Goal: Task Accomplishment & Management: Manage account settings

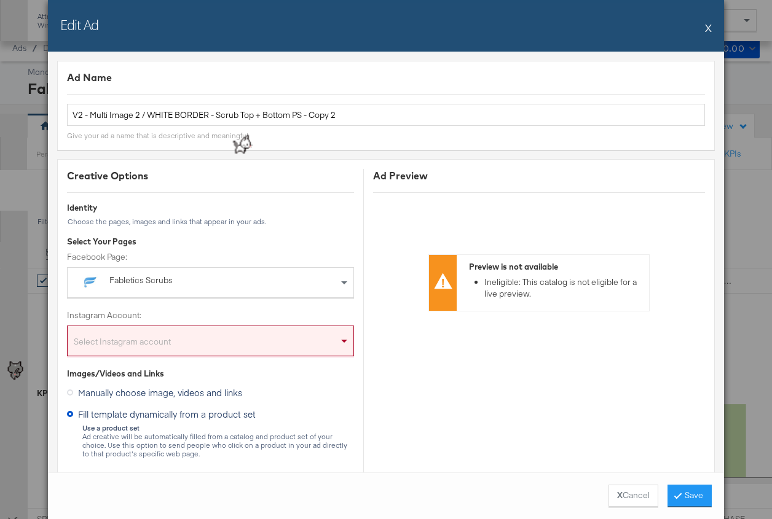
scroll to position [447, 0]
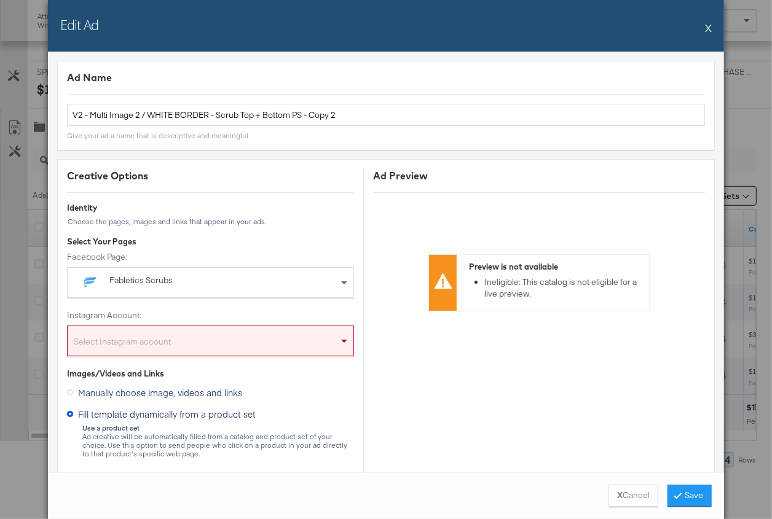
click at [709, 28] on button "X" at bounding box center [708, 27] width 7 height 25
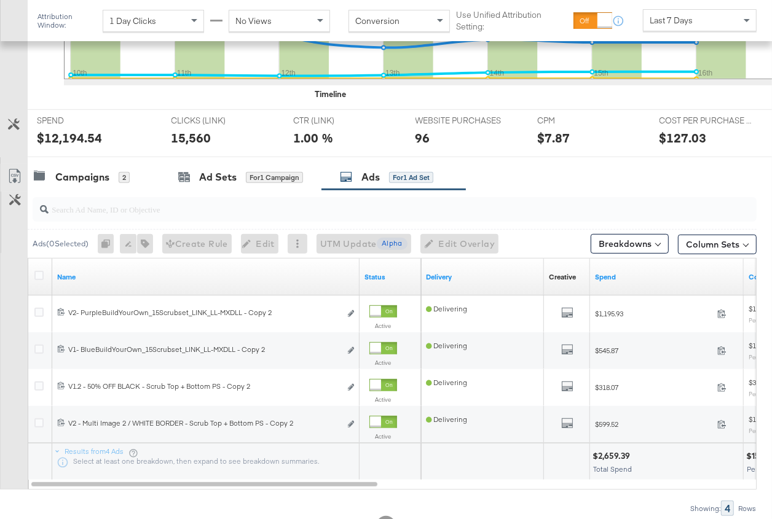
scroll to position [395, 0]
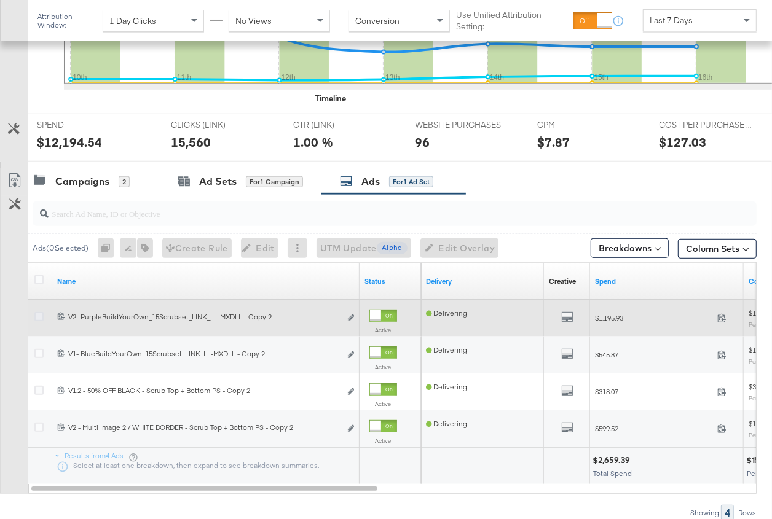
click at [39, 317] on icon at bounding box center [38, 316] width 9 height 9
click at [0, 0] on input "checkbox" at bounding box center [0, 0] width 0 height 0
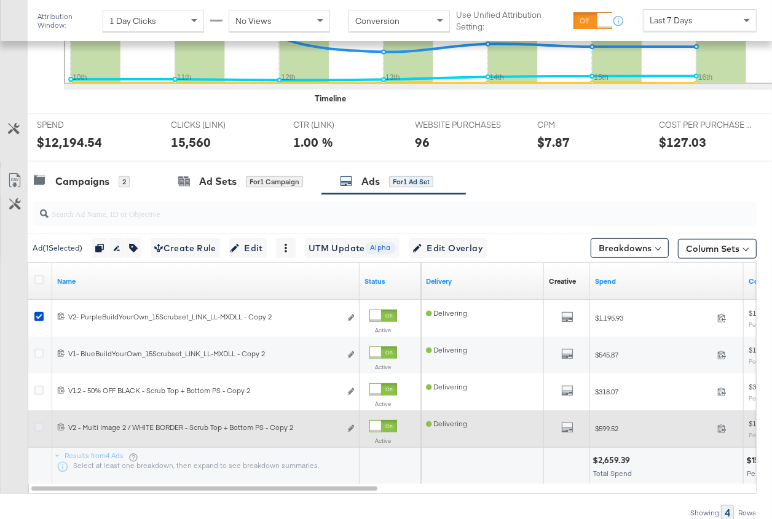
click at [38, 424] on icon at bounding box center [38, 427] width 9 height 9
click at [0, 0] on input "checkbox" at bounding box center [0, 0] width 0 height 0
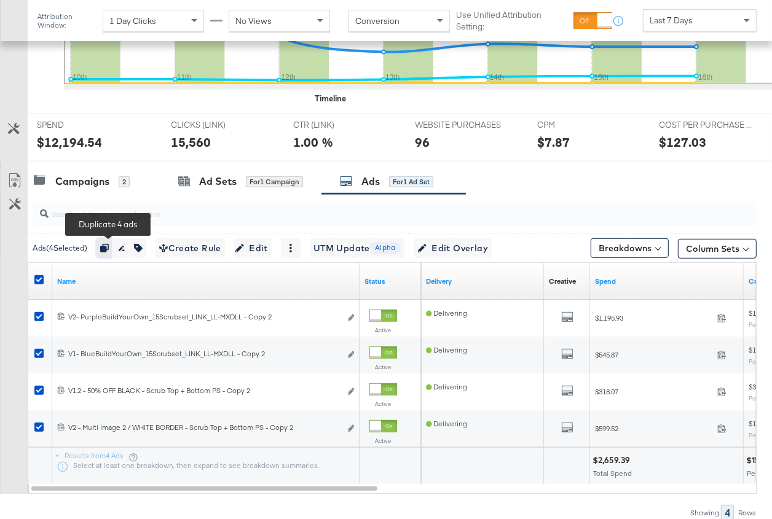
click at [109, 244] on icon "button" at bounding box center [104, 248] width 9 height 9
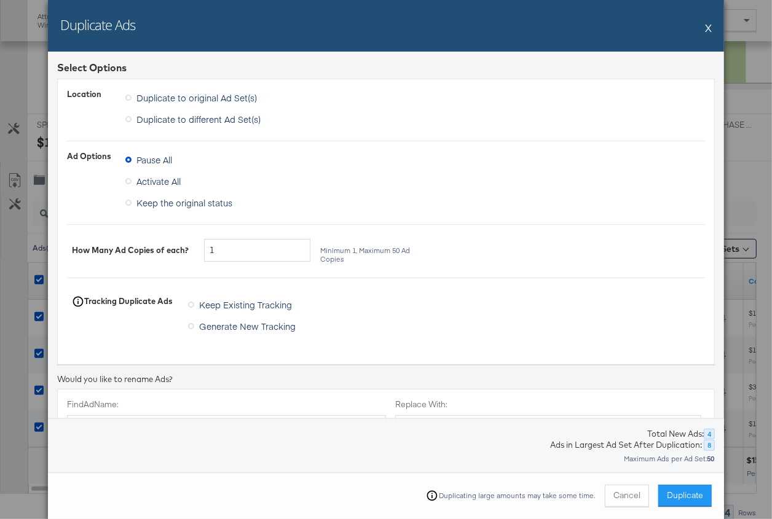
click at [184, 117] on span "Duplicate to different Ad Set(s)" at bounding box center [198, 119] width 124 height 12
click at [0, 0] on input "Duplicate to different Ad Set(s)" at bounding box center [0, 0] width 0 height 0
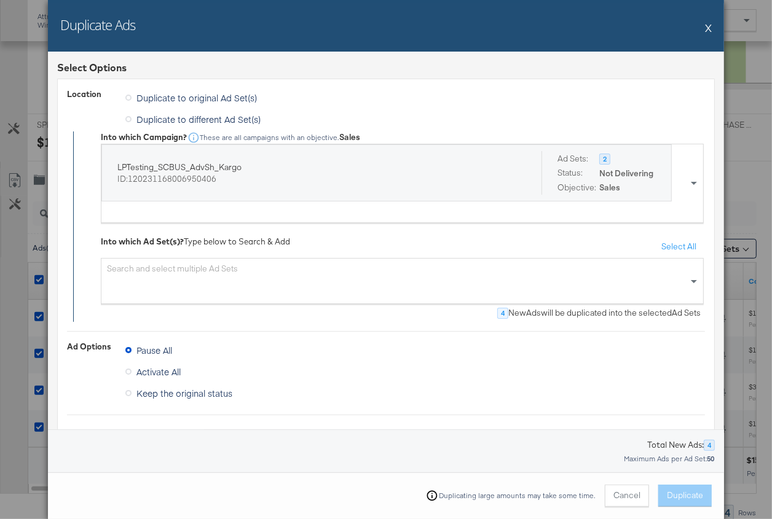
click at [191, 98] on span "Duplicate to original Ad Set(s)" at bounding box center [196, 98] width 120 height 12
click at [0, 0] on input "Duplicate to original Ad Set(s)" at bounding box center [0, 0] width 0 height 0
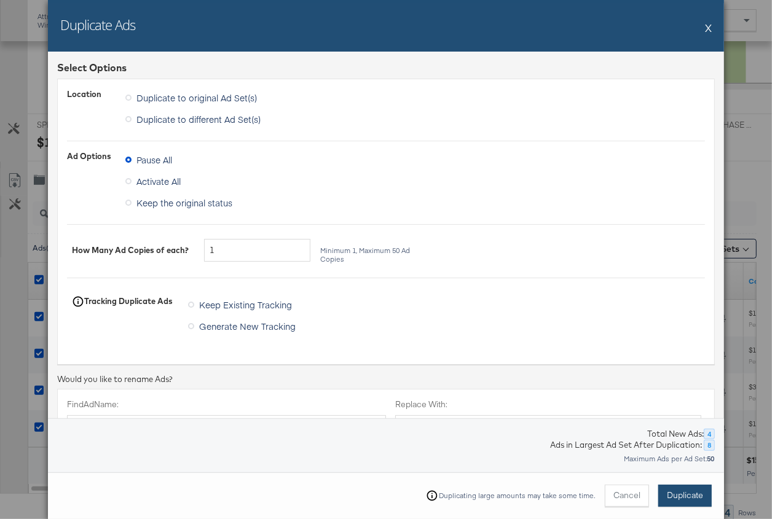
click at [674, 492] on span "Duplicate" at bounding box center [685, 496] width 36 height 12
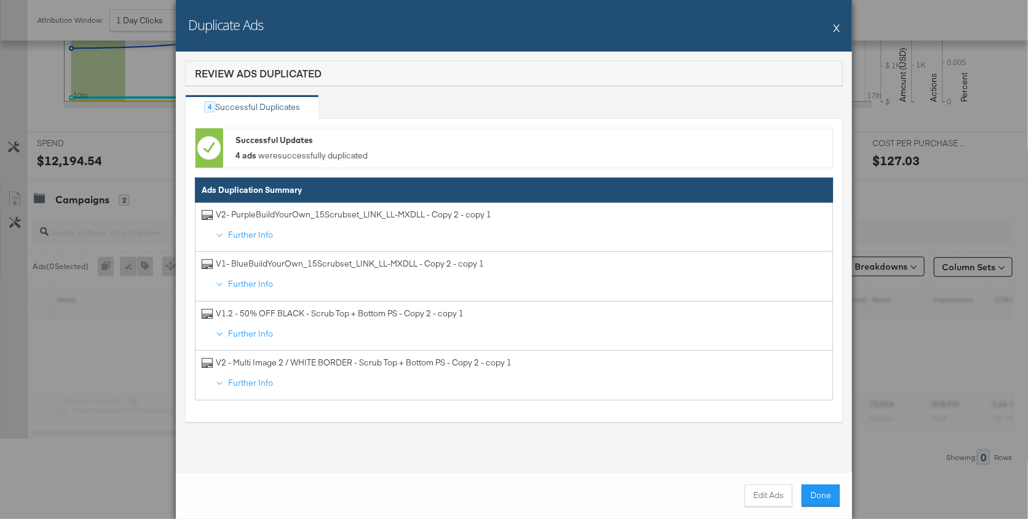
scroll to position [374, 0]
click at [771, 495] on button "Done" at bounding box center [820, 496] width 38 height 22
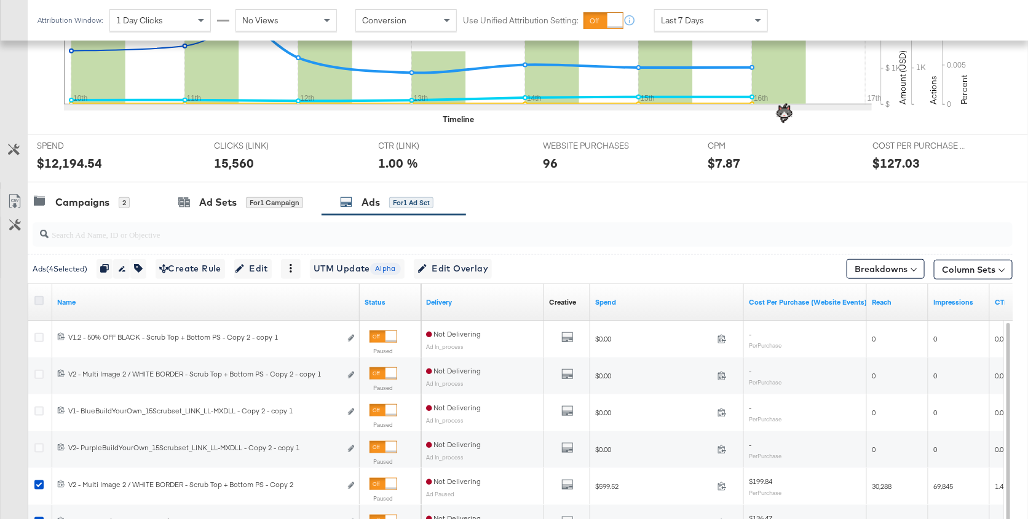
click at [39, 297] on icon at bounding box center [38, 300] width 9 height 9
click at [0, 0] on input "checkbox" at bounding box center [0, 0] width 0 height 0
click at [39, 297] on icon at bounding box center [38, 300] width 9 height 9
click at [0, 0] on input "checkbox" at bounding box center [0, 0] width 0 height 0
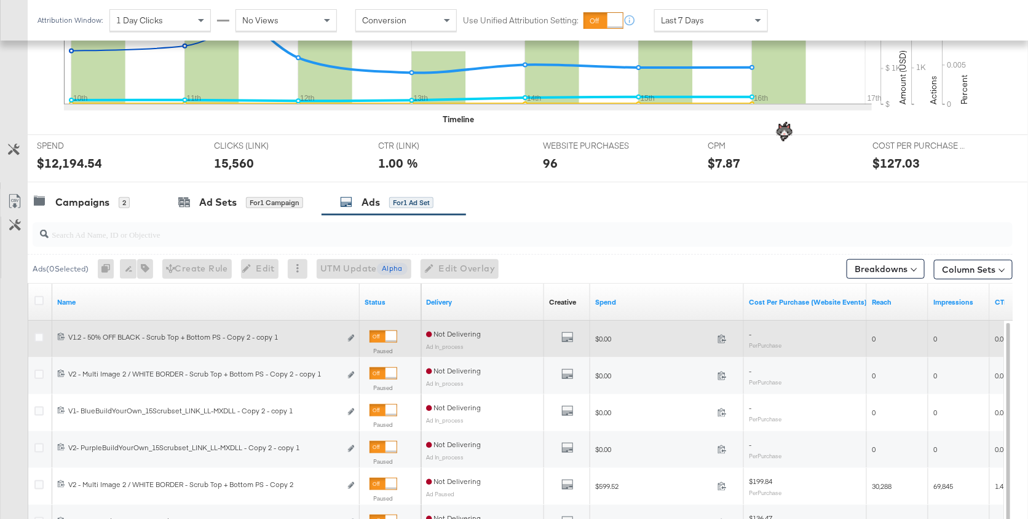
click at [39, 329] on div at bounding box center [41, 339] width 23 height 22
click at [39, 333] on icon at bounding box center [38, 337] width 9 height 9
click at [0, 0] on input "checkbox" at bounding box center [0, 0] width 0 height 0
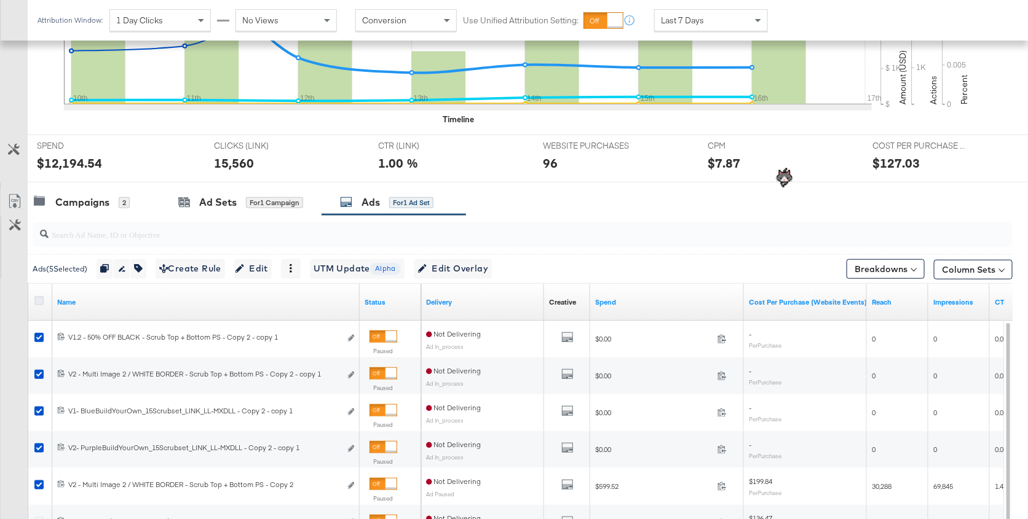
click at [40, 296] on icon at bounding box center [38, 300] width 9 height 9
click at [0, 0] on input "checkbox" at bounding box center [0, 0] width 0 height 0
click at [37, 297] on icon at bounding box center [38, 300] width 9 height 9
click at [0, 0] on input "checkbox" at bounding box center [0, 0] width 0 height 0
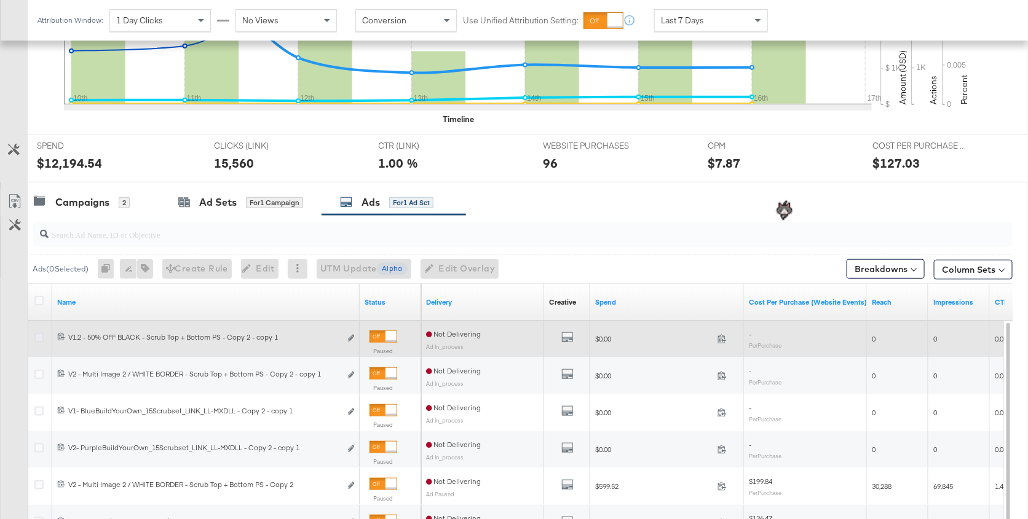
click at [37, 333] on icon at bounding box center [38, 337] width 9 height 9
click at [0, 0] on input "checkbox" at bounding box center [0, 0] width 0 height 0
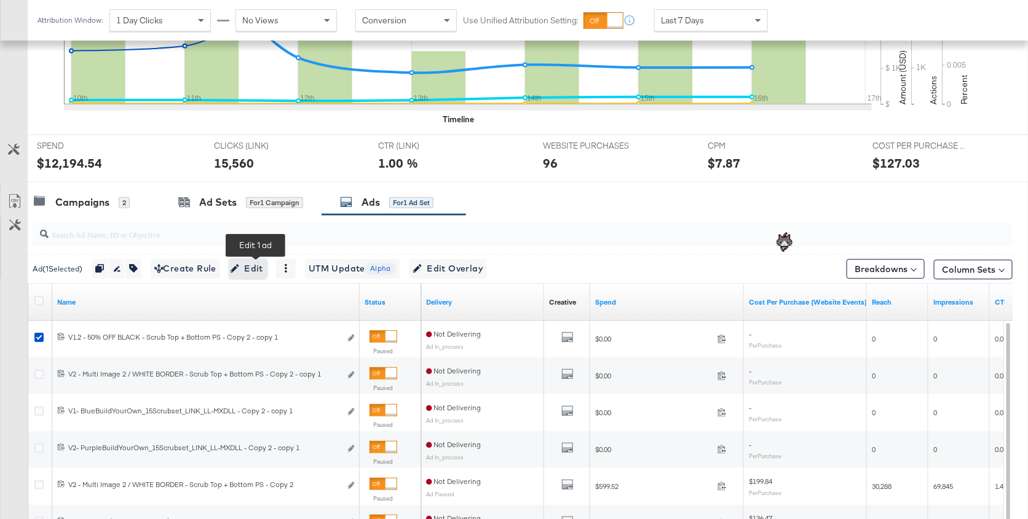
click at [256, 265] on span "Edit" at bounding box center [248, 268] width 30 height 15
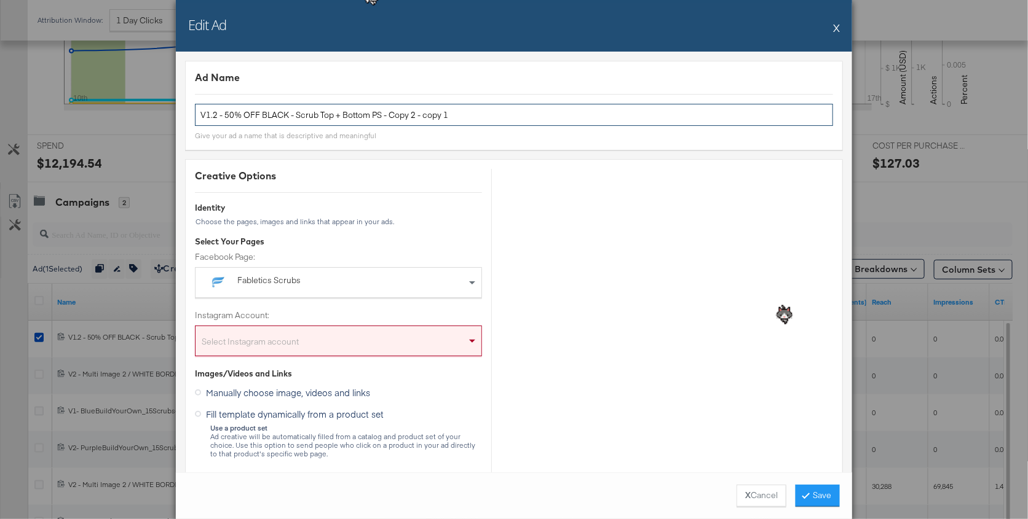
drag, startPoint x: 381, startPoint y: 115, endPoint x: 464, endPoint y: 116, distance: 83.0
click at [464, 116] on input "V1.2 - 50% OFF BLACK - Scrub Top + Bottom PS - Copy 2 - copy 1" at bounding box center [514, 115] width 638 height 23
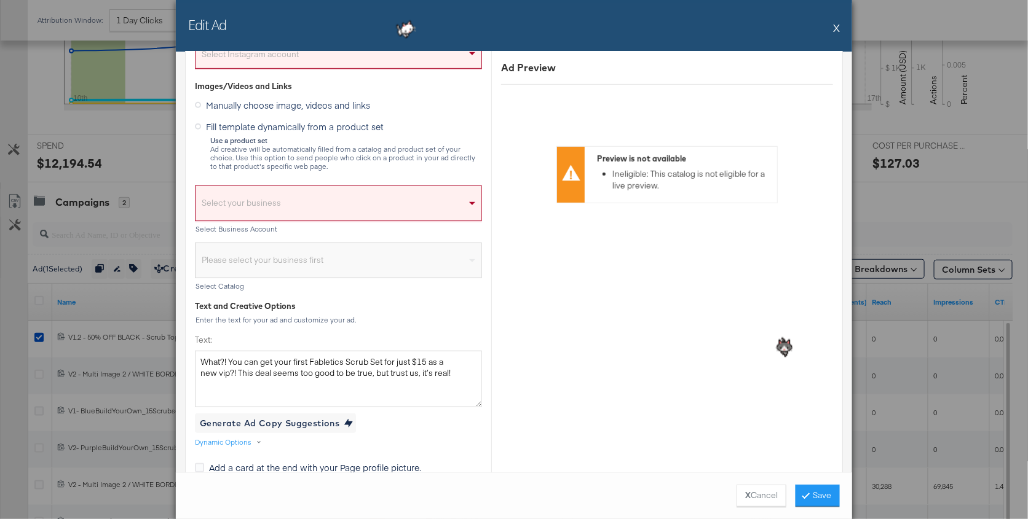
scroll to position [208, 0]
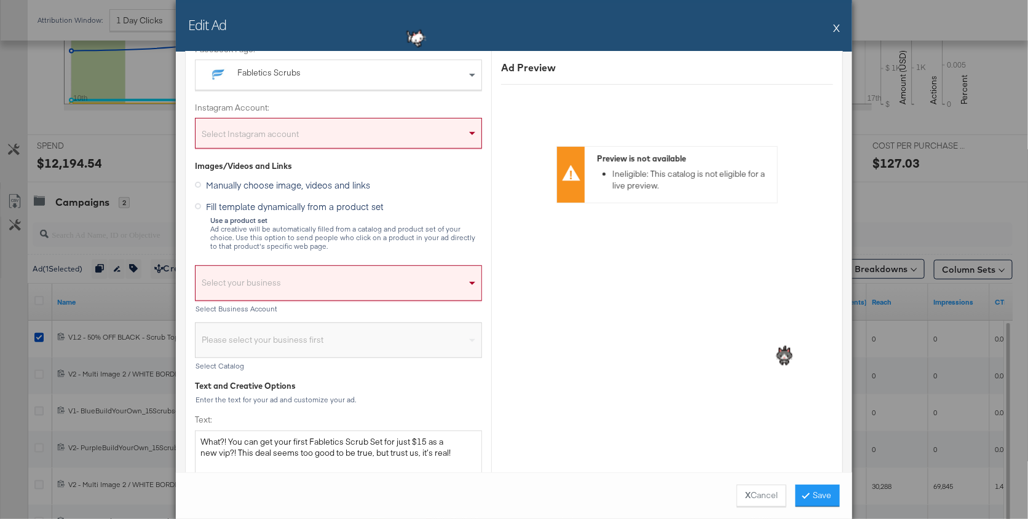
type input "V1.2 - 50% OFF BLACK - Scrub Top + Bottom PS"
click at [411, 136] on div "Select Instagram account" at bounding box center [338, 136] width 286 height 25
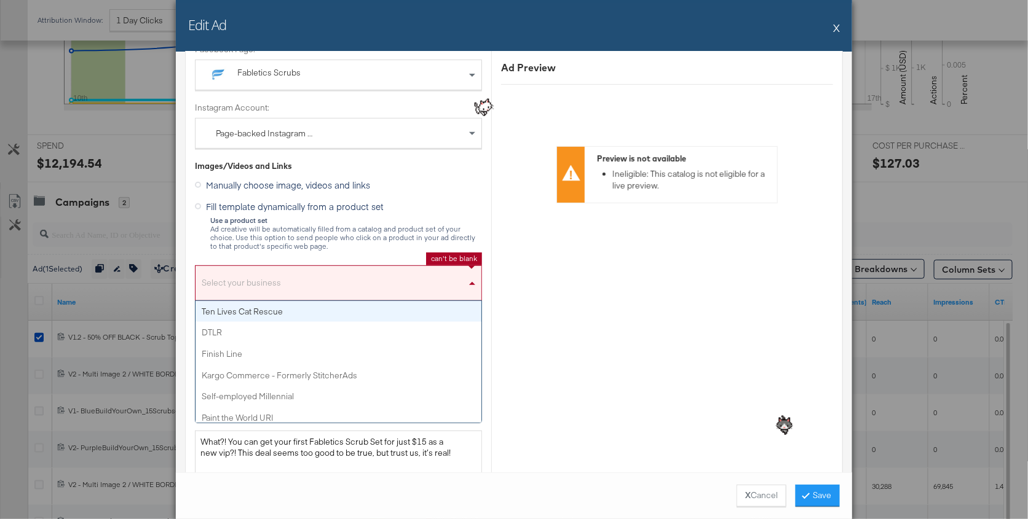
click at [390, 282] on div "Select your business" at bounding box center [338, 286] width 286 height 28
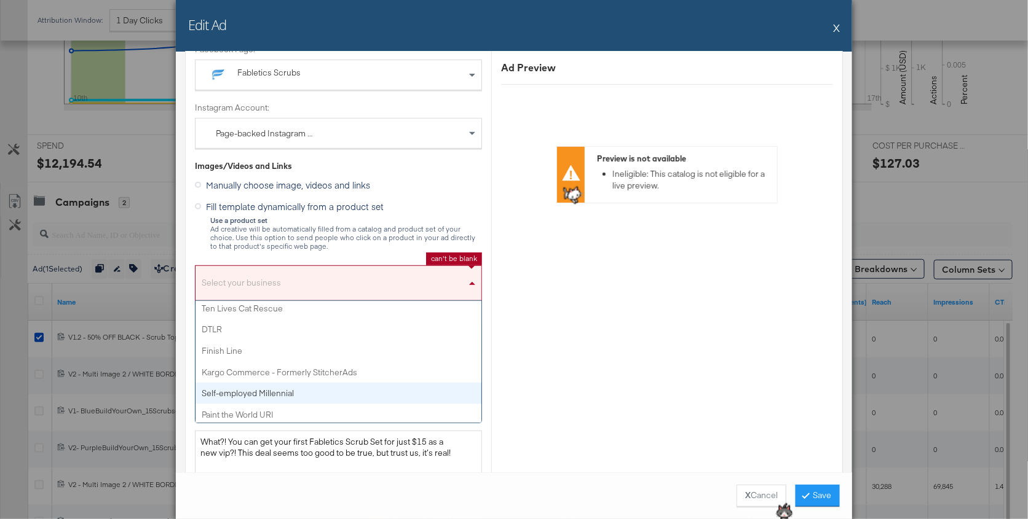
scroll to position [0, 0]
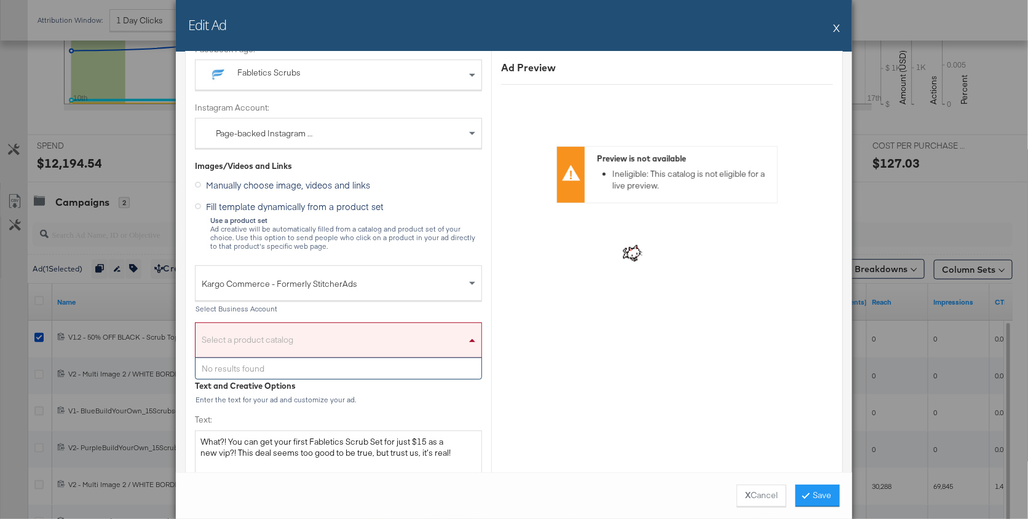
click at [353, 338] on div "Select a product catalog" at bounding box center [338, 343] width 286 height 28
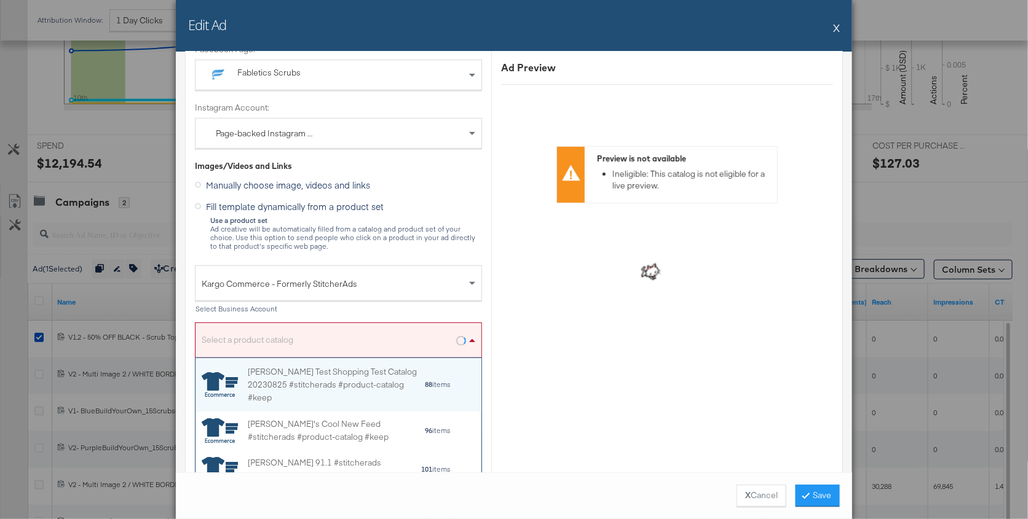
scroll to position [122, 286]
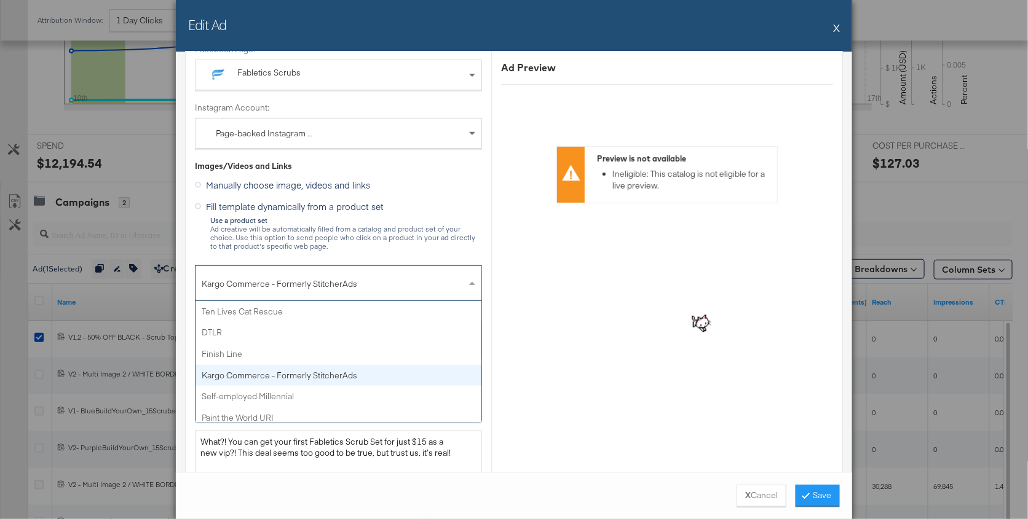
click at [329, 267] on div "Kargo Commerce - Formerly StitcherAds" at bounding box center [338, 284] width 286 height 36
click at [329, 276] on span "Kargo Commerce - Formerly StitcherAds" at bounding box center [334, 284] width 264 height 21
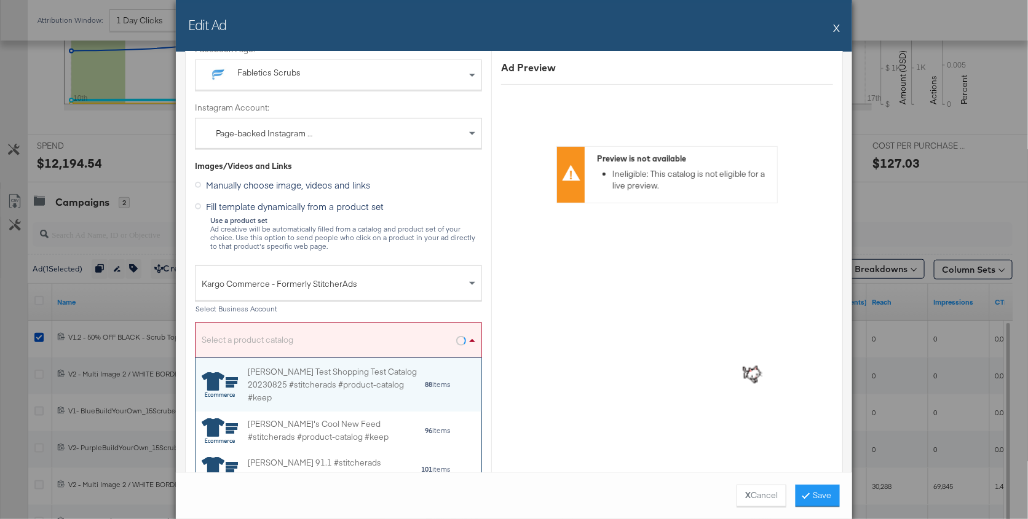
click at [340, 341] on div "Select a product catalog" at bounding box center [338, 343] width 286 height 28
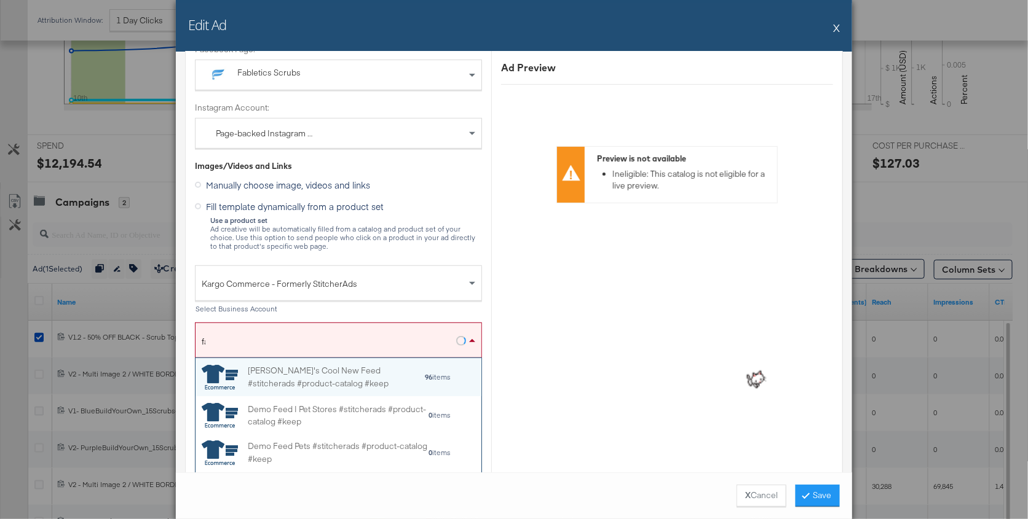
type input "fab"
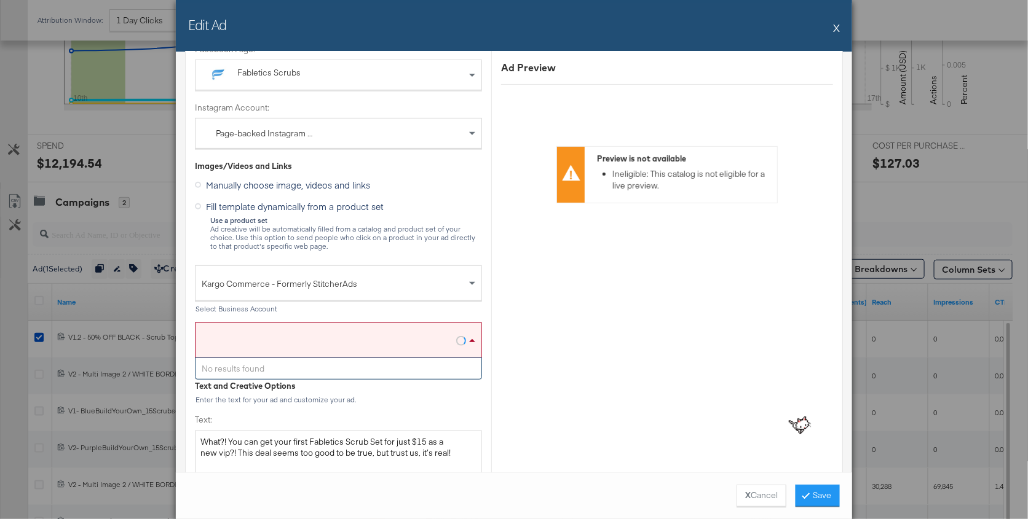
click at [771, 30] on button "X" at bounding box center [836, 27] width 7 height 25
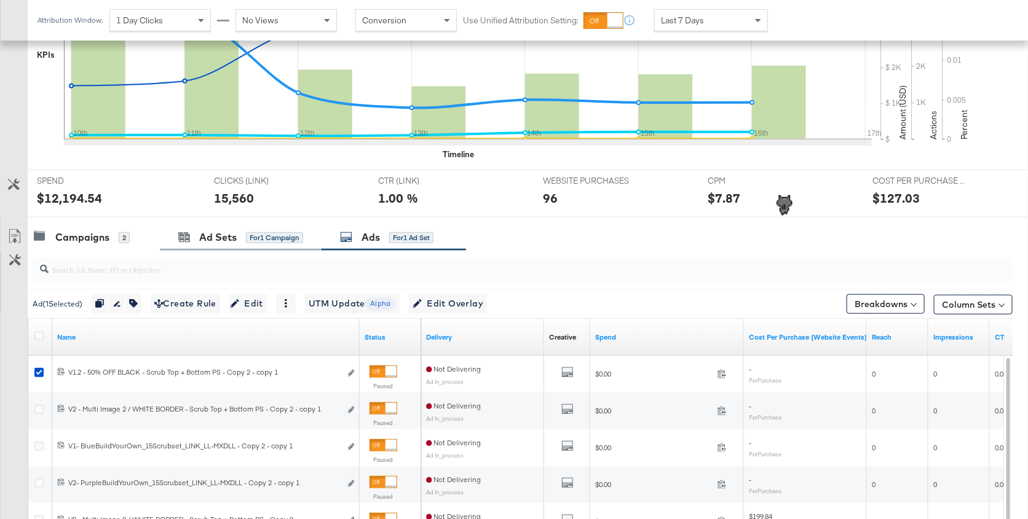
scroll to position [337, 0]
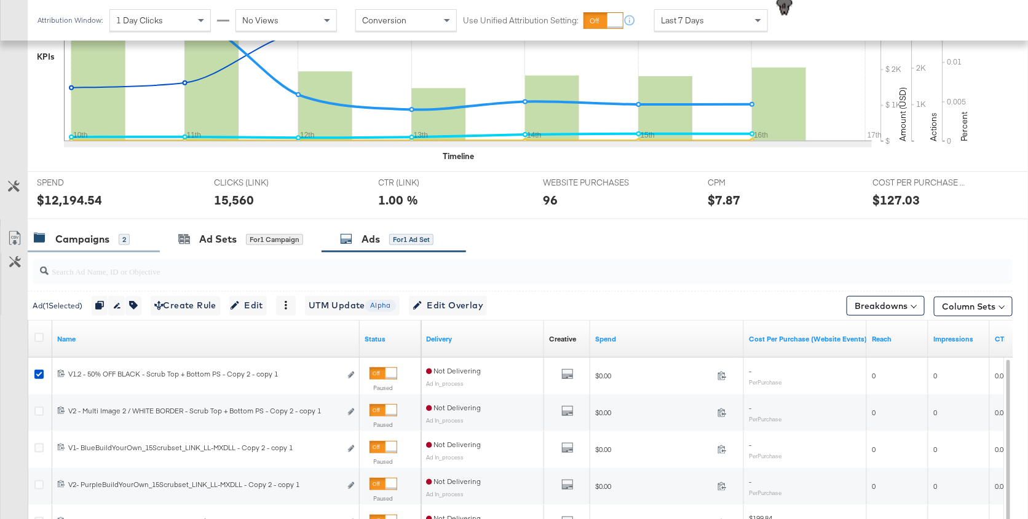
click at [100, 233] on div "Campaigns" at bounding box center [82, 239] width 54 height 14
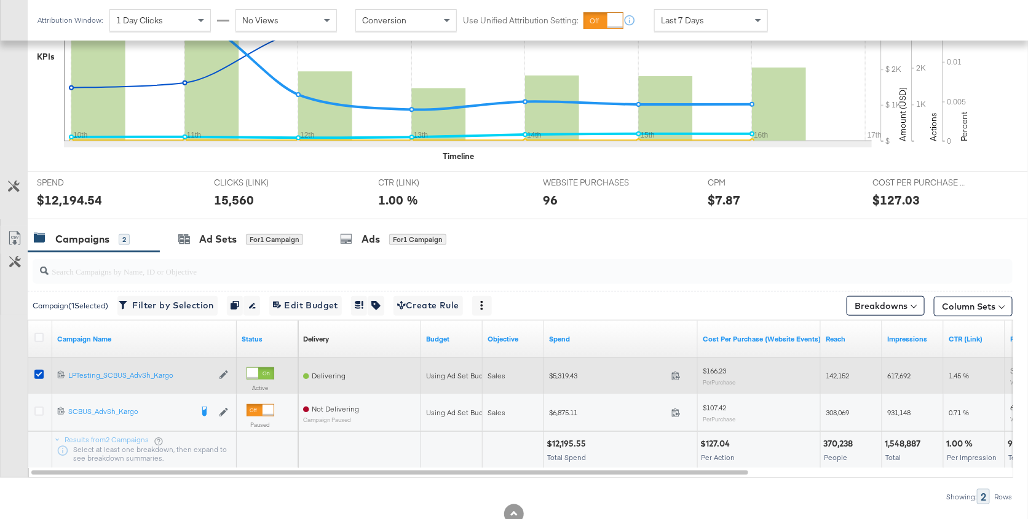
click at [32, 369] on div at bounding box center [41, 376] width 23 height 22
click at [39, 370] on icon at bounding box center [38, 374] width 9 height 9
click at [0, 0] on input "checkbox" at bounding box center [0, 0] width 0 height 0
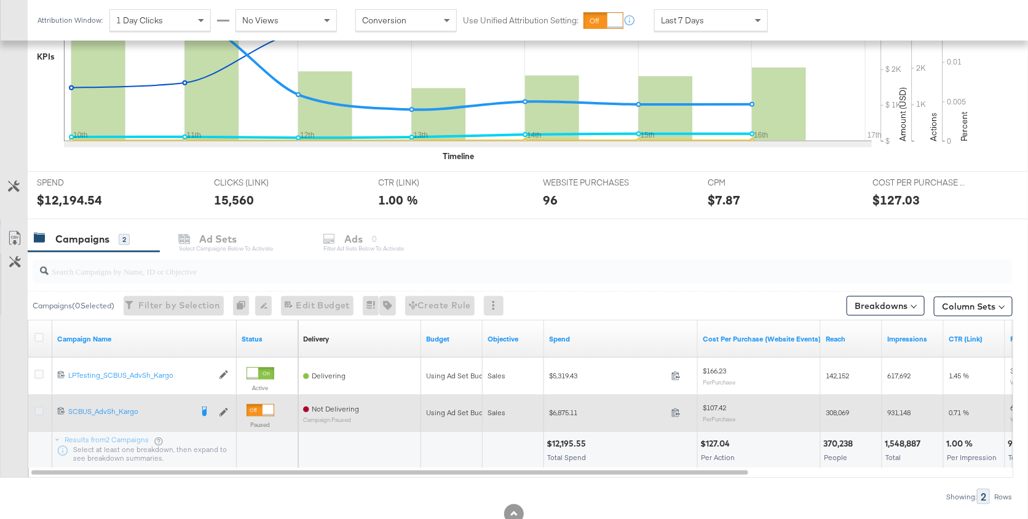
click at [39, 407] on icon at bounding box center [38, 411] width 9 height 9
click at [0, 0] on input "checkbox" at bounding box center [0, 0] width 0 height 0
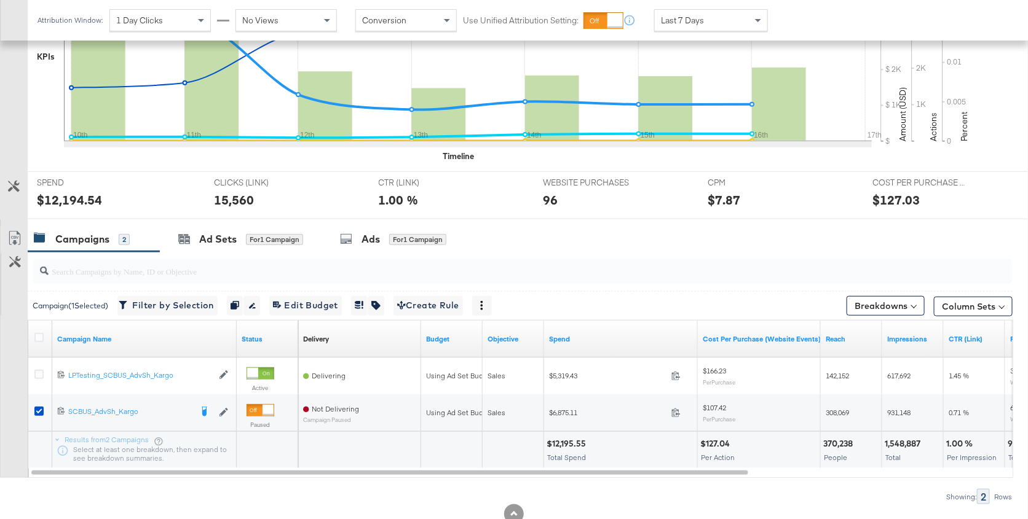
click at [356, 255] on input "search" at bounding box center [486, 266] width 875 height 24
click at [355, 227] on div "Ads for 1 Campaign" at bounding box center [393, 239] width 144 height 26
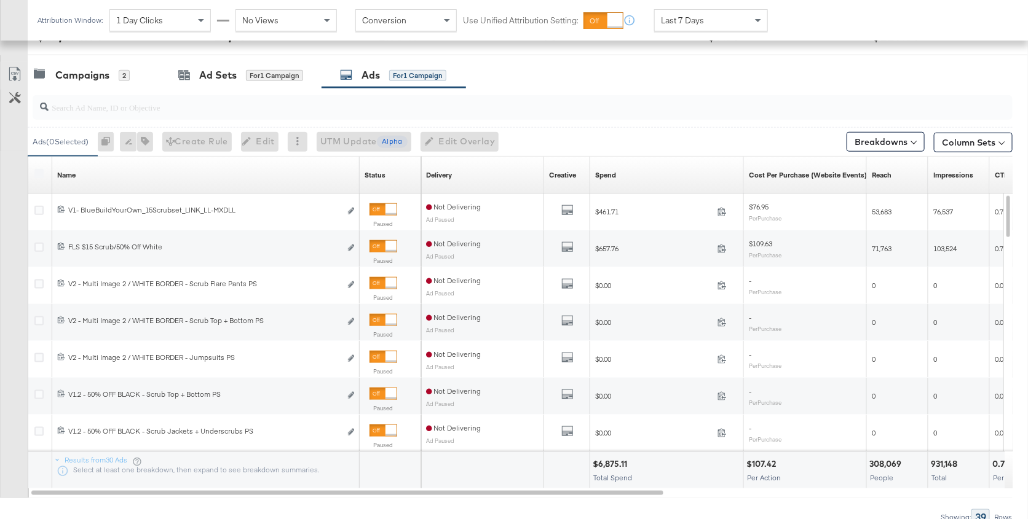
scroll to position [502, 0]
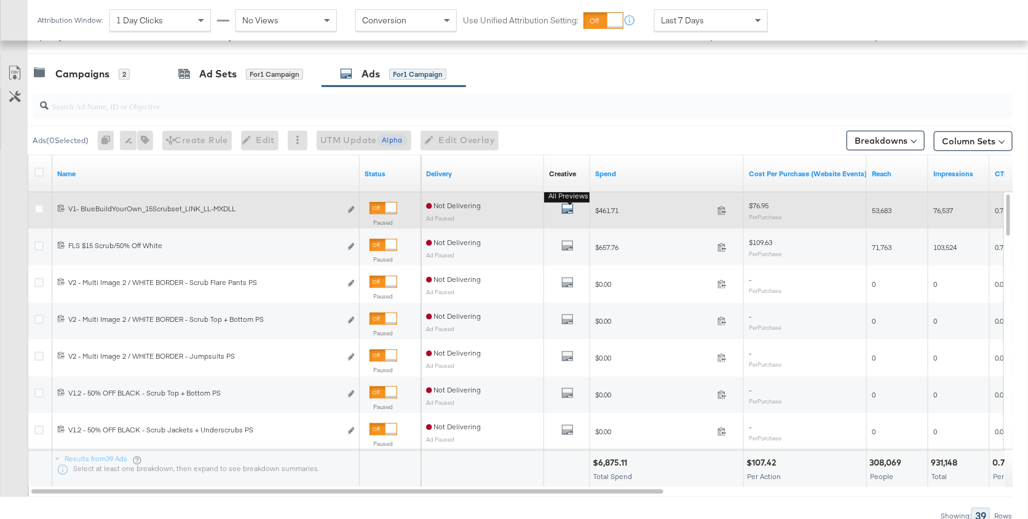
click at [567, 206] on icon "default" at bounding box center [567, 209] width 12 height 12
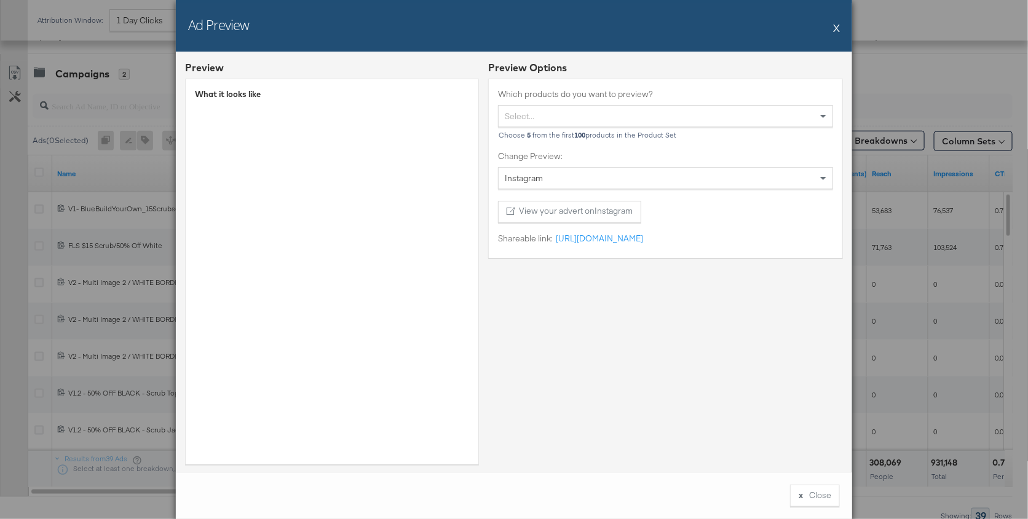
click at [771, 28] on button "X" at bounding box center [836, 27] width 7 height 25
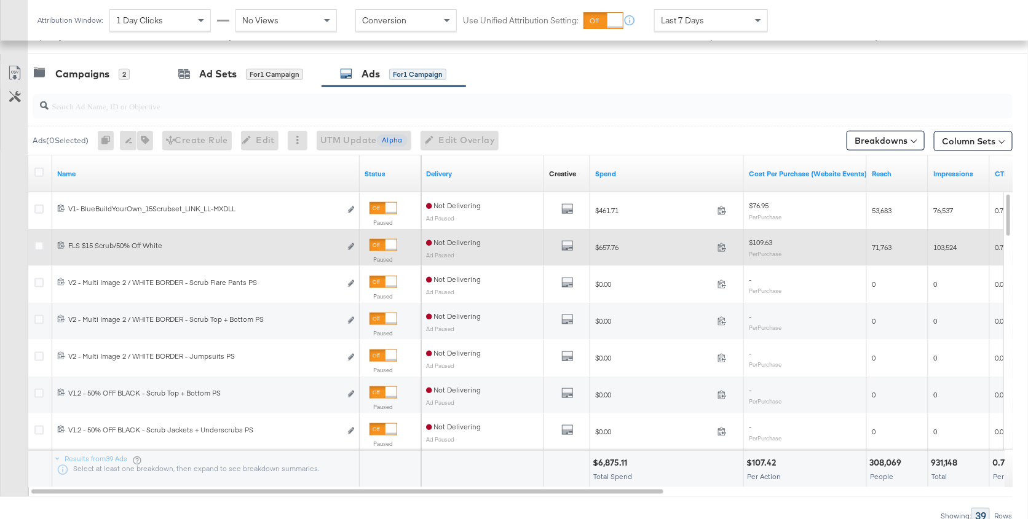
click at [354, 246] on div "120229521264800406 FLS $15 Scrub/50% Off White FLS $15 Scrub/50% Off White Edit…" at bounding box center [205, 247] width 307 height 23
click at [348, 245] on icon "link" at bounding box center [351, 246] width 6 height 7
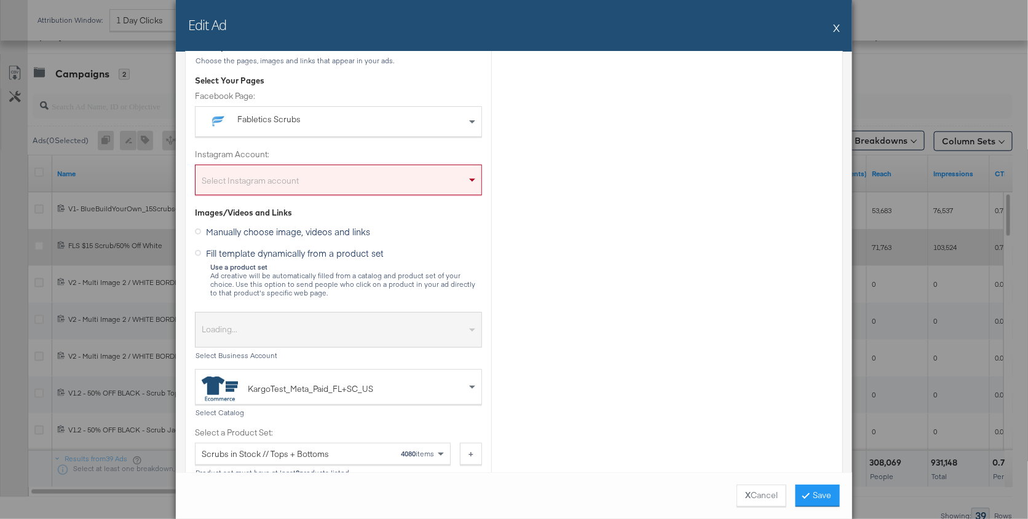
scroll to position [155, 0]
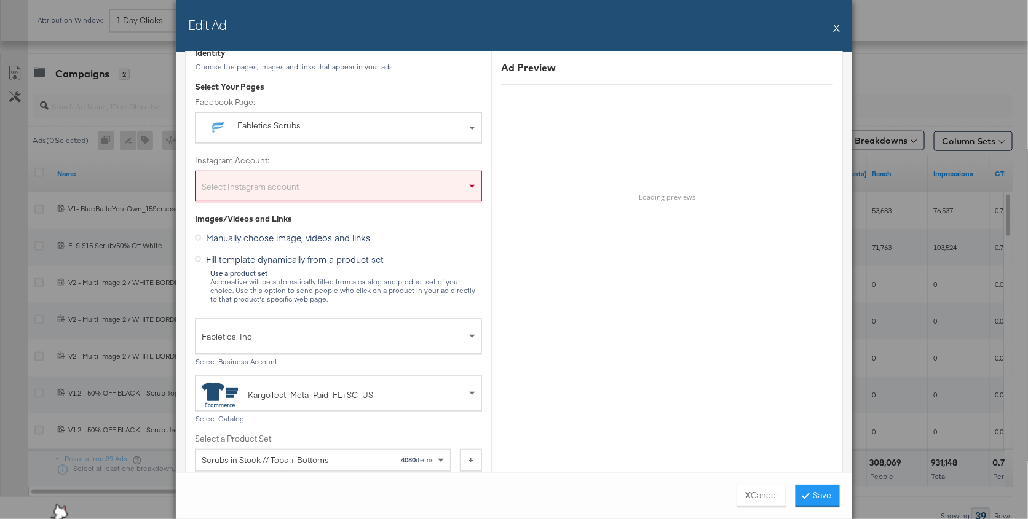
click at [771, 32] on button "X" at bounding box center [836, 27] width 7 height 25
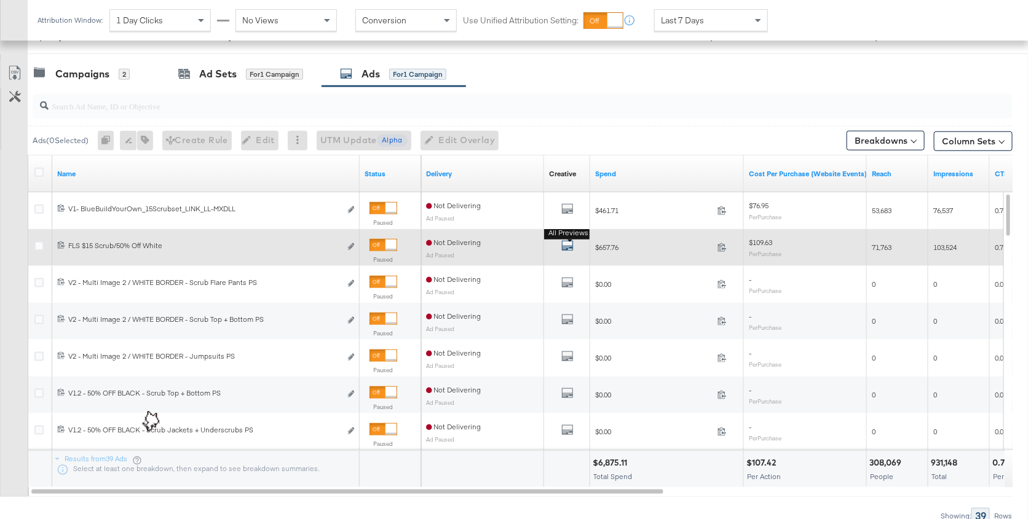
click at [569, 246] on icon "default" at bounding box center [567, 246] width 12 height 12
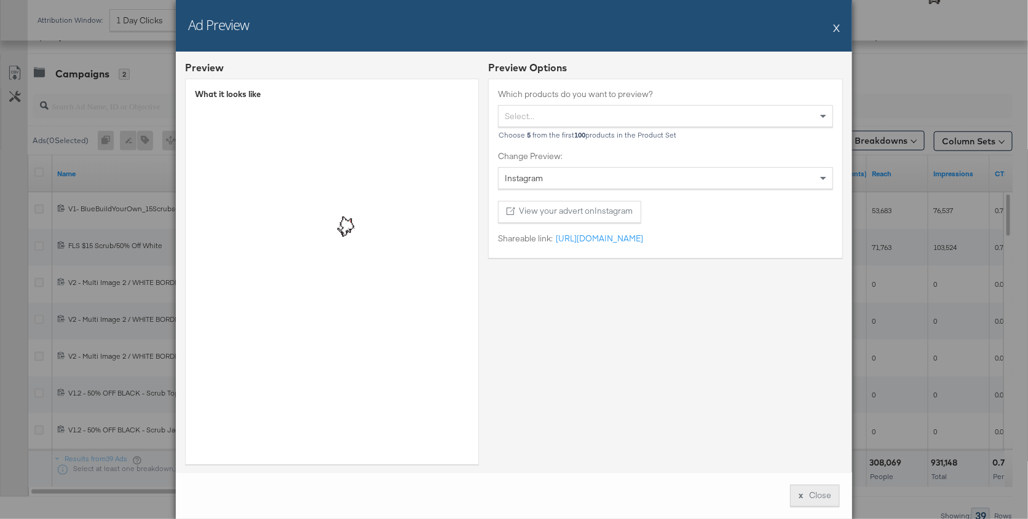
click at [771, 503] on button "x Close" at bounding box center [815, 496] width 50 height 22
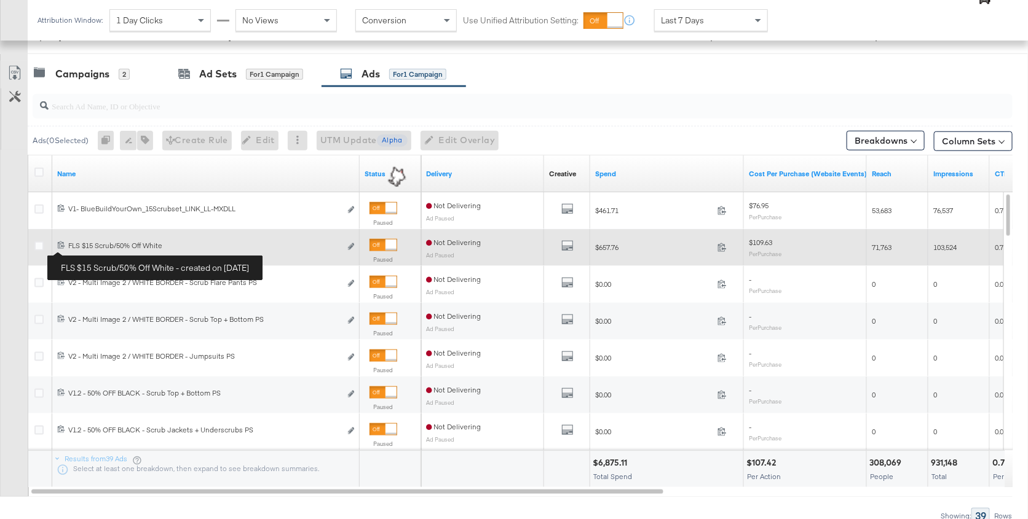
drag, startPoint x: 173, startPoint y: 243, endPoint x: 64, endPoint y: 251, distance: 109.0
click at [64, 251] on div "120229521264800406 FLS $15 Scrub/50% Off White FLS $15 Scrub/50% Off White Edit…" at bounding box center [205, 247] width 307 height 23
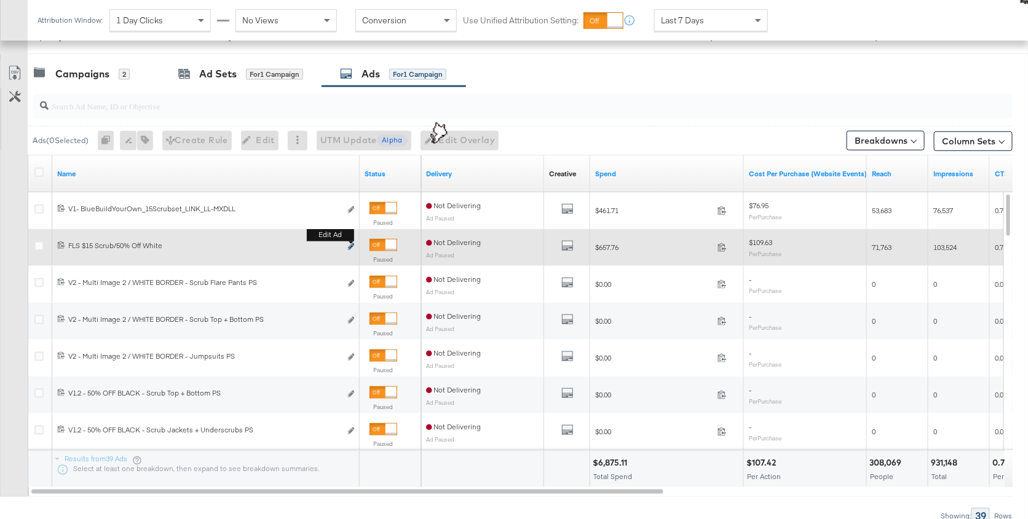
click at [350, 245] on icon "link" at bounding box center [351, 246] width 6 height 7
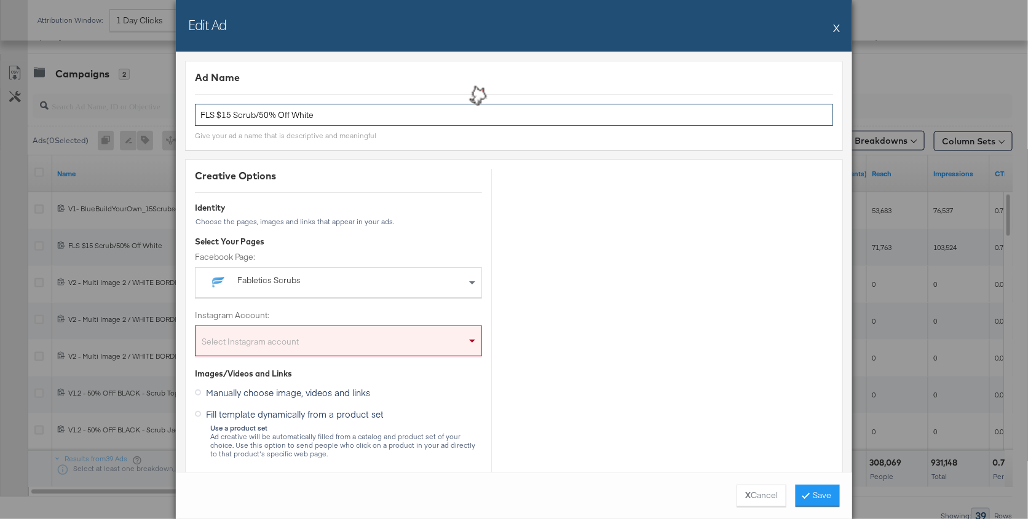
click at [301, 120] on input "FLS $15 Scrub/50% Off White" at bounding box center [514, 115] width 638 height 23
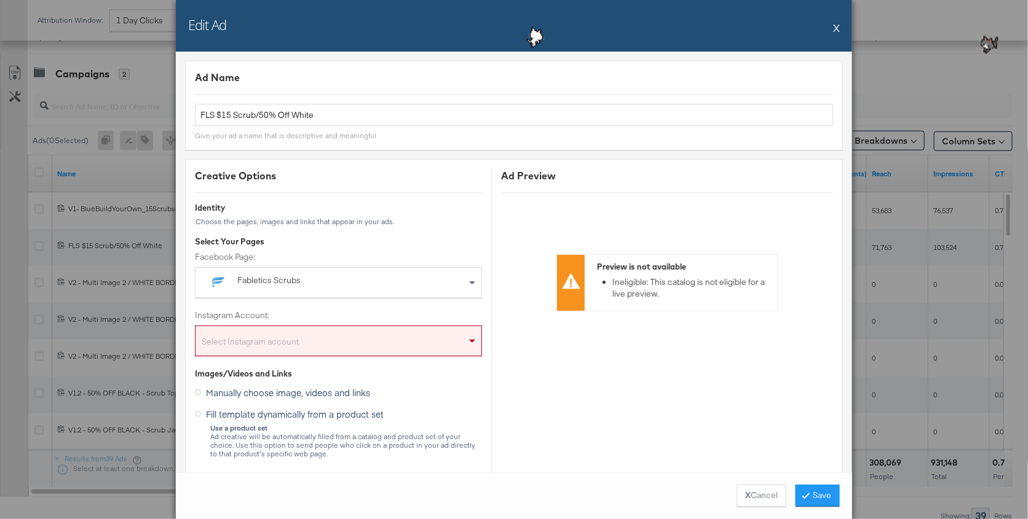
click at [771, 25] on button "X" at bounding box center [836, 27] width 7 height 25
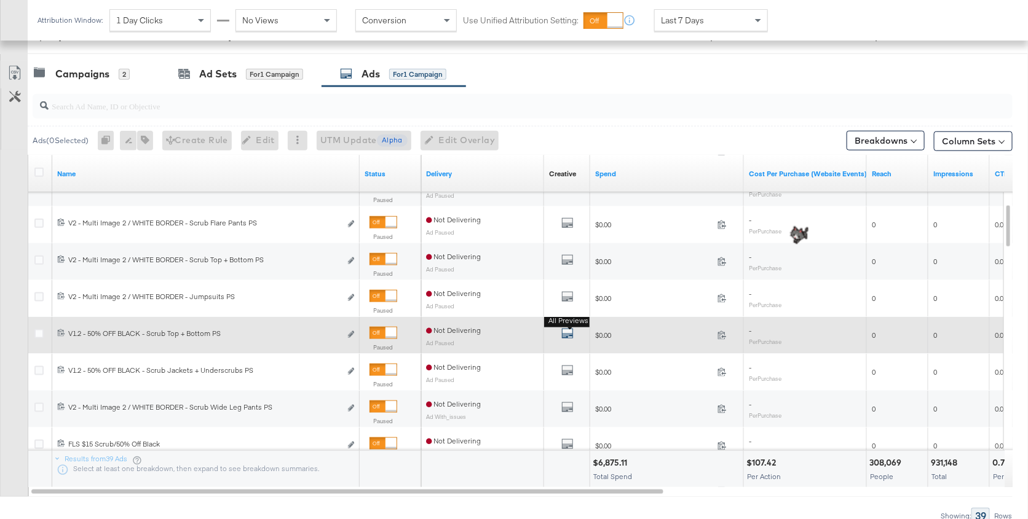
click at [567, 332] on icon "default" at bounding box center [567, 334] width 12 height 12
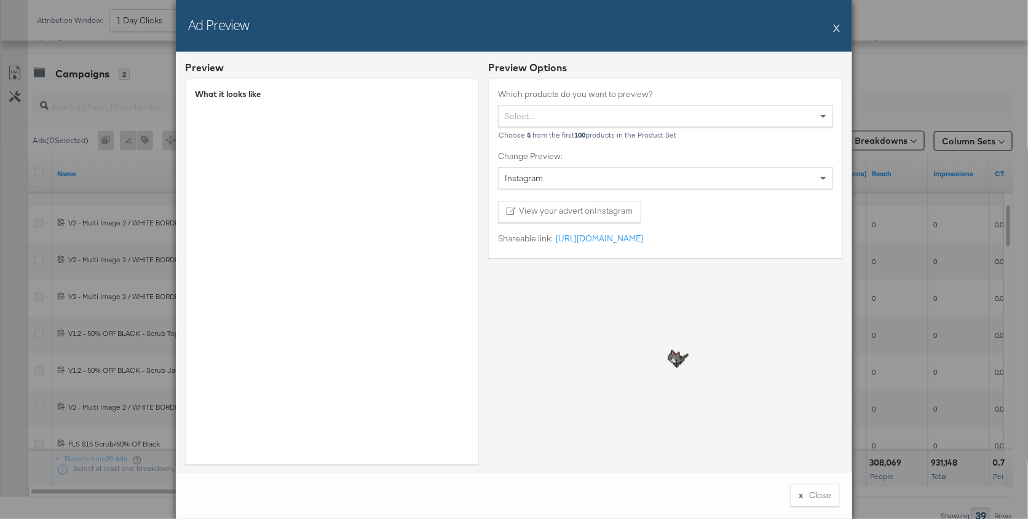
click at [771, 30] on button "X" at bounding box center [836, 27] width 7 height 25
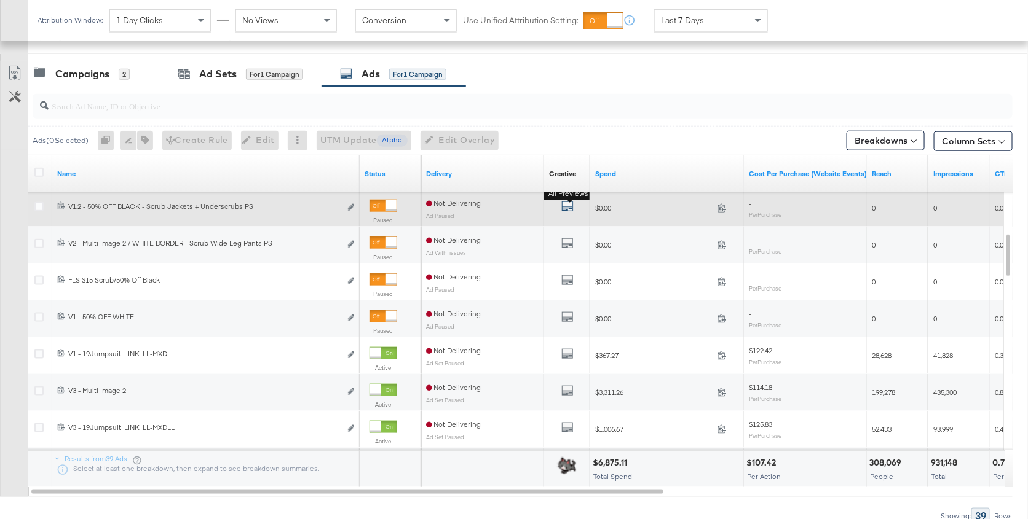
click at [567, 204] on icon "default" at bounding box center [567, 206] width 12 height 12
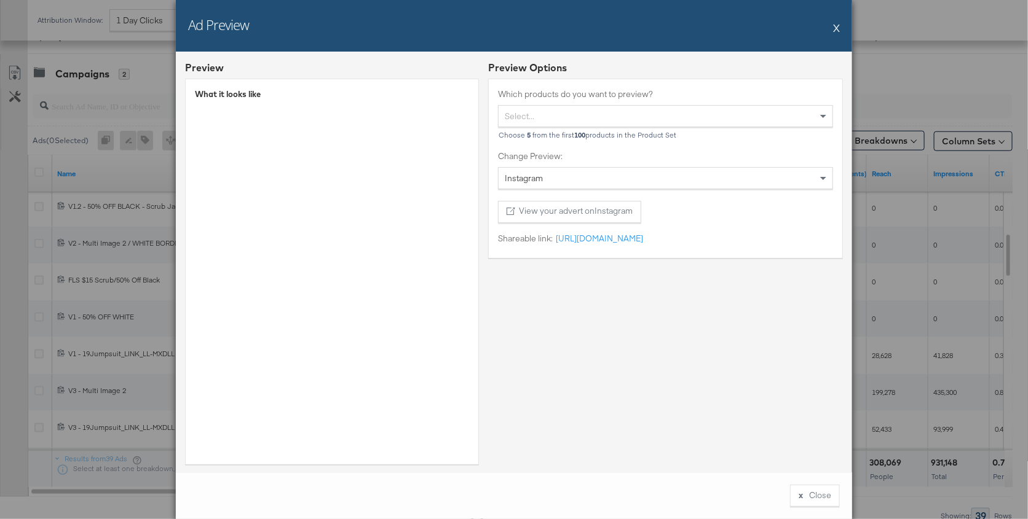
click at [771, 29] on button "X" at bounding box center [836, 27] width 7 height 25
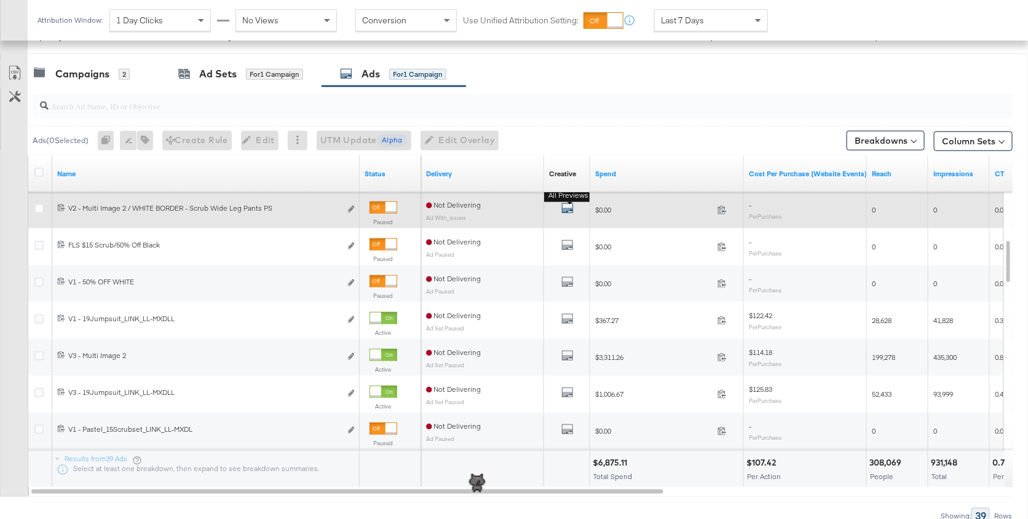
click at [571, 207] on icon "default" at bounding box center [567, 208] width 12 height 12
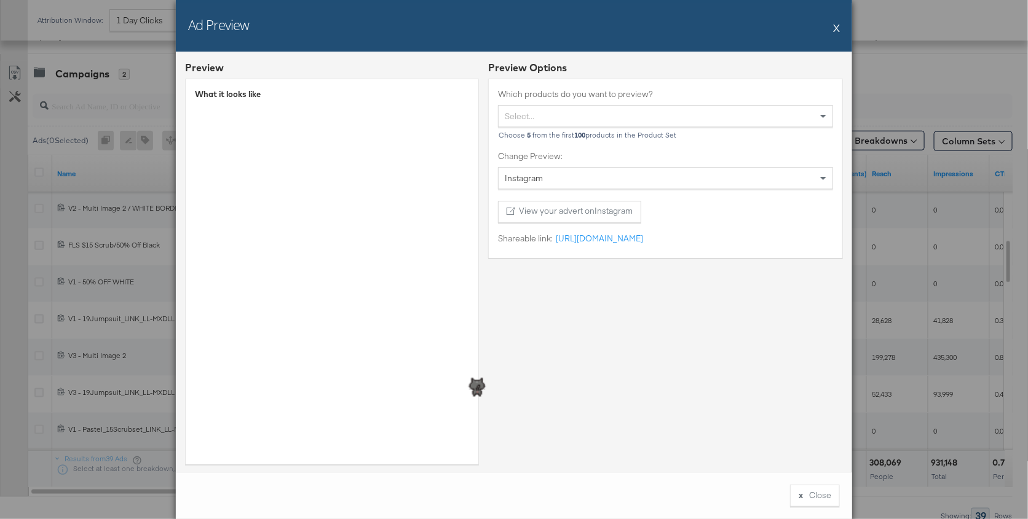
click at [771, 28] on button "X" at bounding box center [836, 27] width 7 height 25
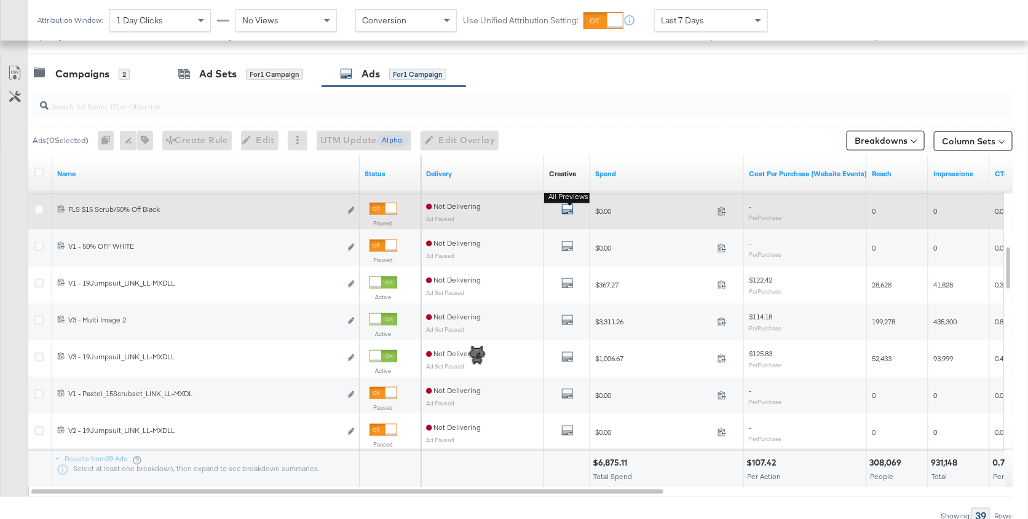
click at [560, 211] on div "All Previews" at bounding box center [567, 210] width 36 height 15
click at [567, 209] on icon "default" at bounding box center [567, 209] width 12 height 12
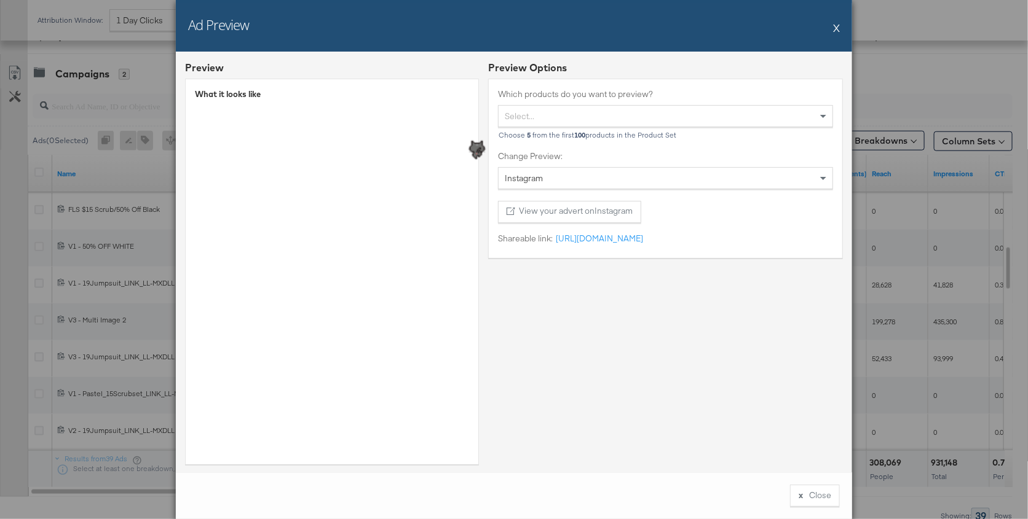
click at [771, 28] on button "X" at bounding box center [836, 27] width 7 height 25
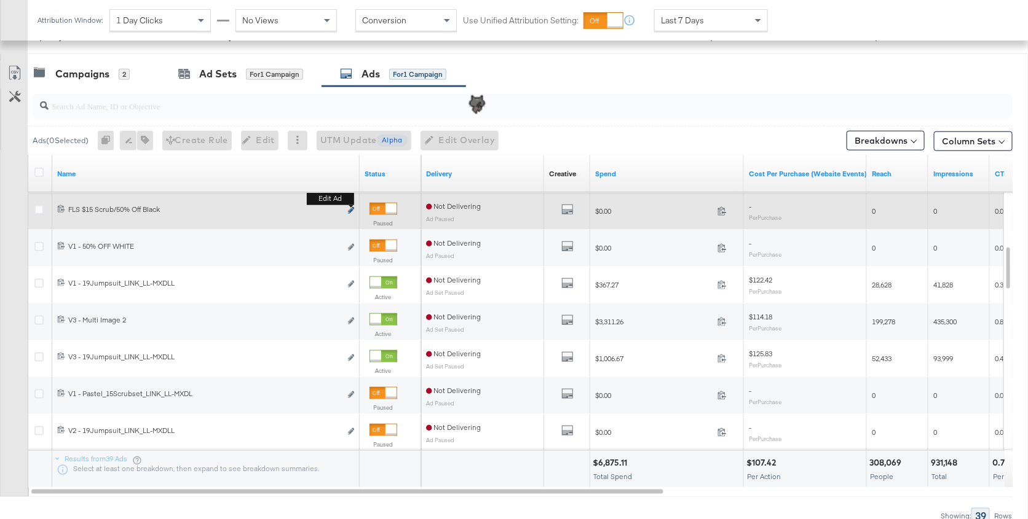
click at [350, 211] on icon "link" at bounding box center [351, 210] width 6 height 7
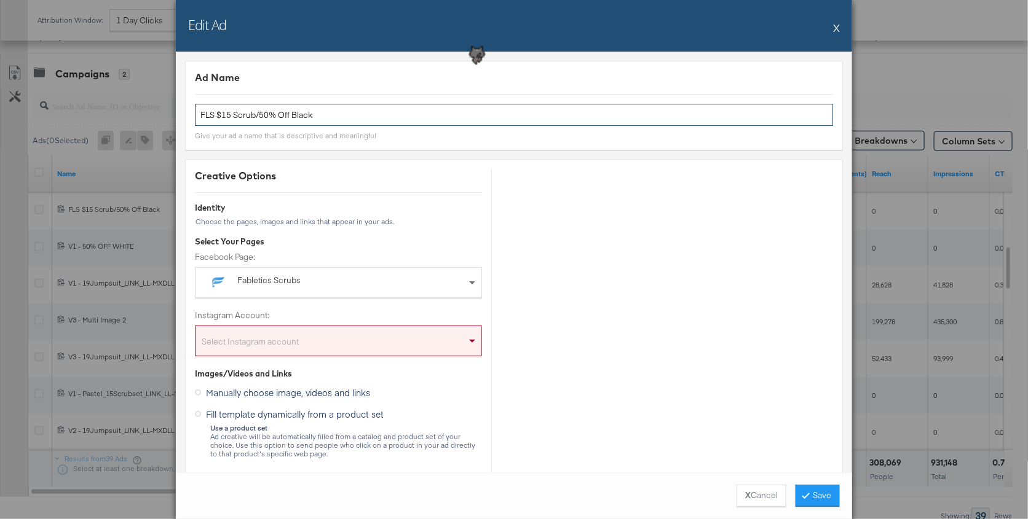
click at [373, 117] on input "FLS $15 Scrub/50% Off Black" at bounding box center [514, 115] width 638 height 23
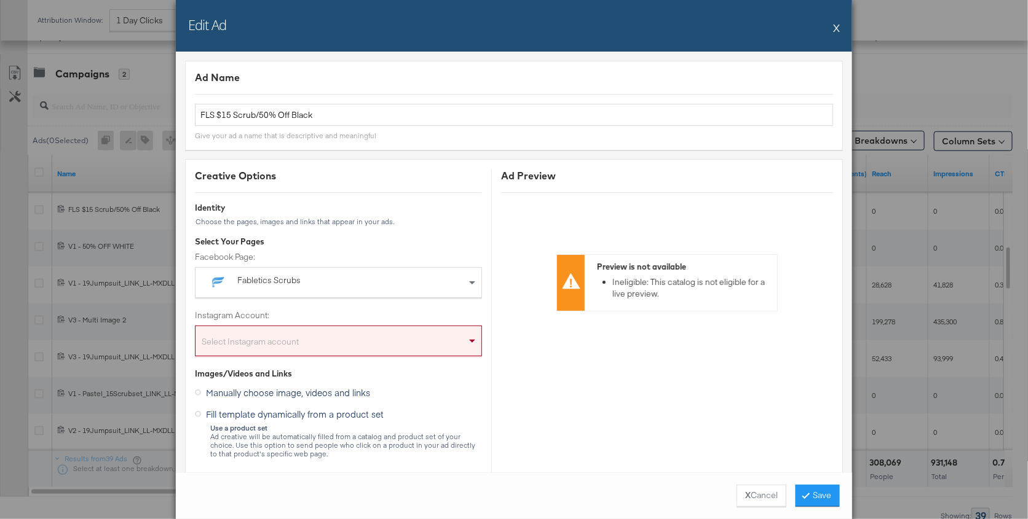
click at [771, 28] on button "X" at bounding box center [836, 27] width 7 height 25
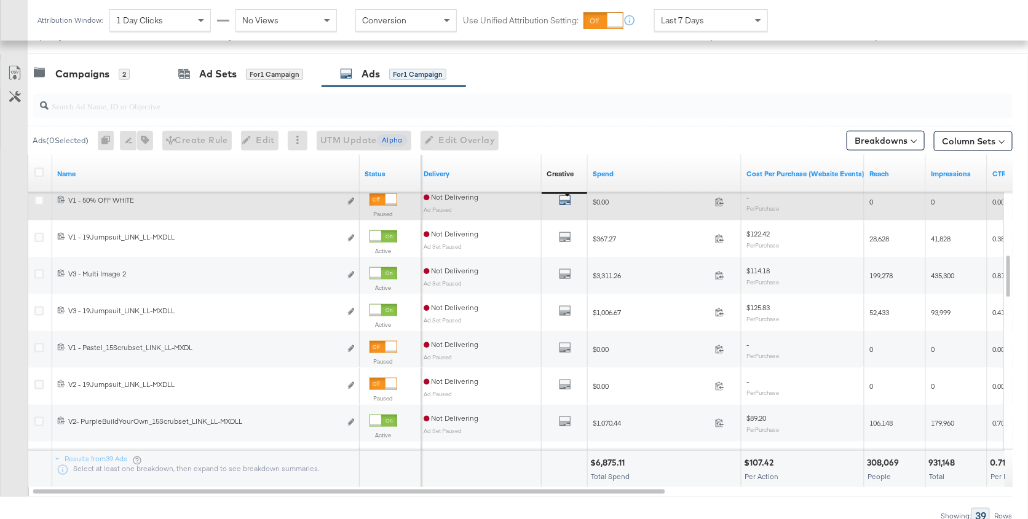
click at [568, 202] on icon "default" at bounding box center [565, 200] width 12 height 12
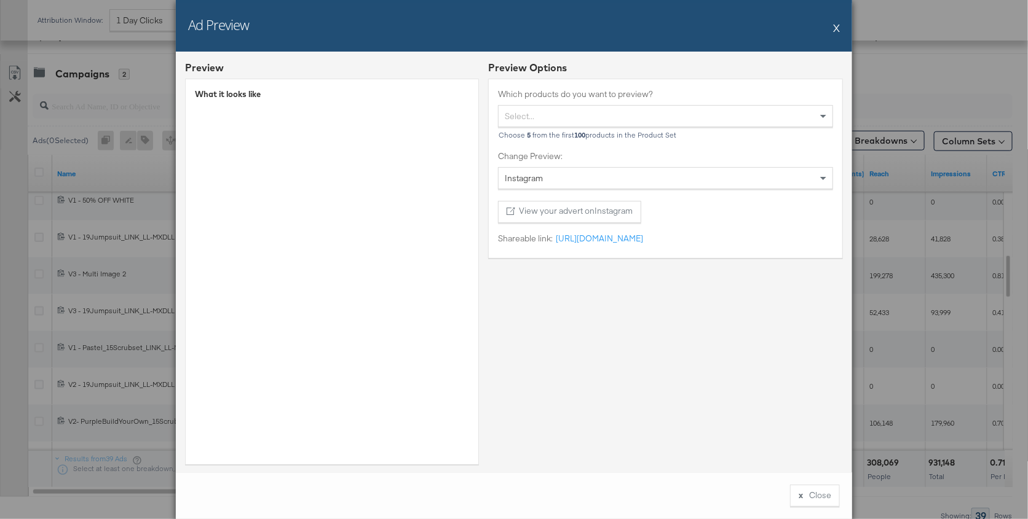
click at [771, 28] on button "X" at bounding box center [836, 27] width 7 height 25
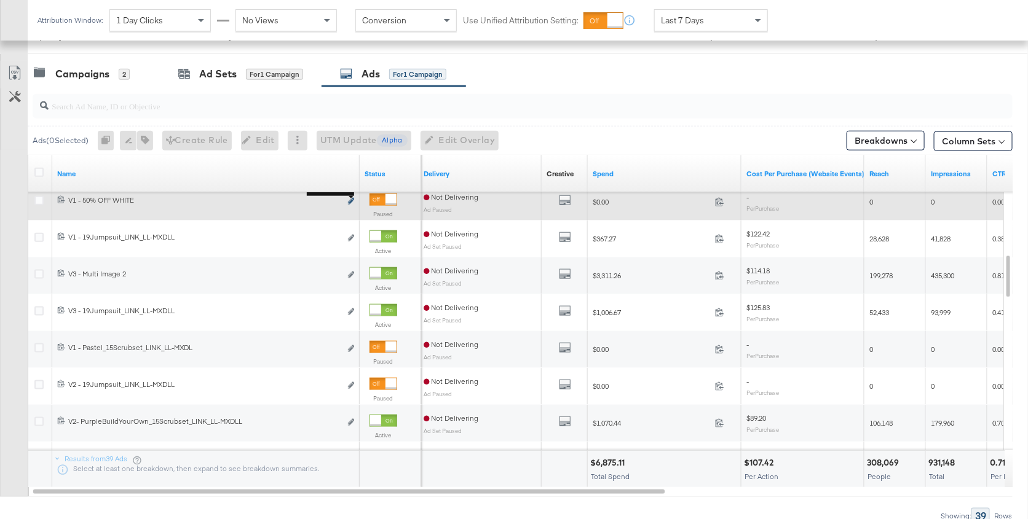
click at [351, 198] on icon "link" at bounding box center [351, 201] width 6 height 7
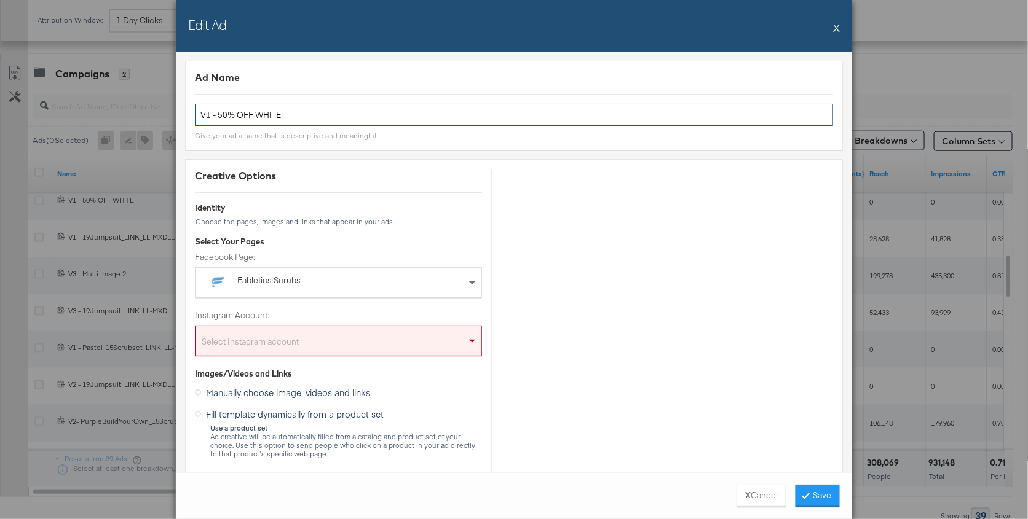
click at [339, 117] on input "V1 - 50% OFF WHITE" at bounding box center [514, 115] width 638 height 23
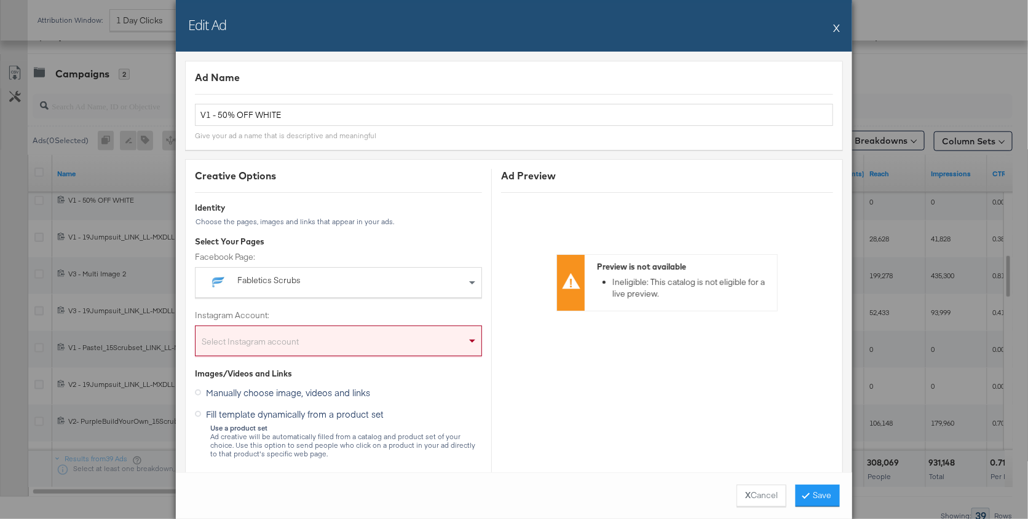
click at [124, 106] on div "Edit Ad X Ad Name V1 - 50% OFF WHITE Give your ad a name that is descriptive an…" at bounding box center [514, 259] width 1028 height 519
click at [771, 26] on button "X" at bounding box center [836, 27] width 7 height 25
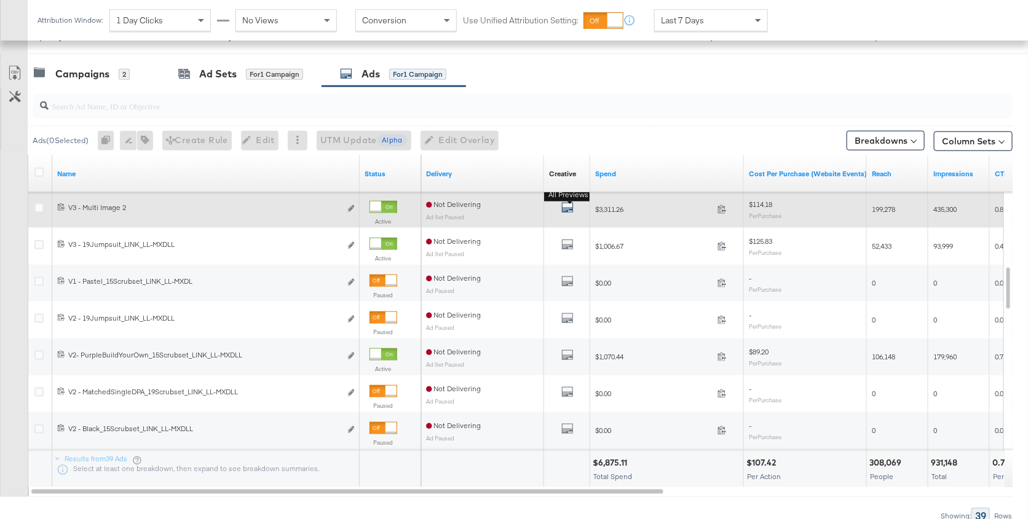
click at [565, 205] on icon "default" at bounding box center [567, 208] width 12 height 12
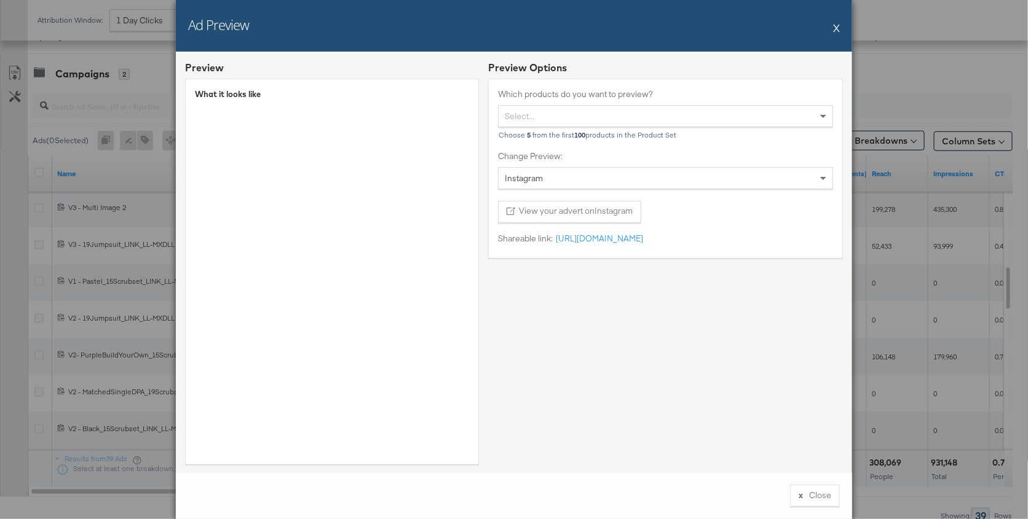
click at [771, 26] on button "X" at bounding box center [836, 27] width 7 height 25
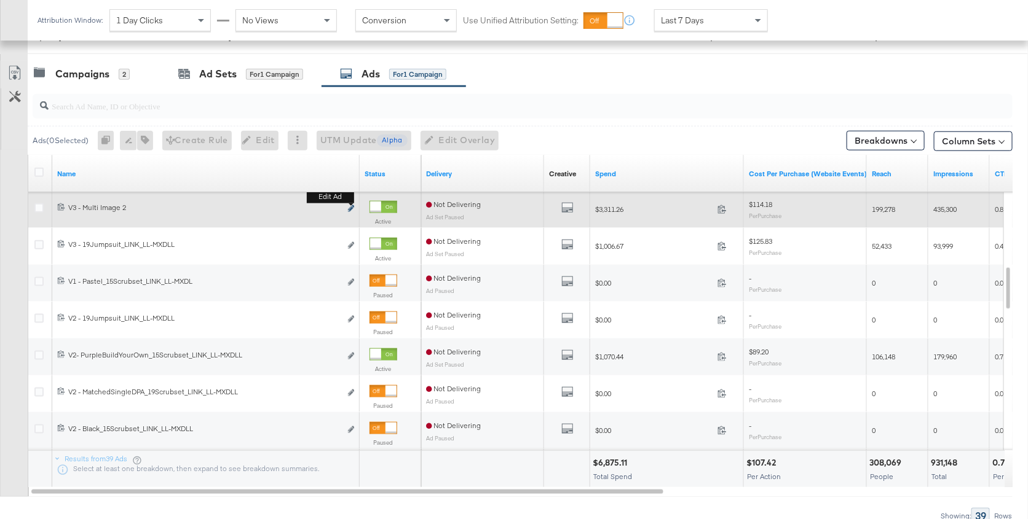
click at [350, 205] on icon "link" at bounding box center [351, 208] width 6 height 7
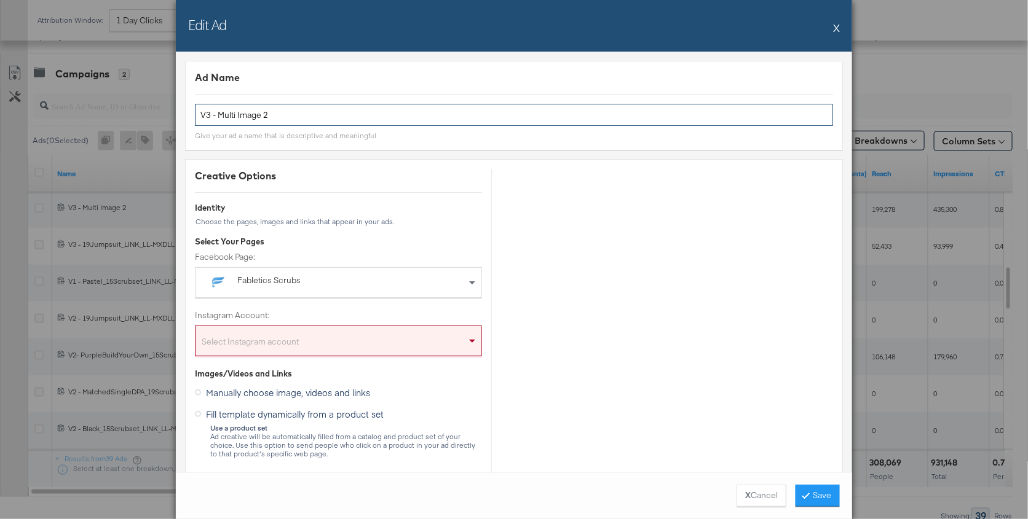
click at [302, 122] on input "V3 - Multi Image 2" at bounding box center [514, 115] width 638 height 23
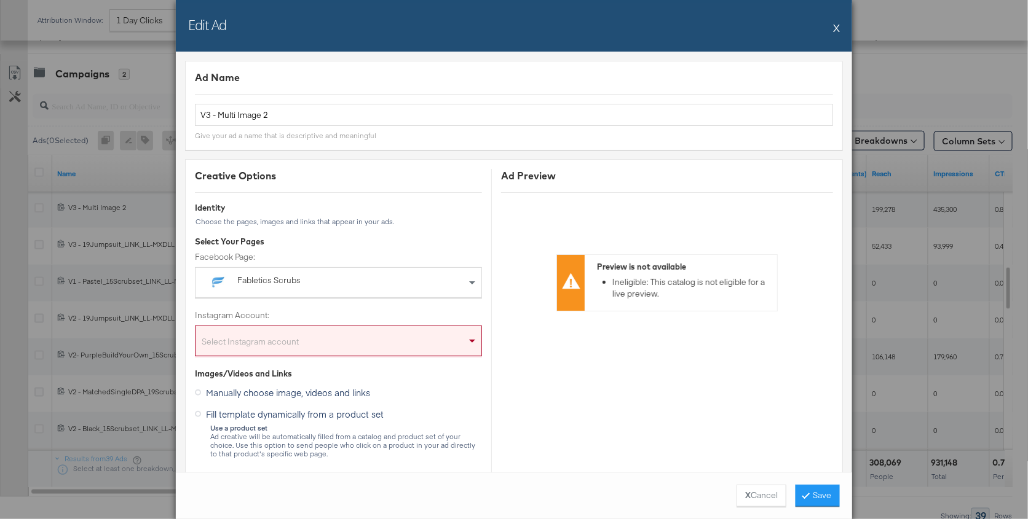
click at [771, 22] on button "X" at bounding box center [836, 27] width 7 height 25
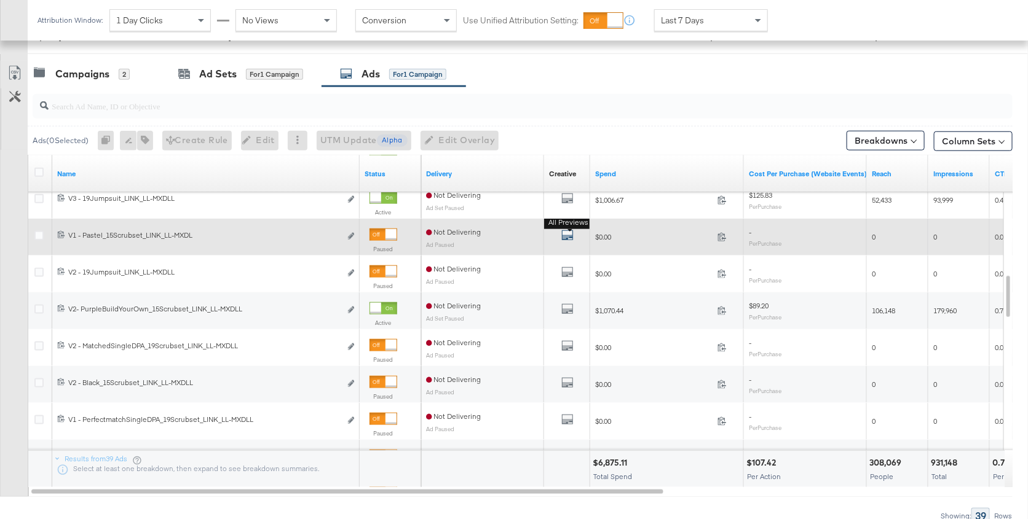
click at [570, 232] on icon "default" at bounding box center [567, 235] width 12 height 12
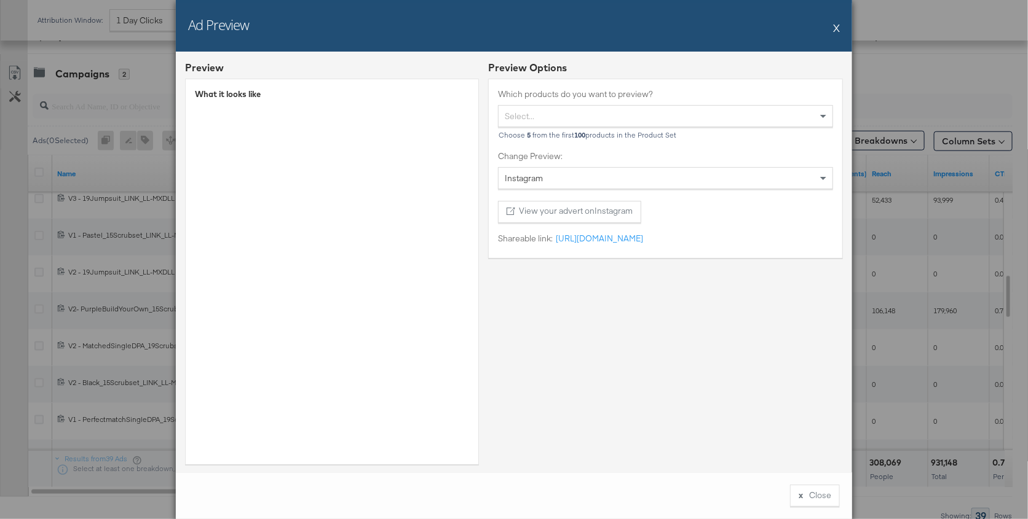
click at [771, 24] on button "X" at bounding box center [836, 27] width 7 height 25
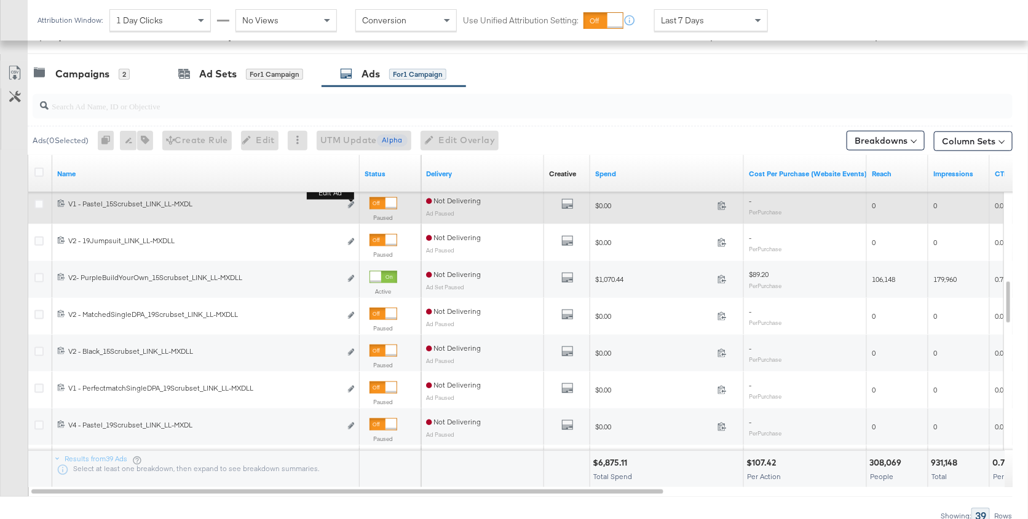
click at [347, 200] on div "Edit ad" at bounding box center [348, 205] width 14 height 13
click at [350, 203] on icon "link" at bounding box center [351, 205] width 6 height 7
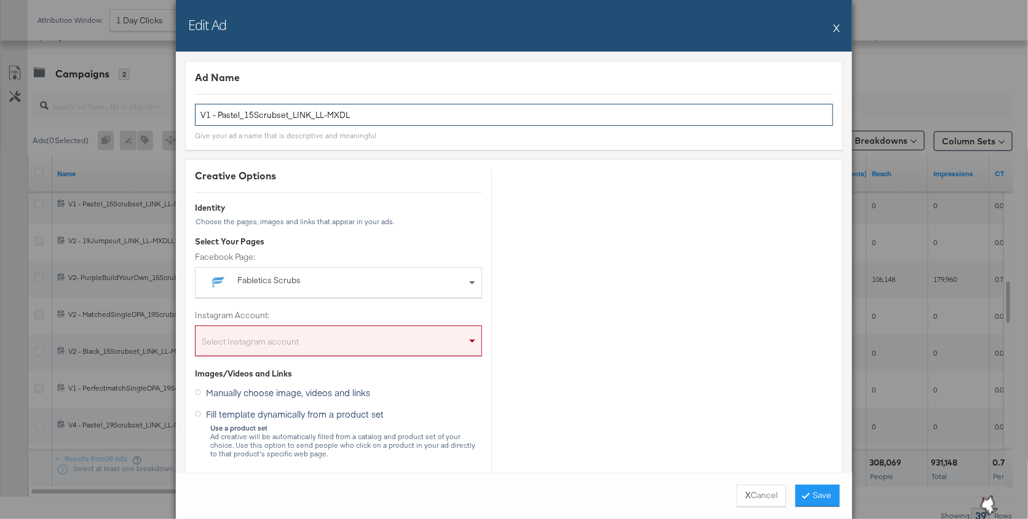
click at [256, 119] on input "V1 - Pastel_15Scrubset_LINK_LL-MXDL" at bounding box center [514, 115] width 638 height 23
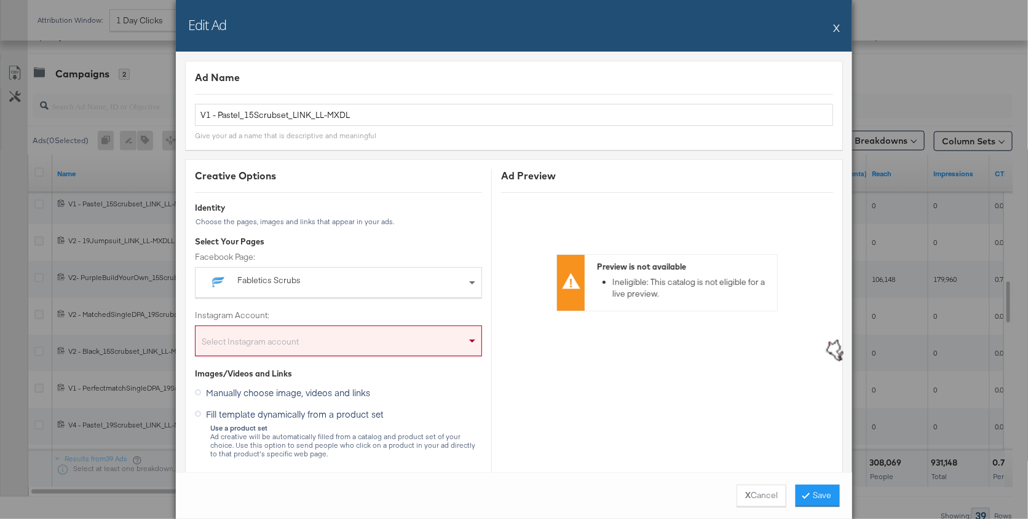
click at [771, 28] on button "X" at bounding box center [836, 27] width 7 height 25
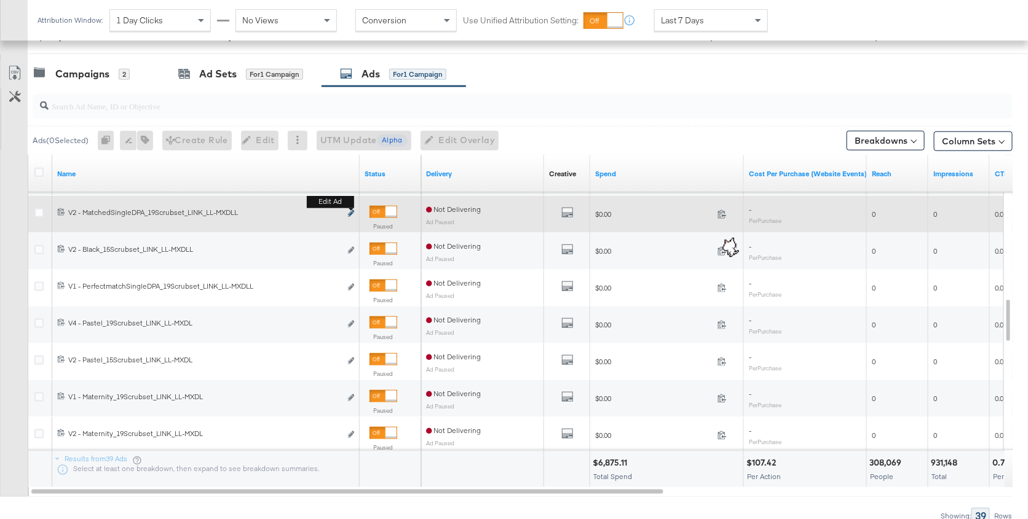
click at [353, 211] on icon "link" at bounding box center [351, 213] width 6 height 7
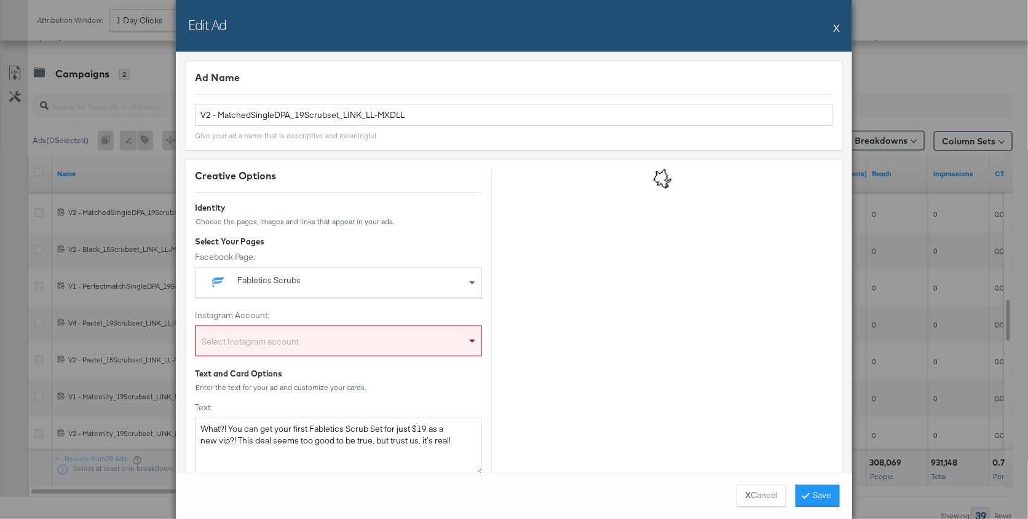
click at [771, 26] on button "X" at bounding box center [836, 27] width 7 height 25
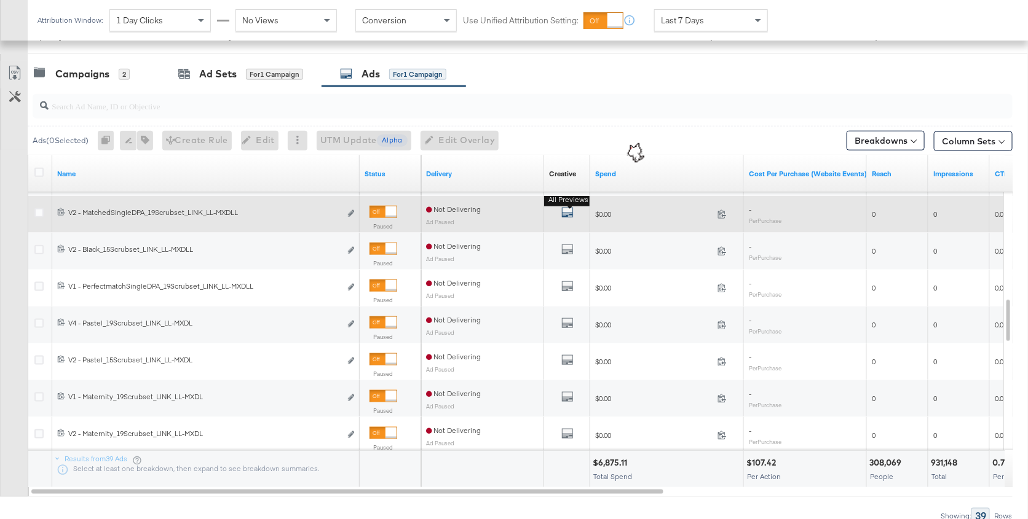
click at [572, 212] on icon "default" at bounding box center [567, 213] width 12 height 12
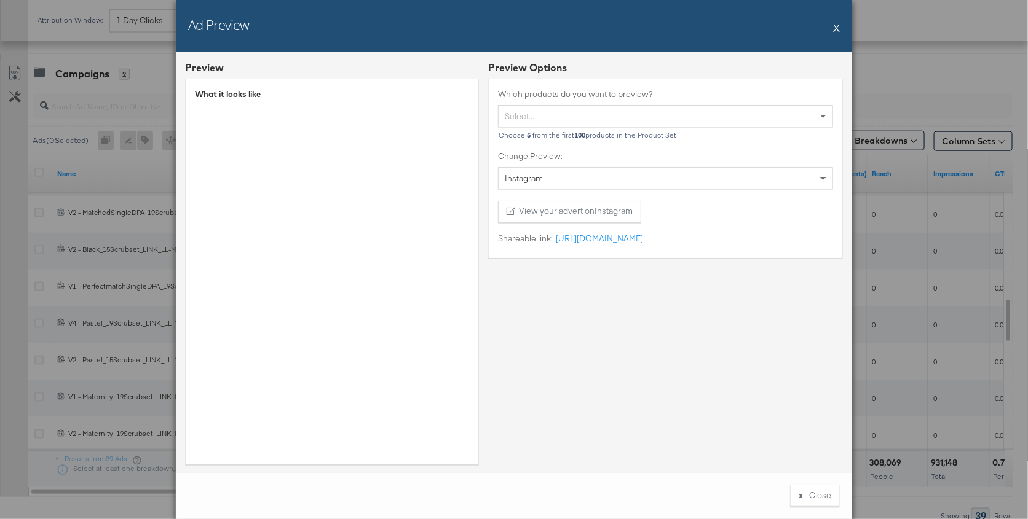
click at [771, 24] on button "X" at bounding box center [836, 27] width 7 height 25
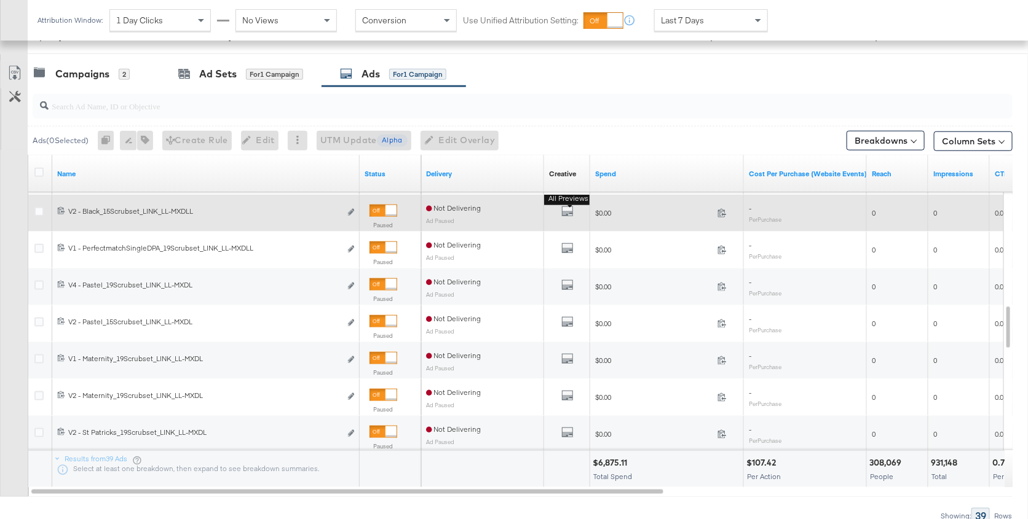
click at [567, 205] on button "All Previews" at bounding box center [567, 212] width 12 height 15
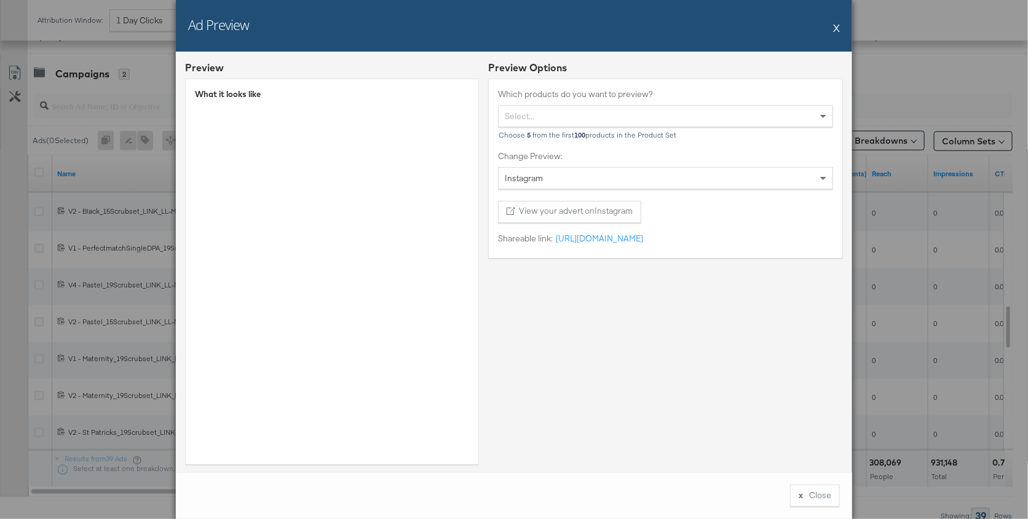
click at [771, 28] on button "X" at bounding box center [836, 27] width 7 height 25
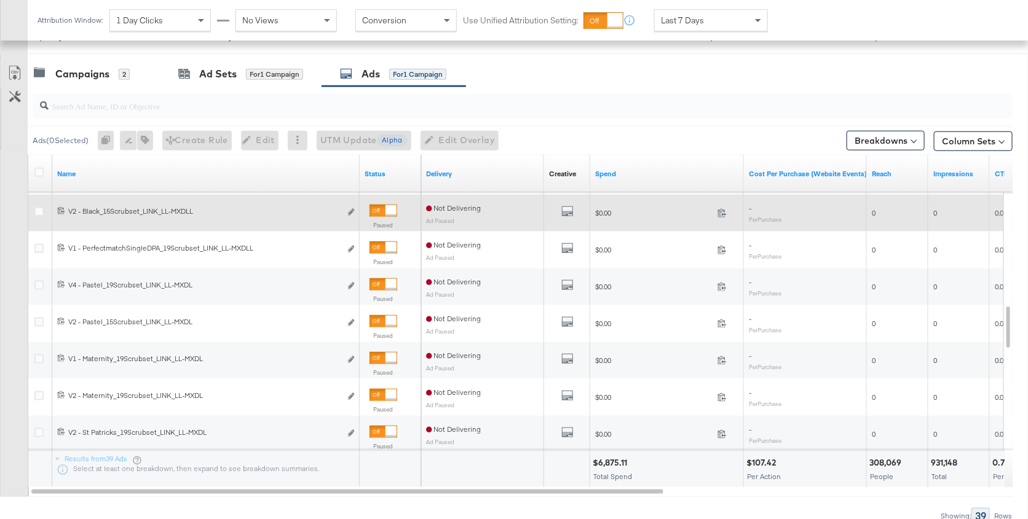
click at [346, 210] on div "Edit ad" at bounding box center [348, 213] width 14 height 13
click at [348, 210] on icon "link" at bounding box center [351, 212] width 6 height 7
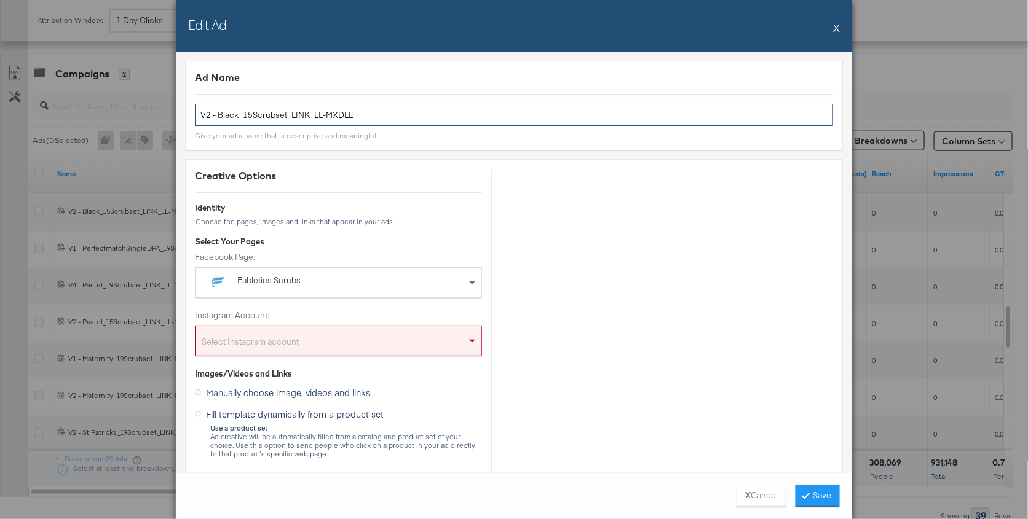
click at [305, 116] on input "V2 - Black_15Scrubset_LINK_LL-MXDLL" at bounding box center [514, 115] width 638 height 23
click at [771, 30] on button "X" at bounding box center [836, 27] width 7 height 25
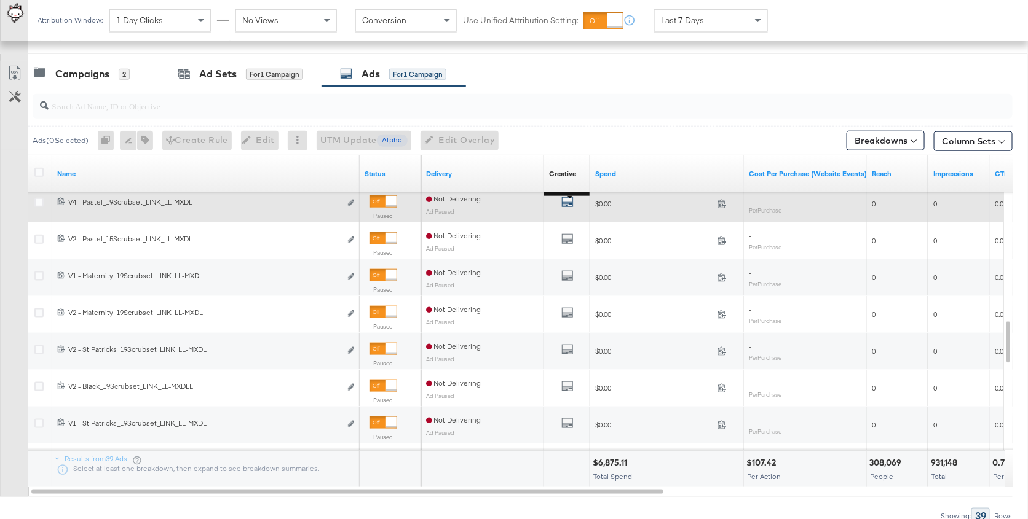
click at [567, 201] on icon "default" at bounding box center [567, 202] width 12 height 12
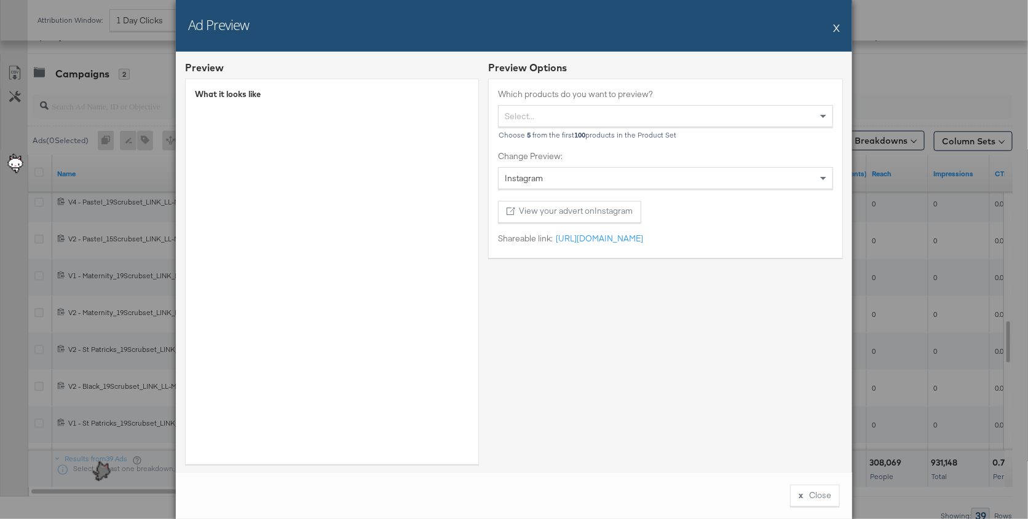
click at [771, 25] on button "X" at bounding box center [836, 27] width 7 height 25
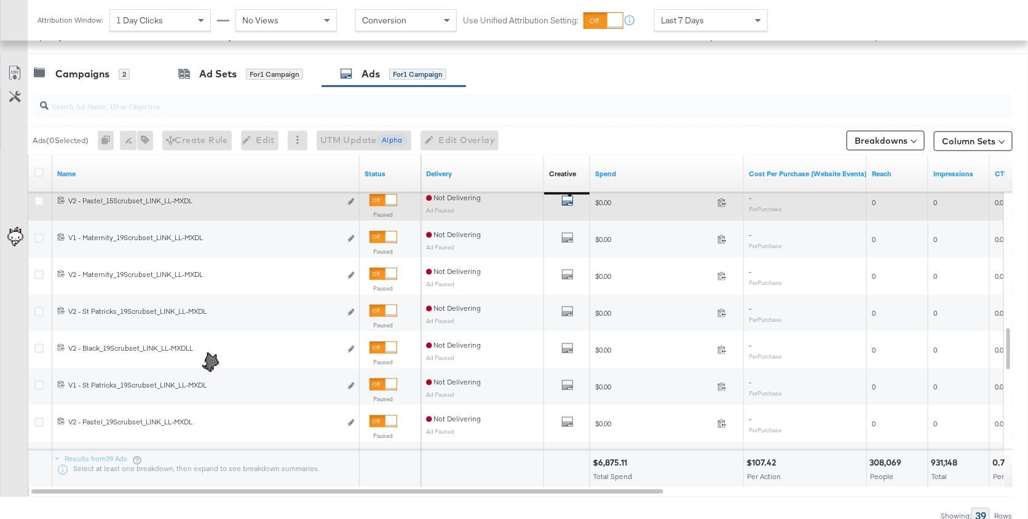
click at [568, 200] on icon "default" at bounding box center [567, 201] width 12 height 12
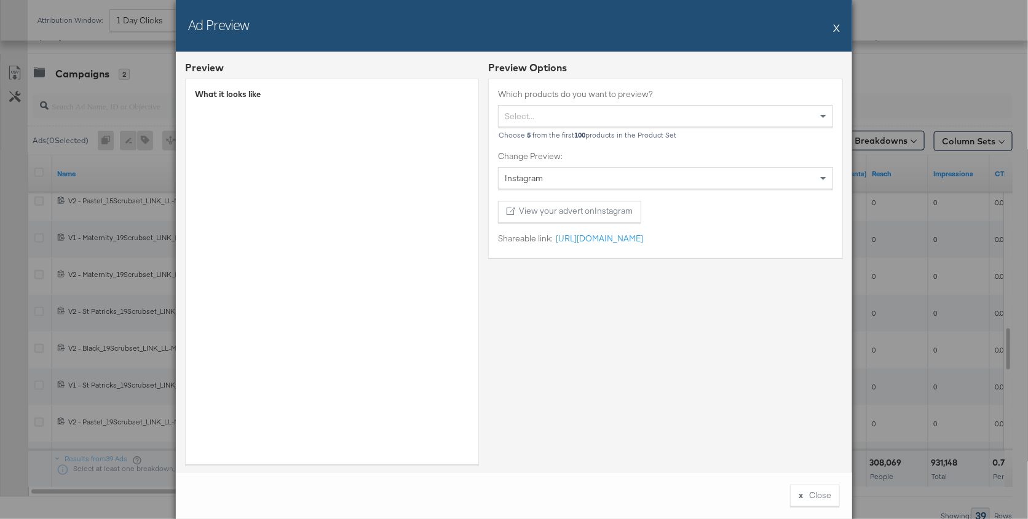
click at [771, 27] on button "X" at bounding box center [836, 27] width 7 height 25
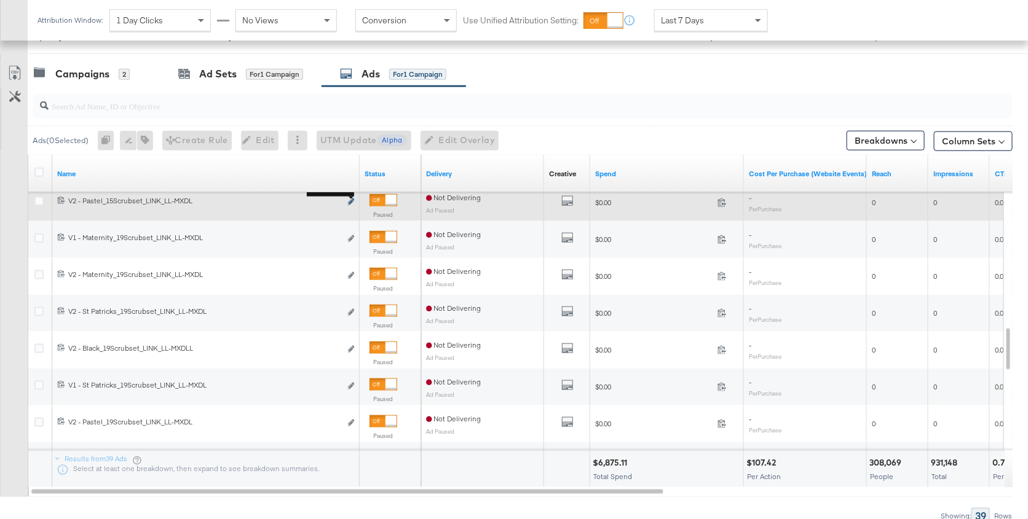
click at [349, 202] on icon "link" at bounding box center [351, 202] width 6 height 7
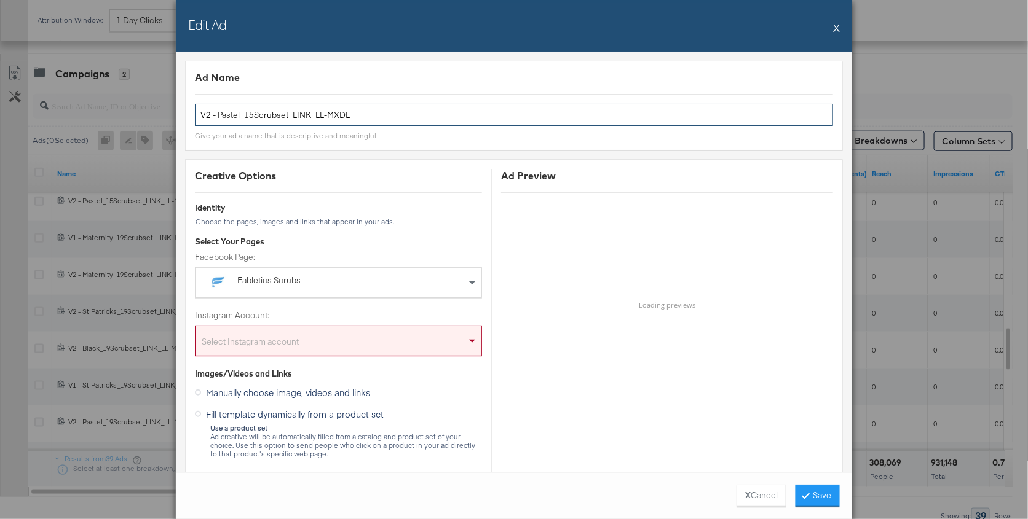
click at [258, 115] on input "V2 - Pastel_15Scrubset_LINK_LL-MXDL" at bounding box center [514, 115] width 638 height 23
click at [771, 28] on button "X" at bounding box center [836, 27] width 7 height 25
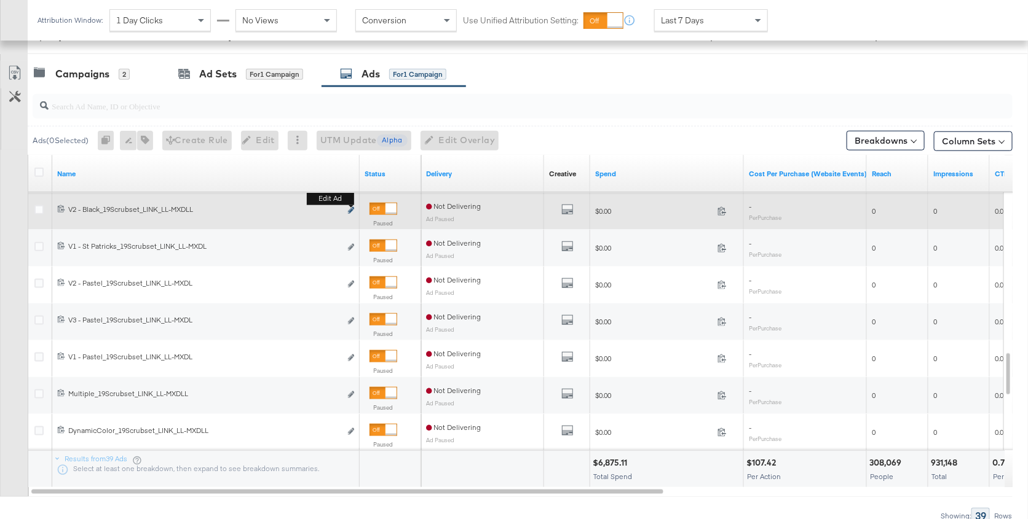
click at [348, 209] on icon "link" at bounding box center [351, 210] width 6 height 7
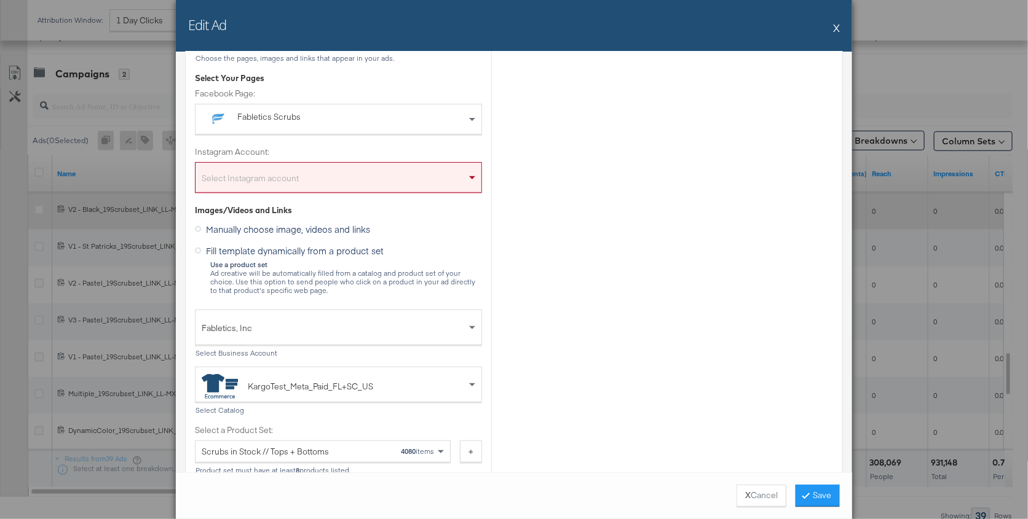
scroll to position [179, 0]
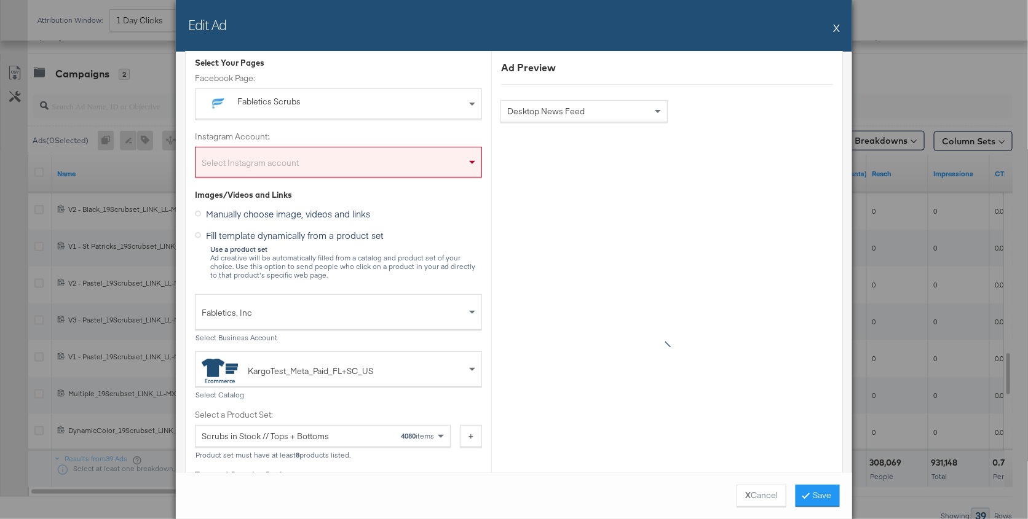
click at [771, 26] on button "X" at bounding box center [836, 27] width 7 height 25
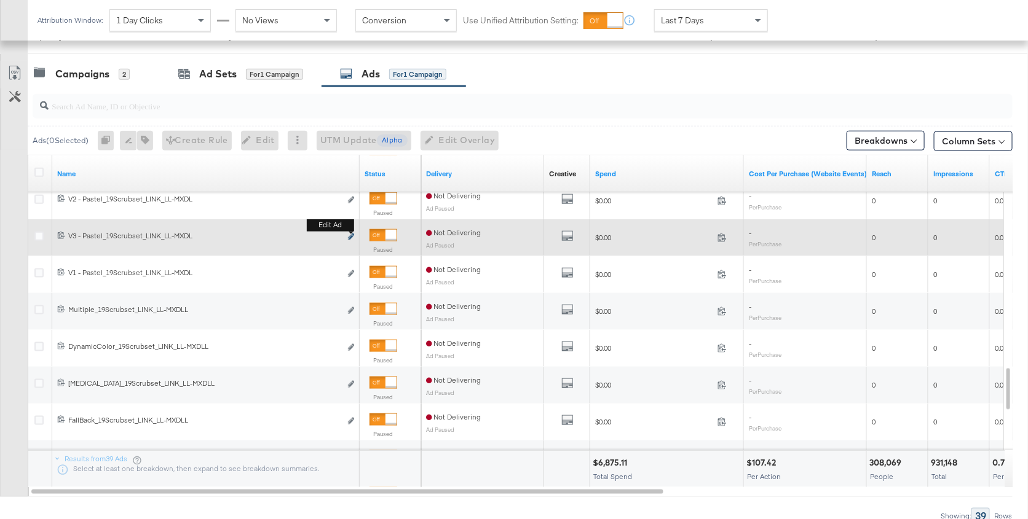
click at [351, 237] on icon "link" at bounding box center [351, 237] width 6 height 7
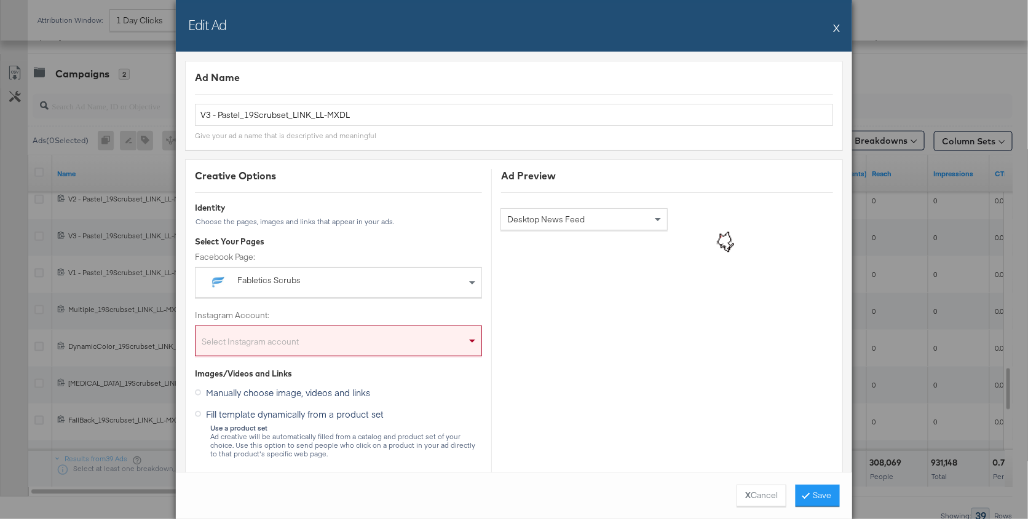
click at [771, 25] on button "X" at bounding box center [836, 27] width 7 height 25
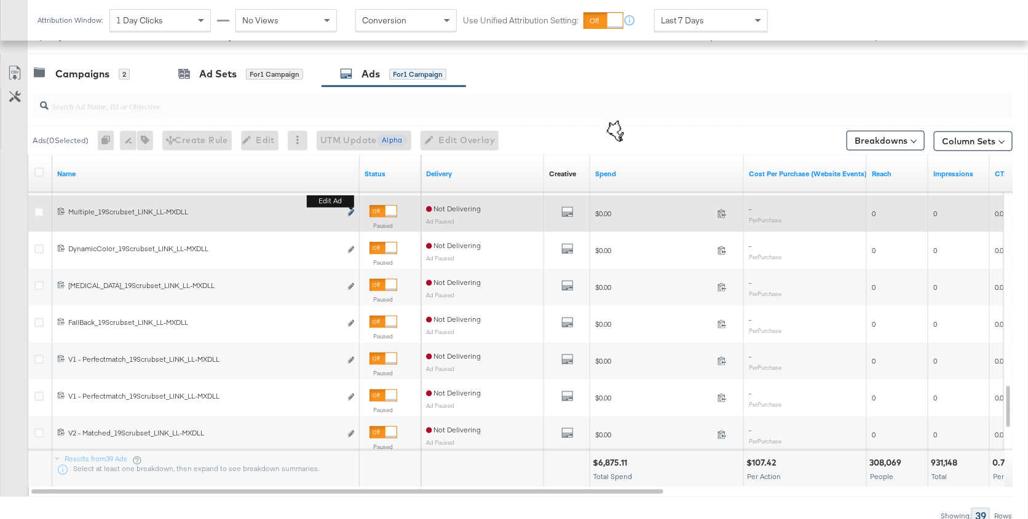
click at [350, 213] on icon "link" at bounding box center [351, 213] width 6 height 7
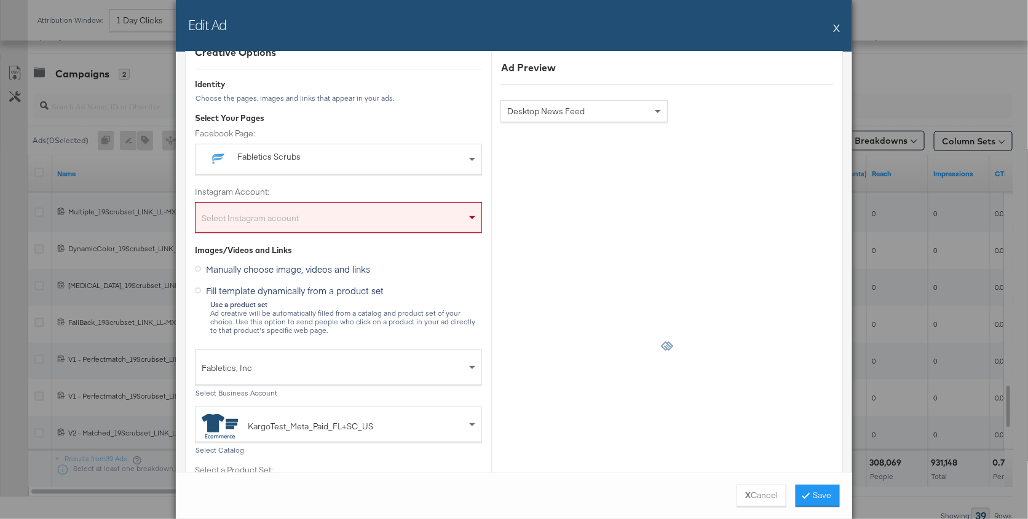
scroll to position [0, 0]
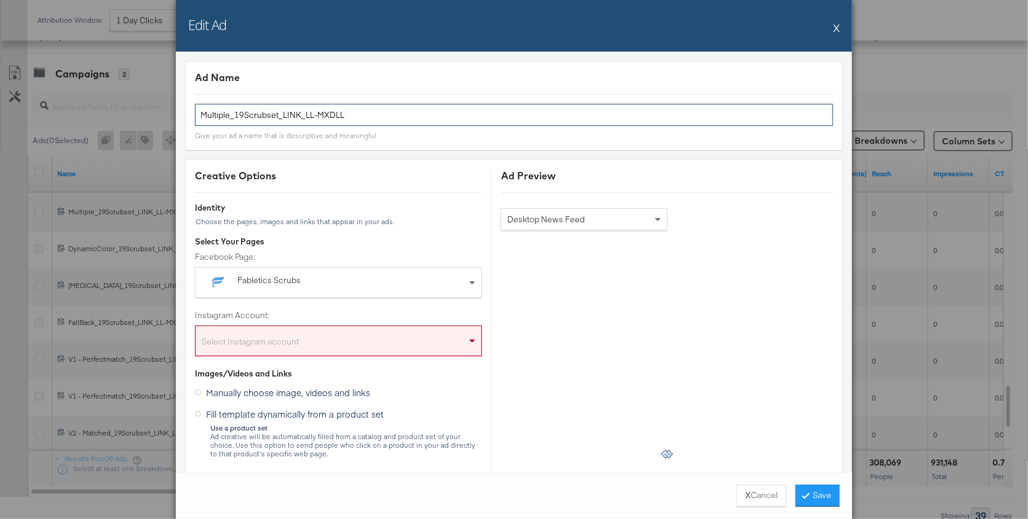
click at [310, 121] on input "Multiple_19Scrubset_LINK_LL-MXDLL" at bounding box center [514, 115] width 638 height 23
click at [771, 23] on button "X" at bounding box center [836, 27] width 7 height 25
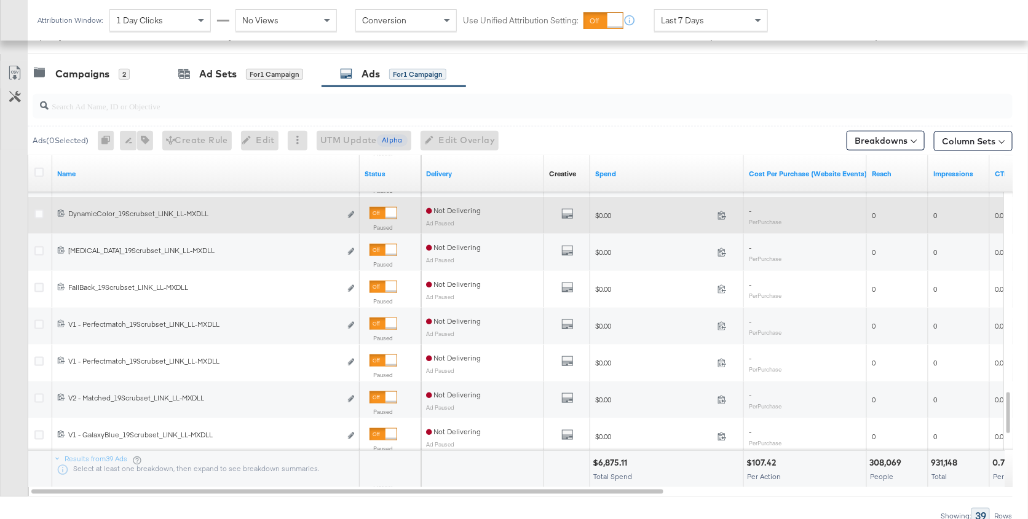
click at [558, 210] on div "All Previews" at bounding box center [567, 215] width 36 height 15
click at [571, 211] on icon "default" at bounding box center [567, 214] width 12 height 12
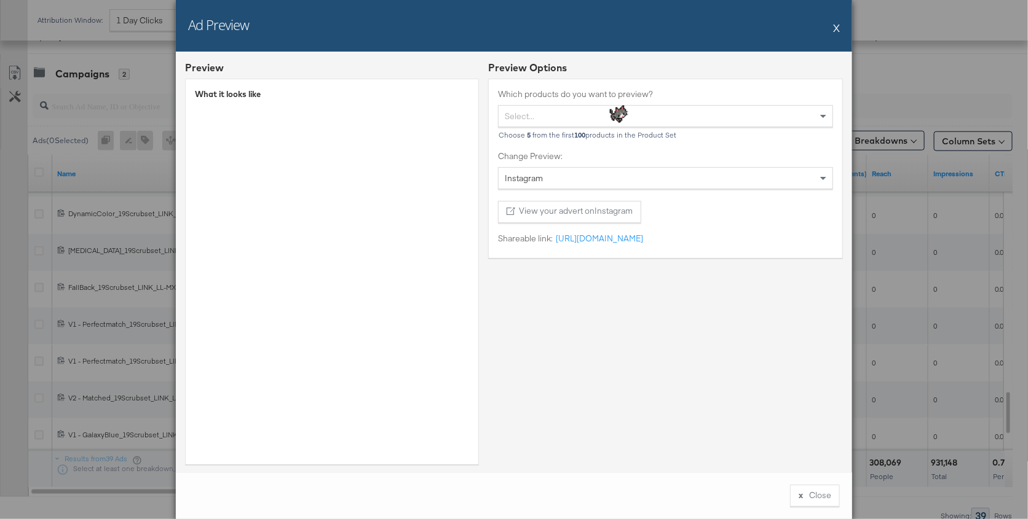
click at [771, 25] on button "X" at bounding box center [836, 27] width 7 height 25
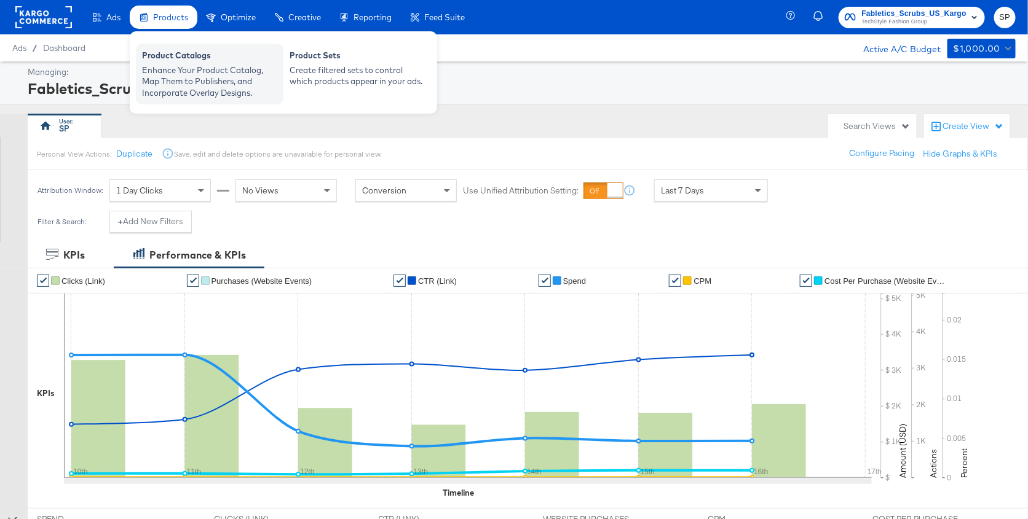
click at [202, 77] on div "Enhance Your Product Catalog, Map Them to Publishers, and Incorporate Overlay D…" at bounding box center [209, 82] width 135 height 34
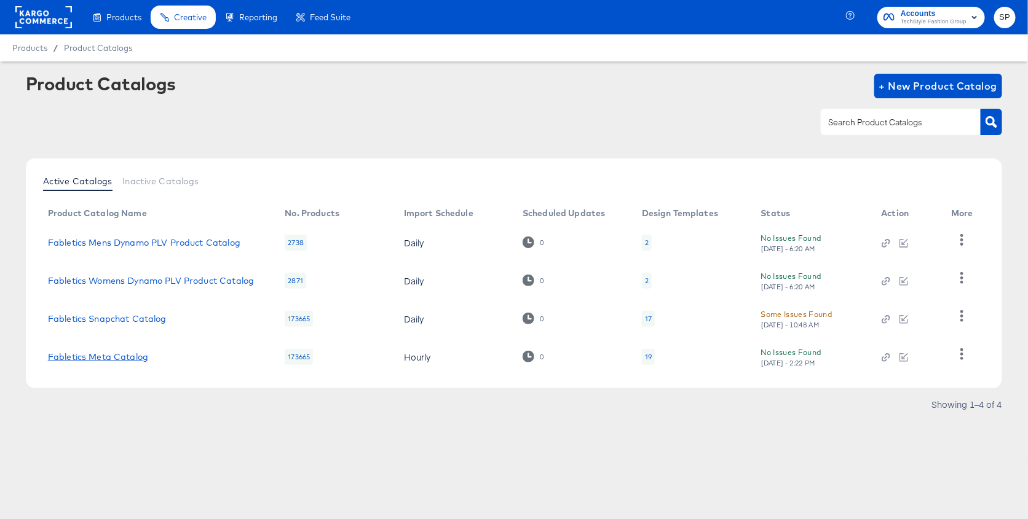
click at [111, 354] on link "Fabletics Meta Catalog" at bounding box center [98, 357] width 100 height 10
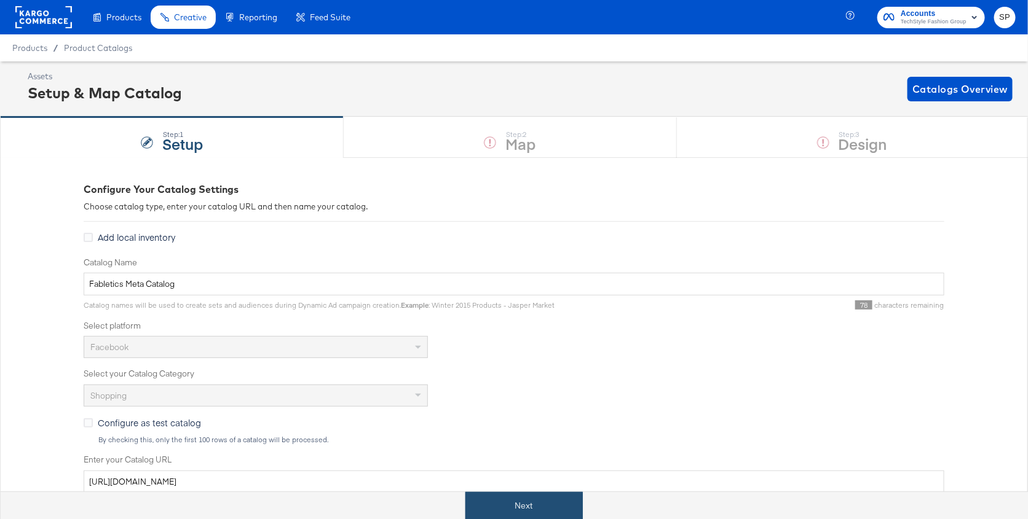
click at [521, 505] on button "Next" at bounding box center [523, 506] width 117 height 28
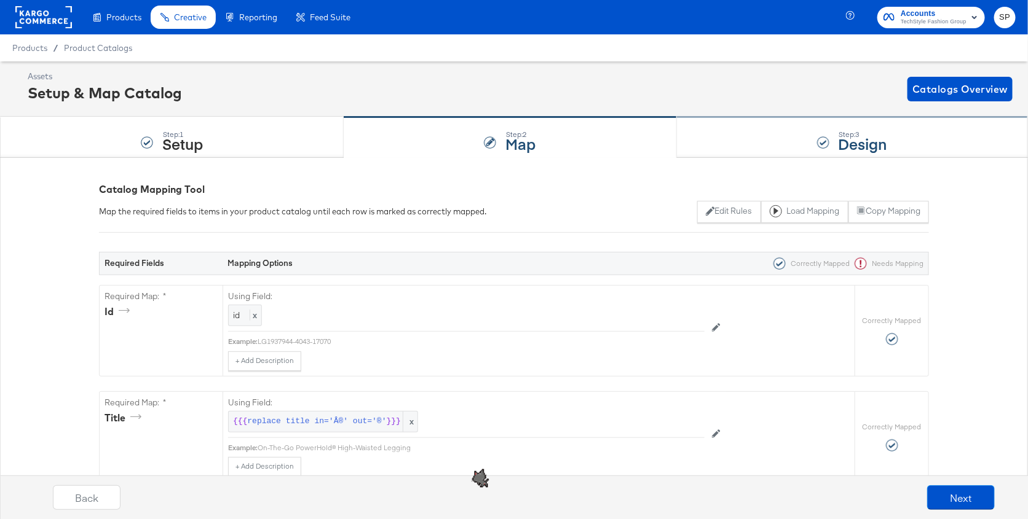
click at [734, 139] on div "Step: 3 Design" at bounding box center [852, 137] width 351 height 41
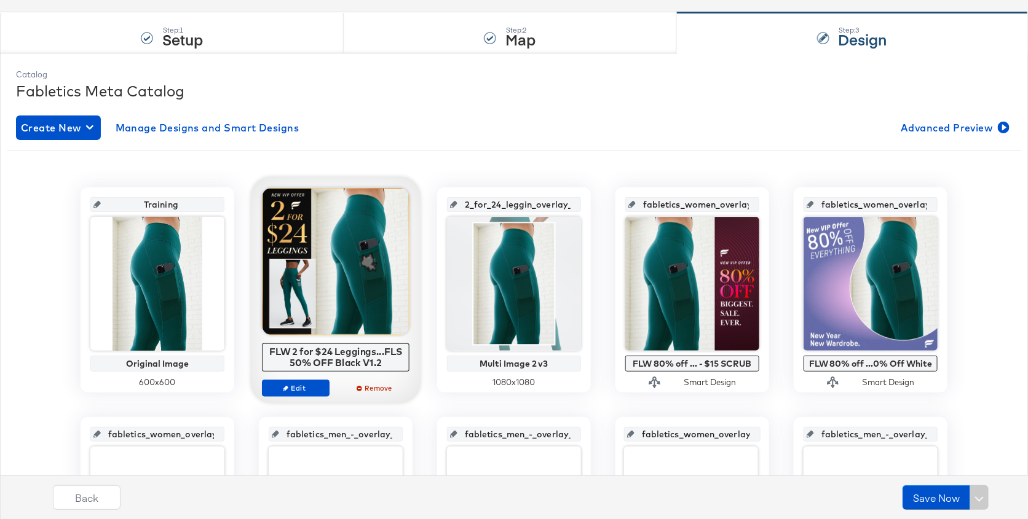
scroll to position [106, 0]
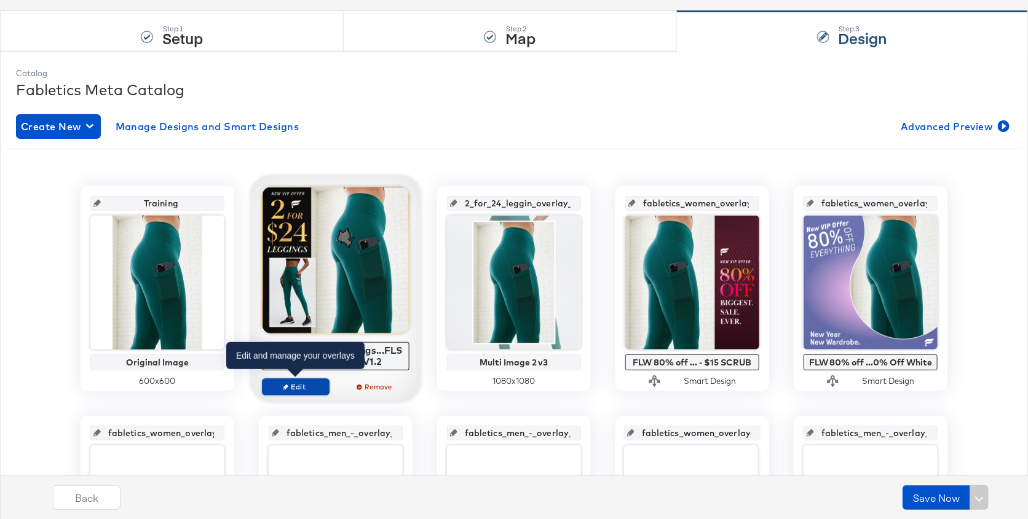
click at [292, 387] on span "Edit" at bounding box center [295, 386] width 57 height 9
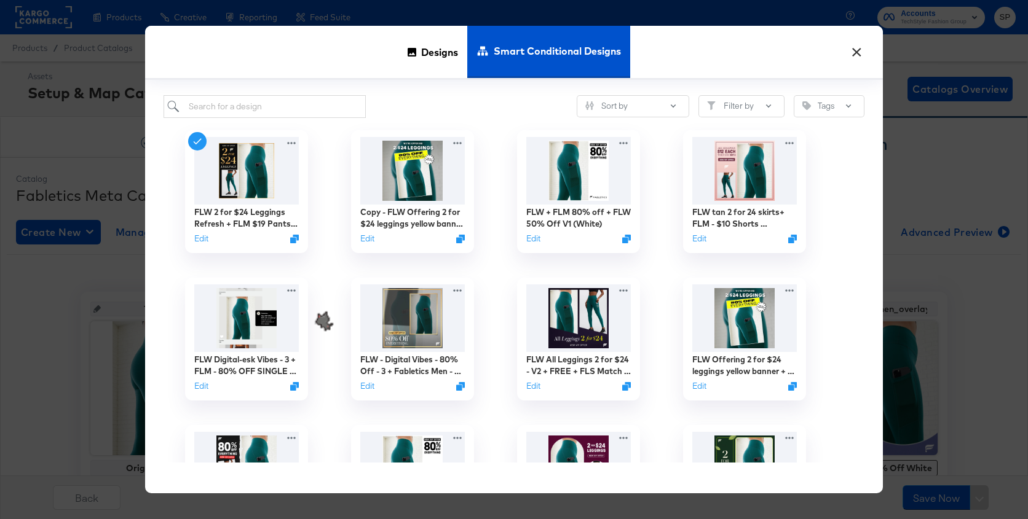
scroll to position [106, 0]
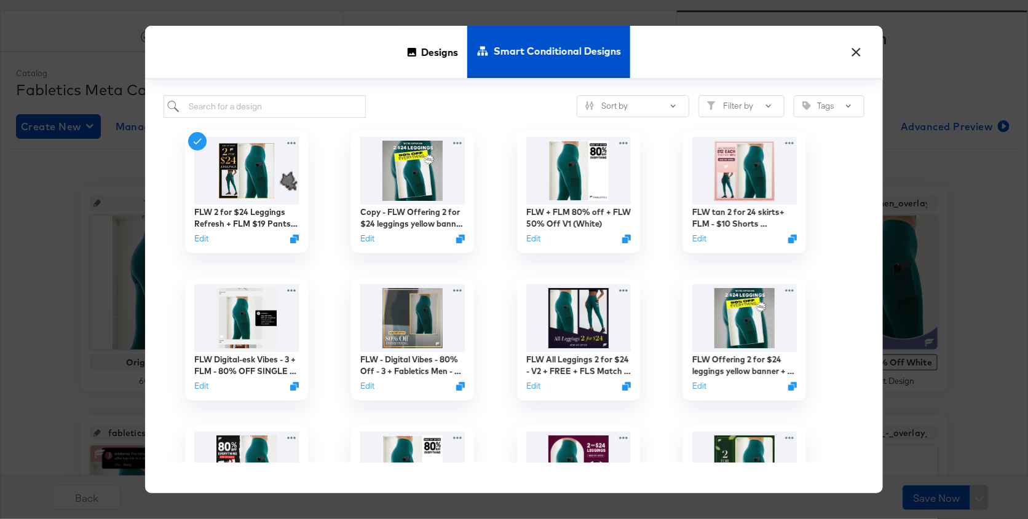
click at [856, 50] on button "×" at bounding box center [856, 49] width 22 height 22
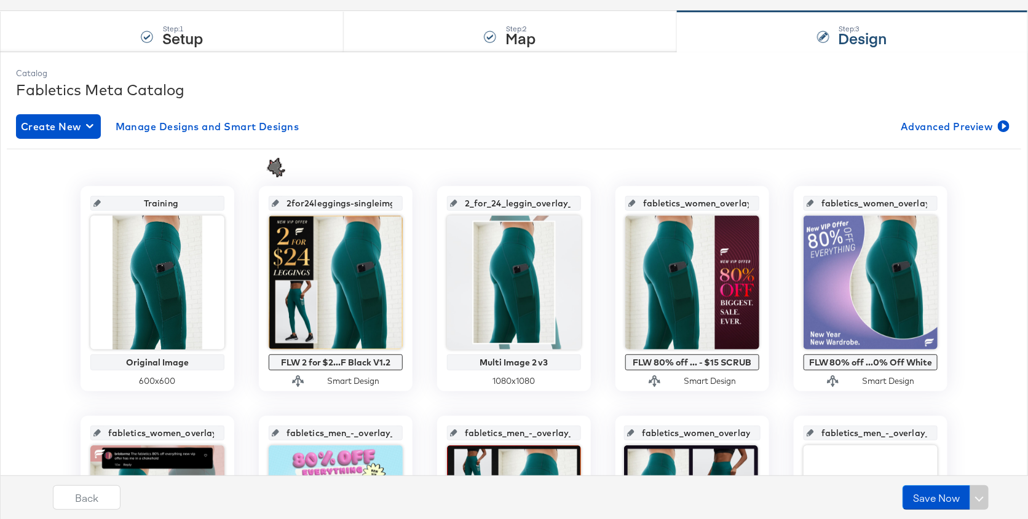
scroll to position [0, 0]
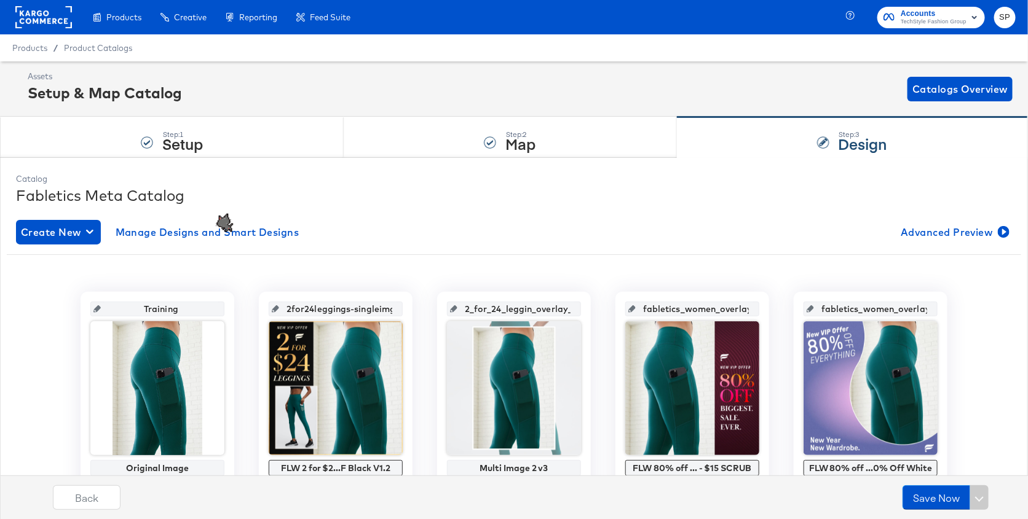
click at [40, 10] on rect at bounding box center [43, 17] width 57 height 22
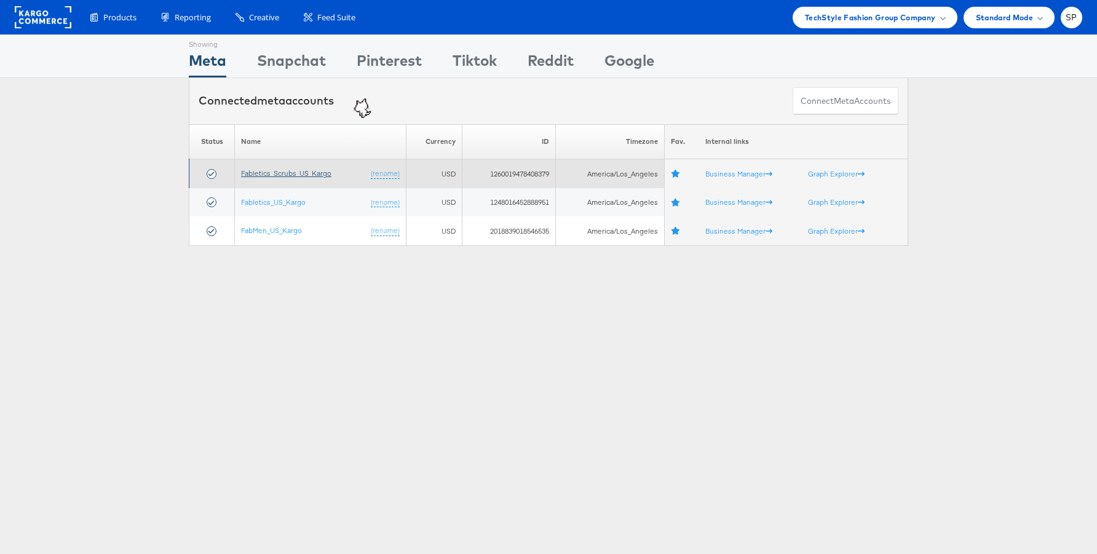
click at [289, 174] on link "Fabletics_Scrubs_US_Kargo" at bounding box center [286, 172] width 90 height 9
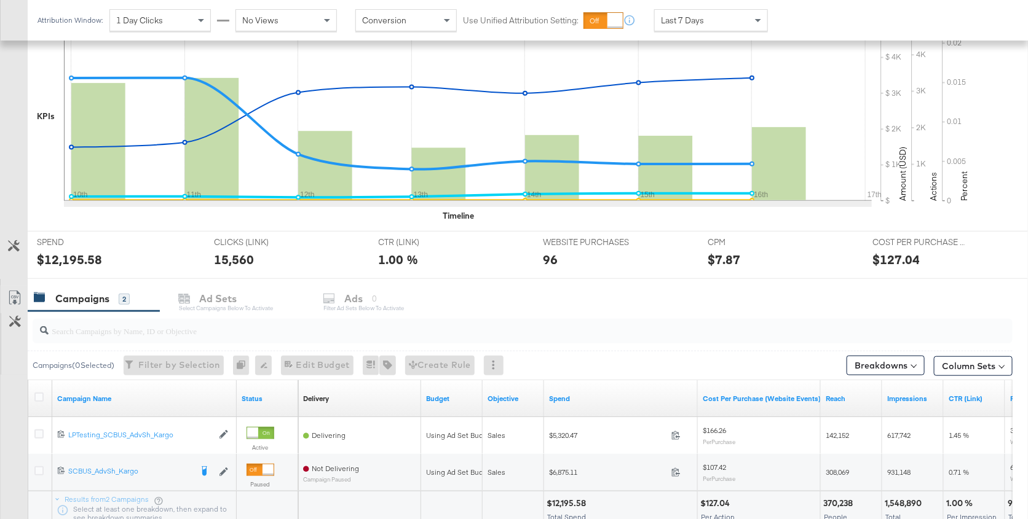
scroll to position [374, 0]
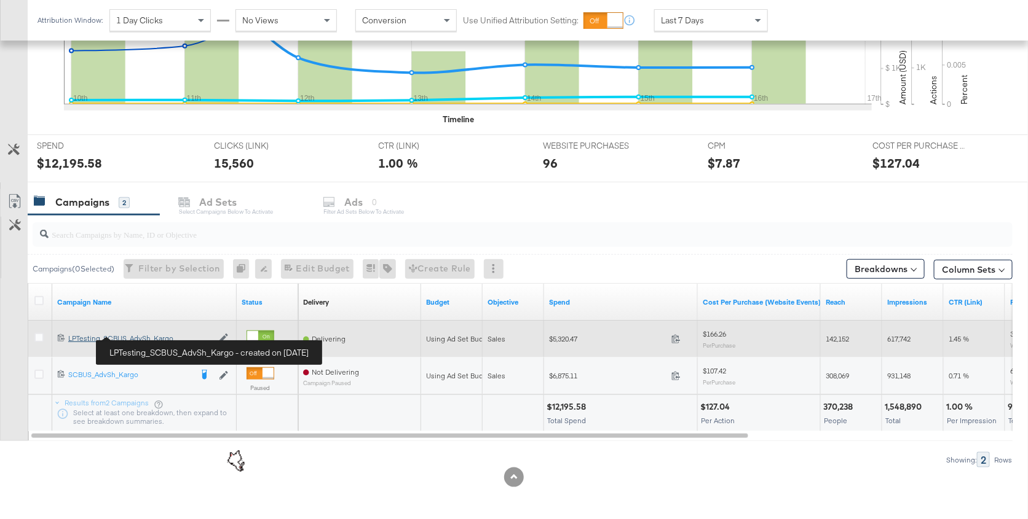
click at [144, 337] on div "LPTesting_SCBUS_AdvSh_Kargo LPTesting_SCBUS_AdvSh_Kargo" at bounding box center [140, 339] width 144 height 10
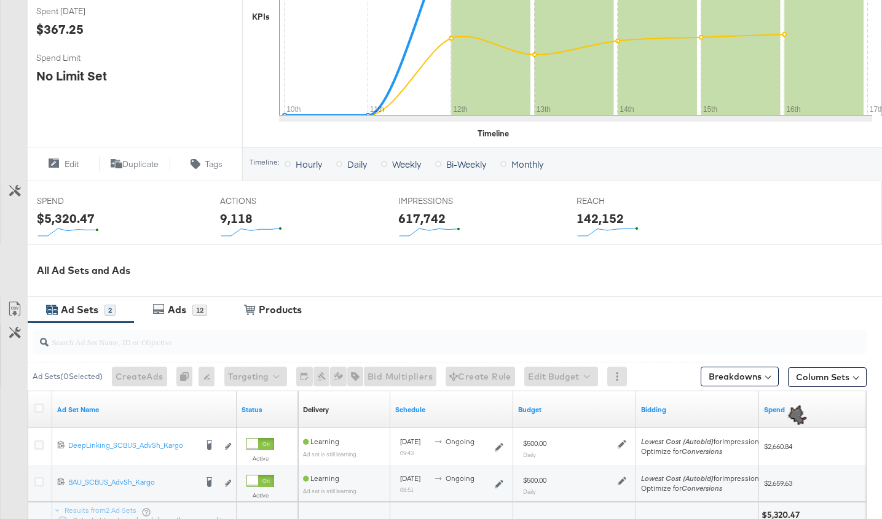
scroll to position [455, 0]
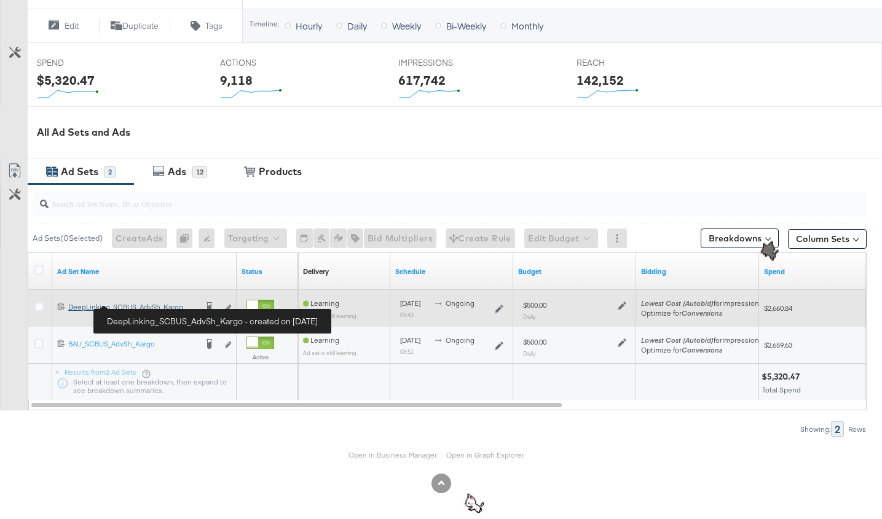
click at [140, 304] on div "DeepLinking_SCBUS_AdvSh_Kargo DeepLinking_SCBUS_AdvSh_Kargo" at bounding box center [132, 307] width 128 height 10
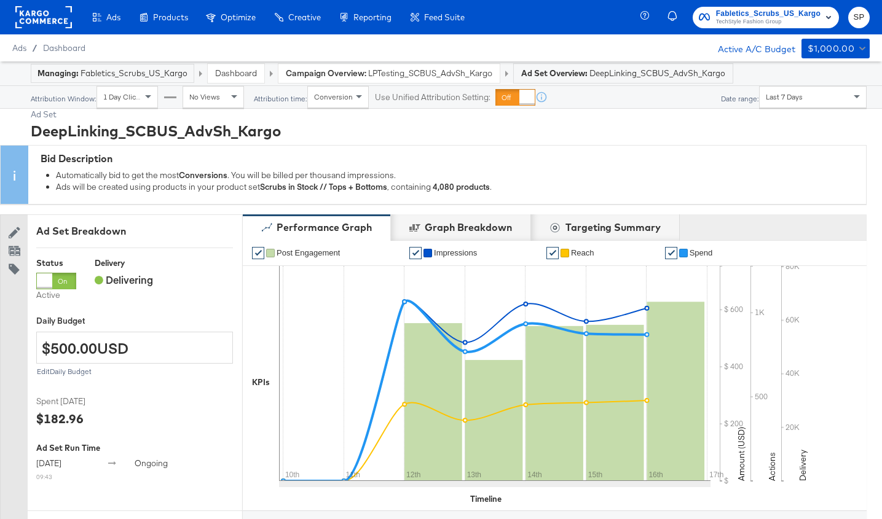
scroll to position [455, 0]
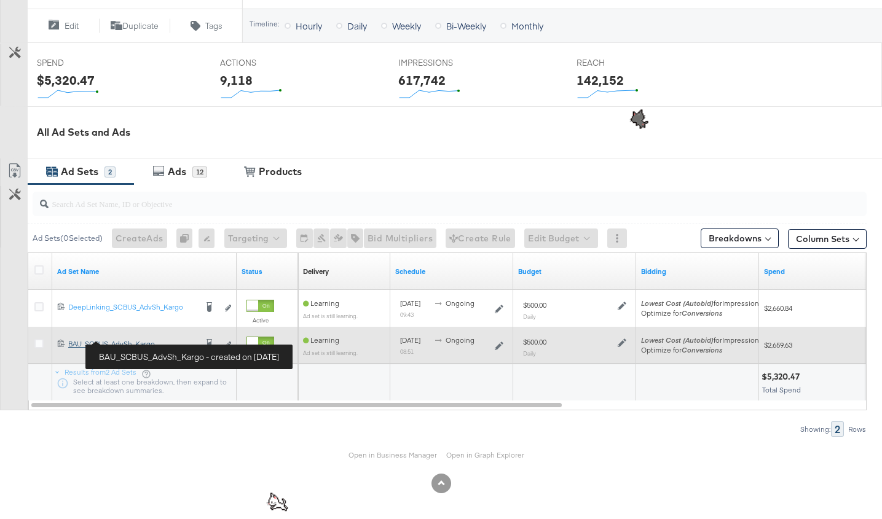
click at [127, 342] on div "BAU_SCBUS_AdvSh_Kargo BAU_SCBUS_AdvSh_Kargo" at bounding box center [132, 344] width 128 height 10
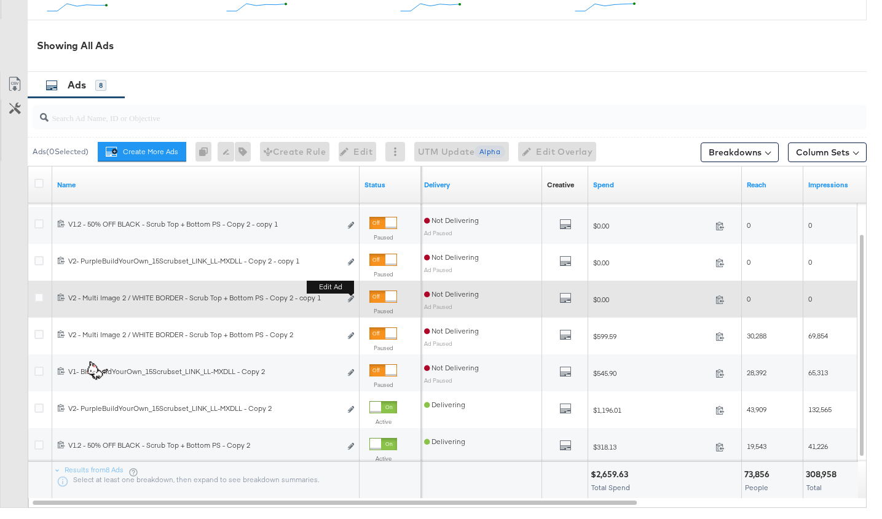
scroll to position [573, 0]
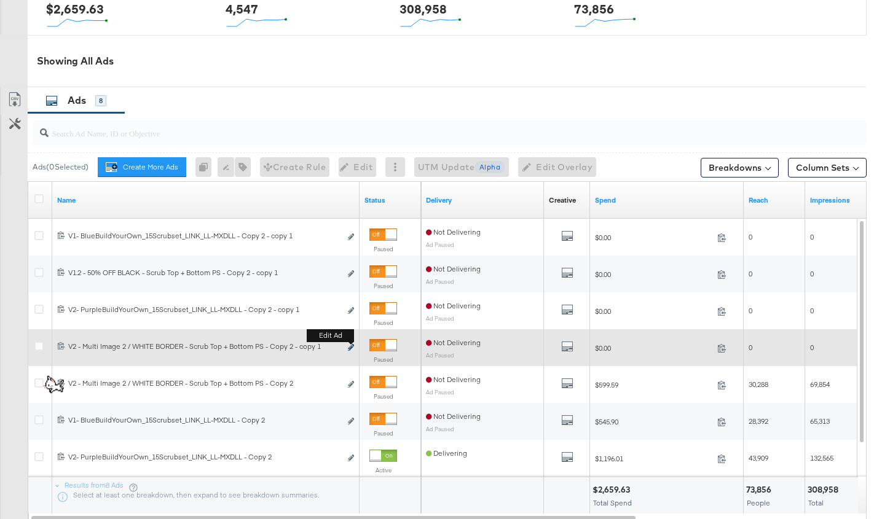
click at [348, 346] on icon "link" at bounding box center [351, 347] width 6 height 7
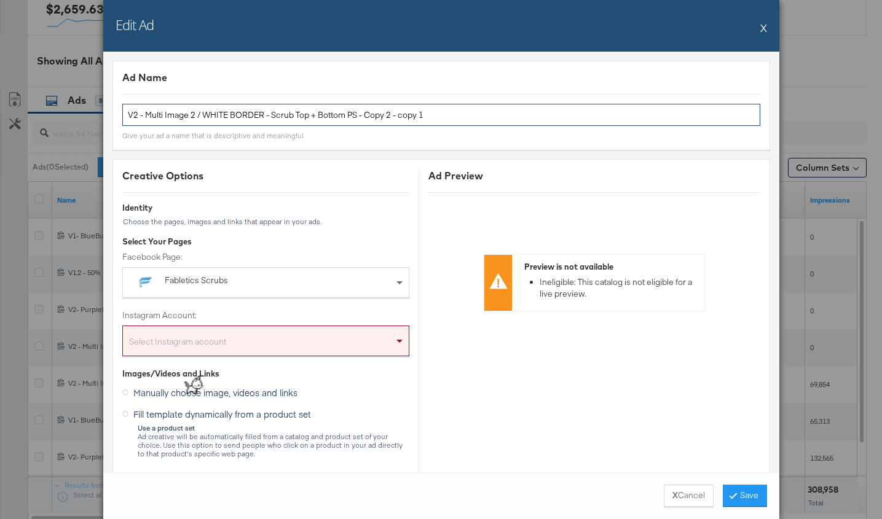
click at [208, 116] on input "V2 - Multi Image 2 / WHITE BORDER - Scrub Top + Bottom PS - Copy 2 - copy 1" at bounding box center [441, 115] width 638 height 23
paste input "FLS $15 ScrubSet/50% Off V3"
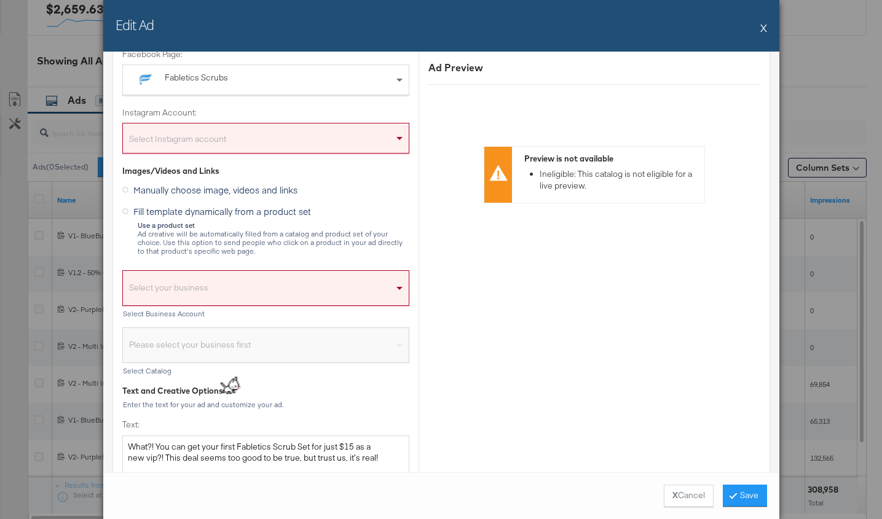
scroll to position [204, 0]
type input "FLS $15 ScrubSet/50% Off V3"
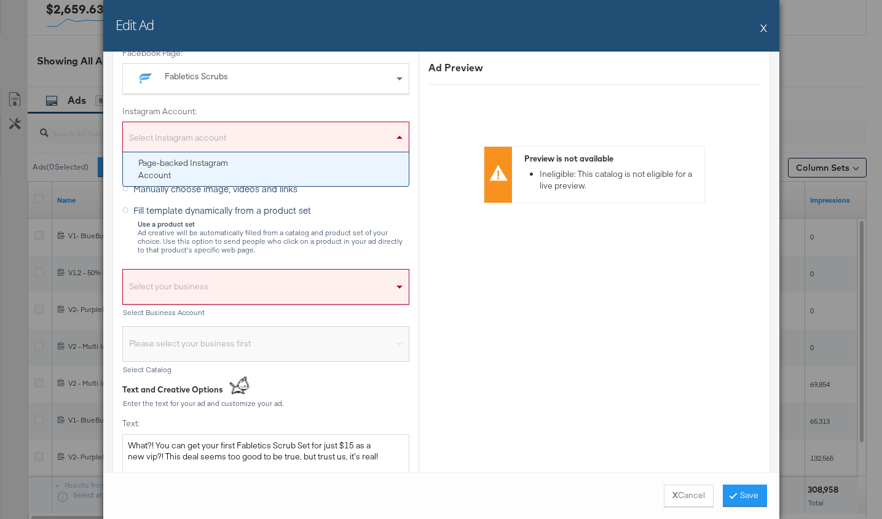
click at [218, 139] on div "Select Instagram account" at bounding box center [266, 139] width 286 height 25
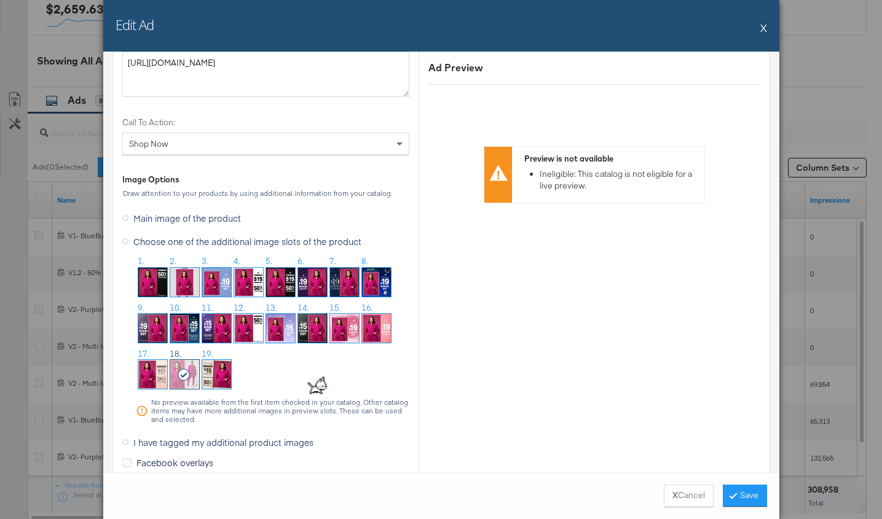
scroll to position [1030, 0]
click at [221, 378] on img at bounding box center [216, 374] width 29 height 29
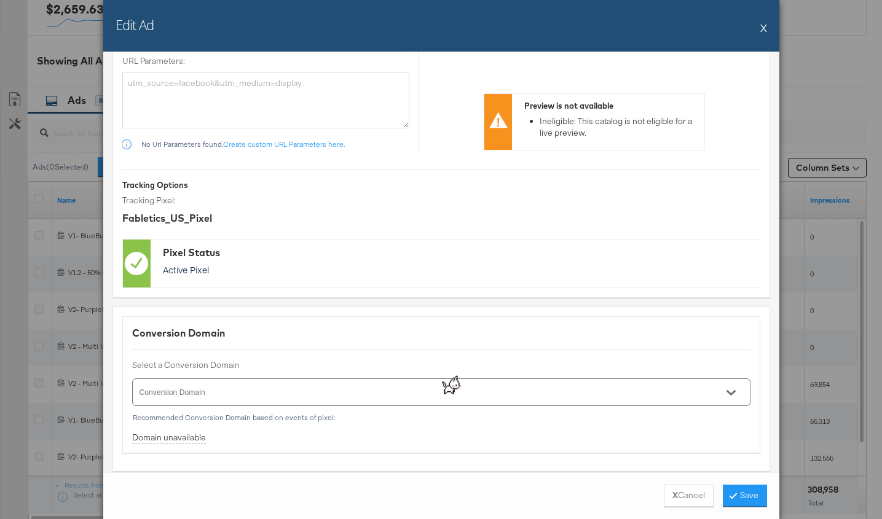
scroll to position [1574, 0]
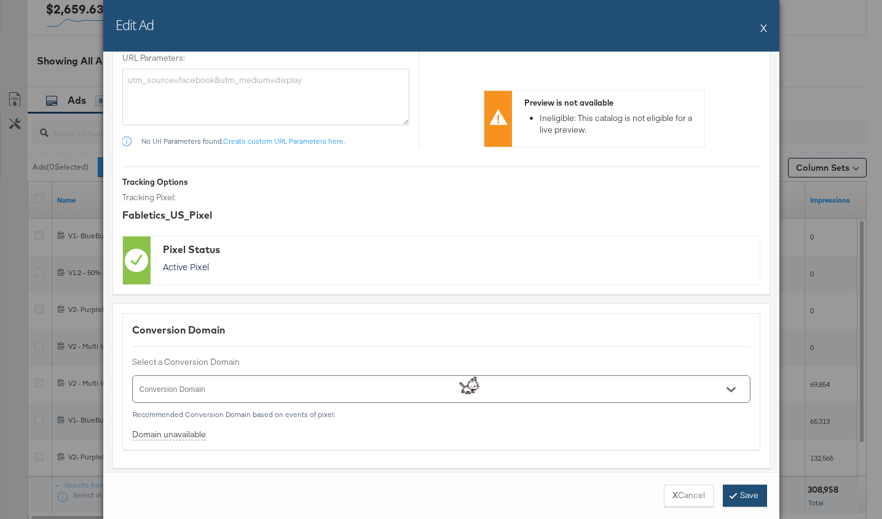
click at [741, 489] on button "Save" at bounding box center [745, 496] width 44 height 22
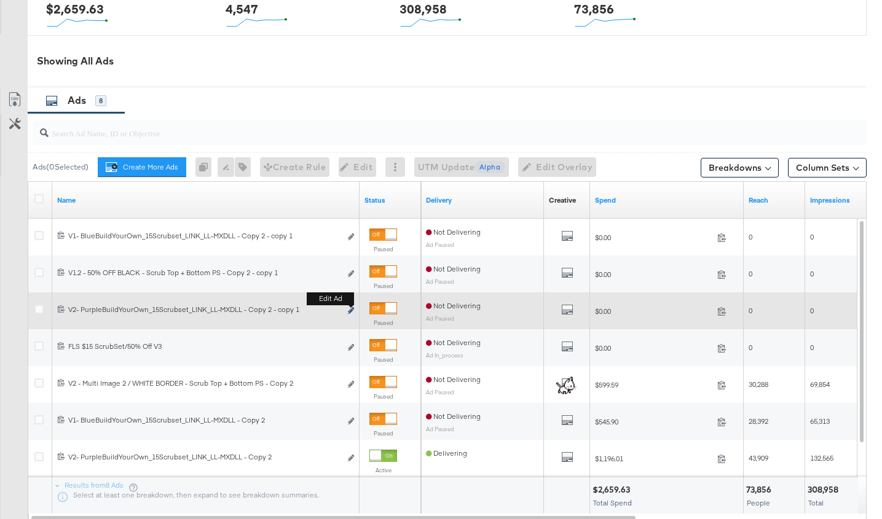
click at [353, 307] on icon "link" at bounding box center [351, 310] width 6 height 7
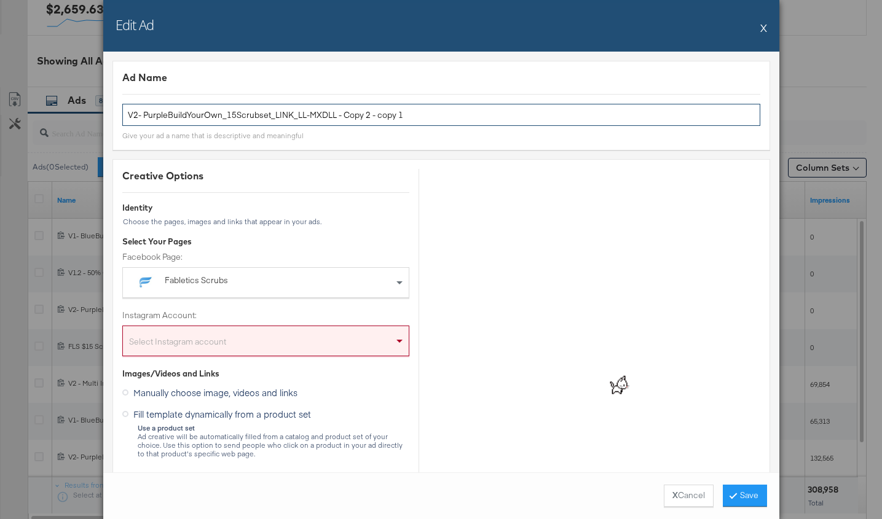
click at [221, 116] on input "V2- PurpleBuildYourOwn_15Scrubset_LINK_LL-MXDLL - Copy 2 - copy 1" at bounding box center [441, 115] width 638 height 23
paste input "FLS $15 ScrubSet/50% Off V2"
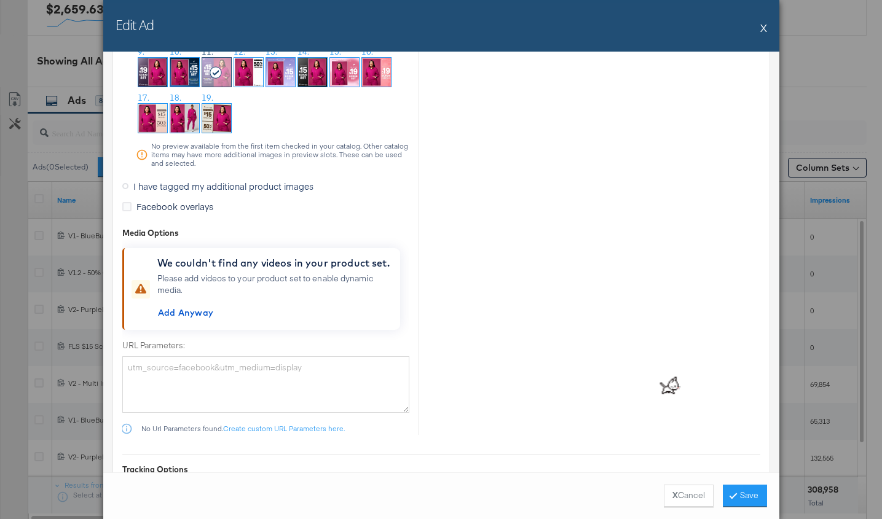
scroll to position [1198, 0]
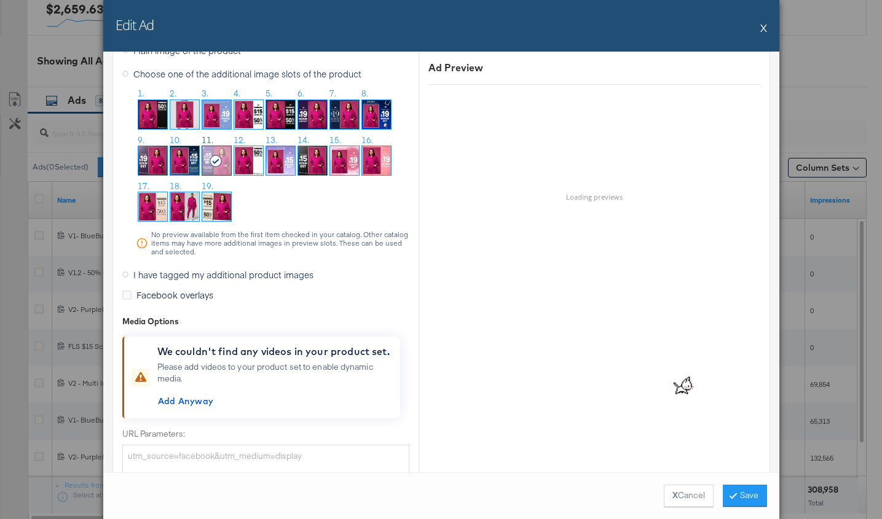
type input "FLS $15 ScrubSet/50% Off V2"
click at [156, 192] on img at bounding box center [152, 206] width 29 height 29
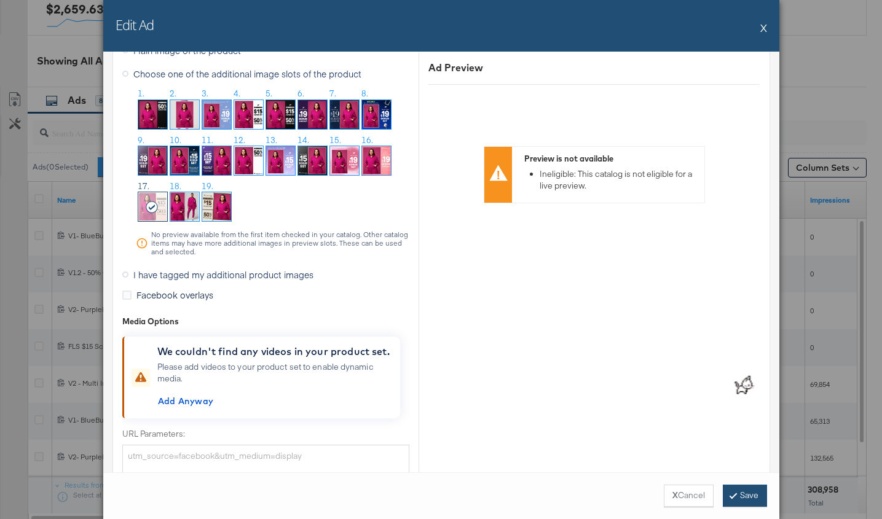
click at [744, 492] on button "Save" at bounding box center [745, 496] width 44 height 22
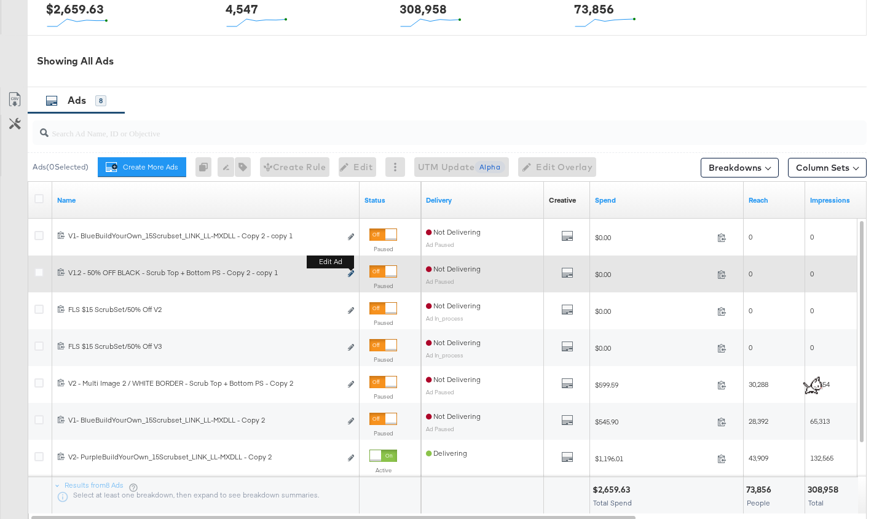
click at [350, 270] on icon "link" at bounding box center [351, 273] width 6 height 7
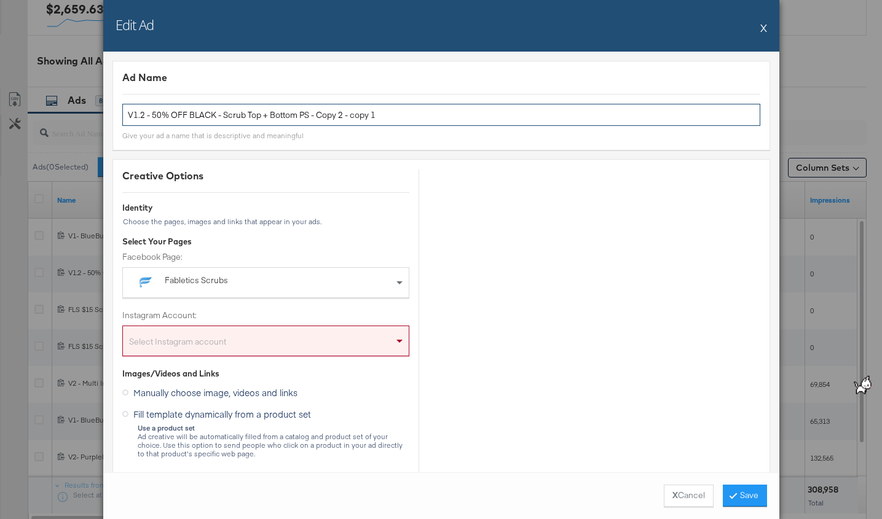
click at [268, 108] on input "V1.2 - 50% OFF BLACK - Scrub Top + Bottom PS - Copy 2 - copy 1" at bounding box center [441, 115] width 638 height 23
paste input "Pastel Purple V2 - $15 SCRUB"
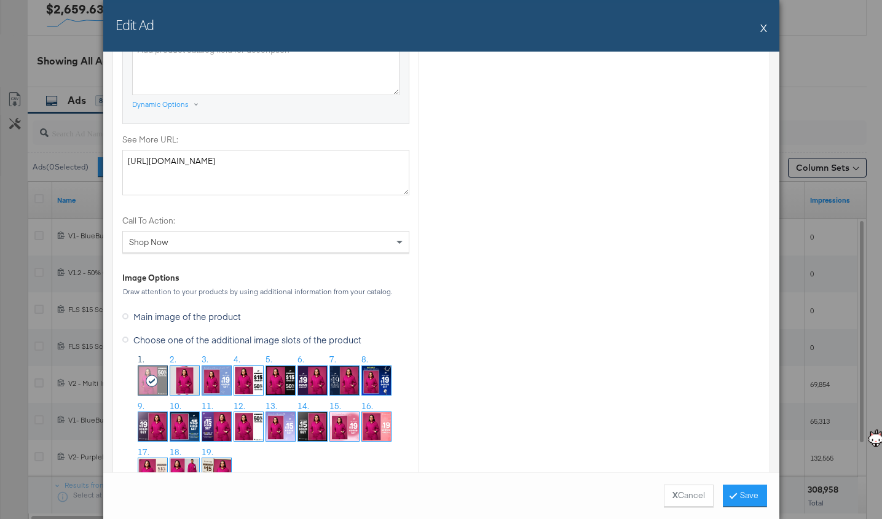
scroll to position [974, 0]
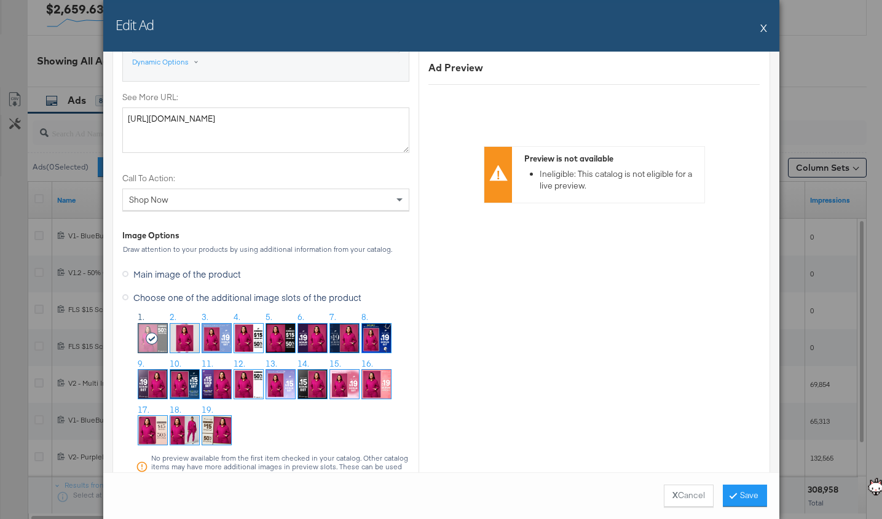
type input "Pastel Purple V2 - $15 SCRUB"
click at [288, 386] on img at bounding box center [280, 384] width 29 height 29
click at [755, 494] on button "Save" at bounding box center [745, 496] width 44 height 22
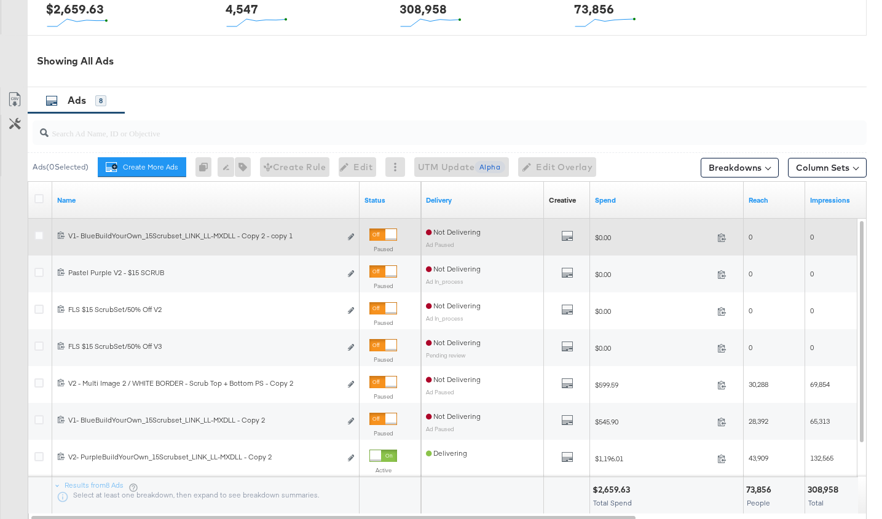
click at [347, 234] on div "Edit ad" at bounding box center [348, 237] width 14 height 13
click at [355, 230] on div "120231460737870406 V1- BlueBuildYourOwn_15Scrubset_LINK_LL-MXDLL - Copy 2 - cop…" at bounding box center [205, 237] width 307 height 23
click at [351, 234] on icon "link" at bounding box center [351, 237] width 6 height 7
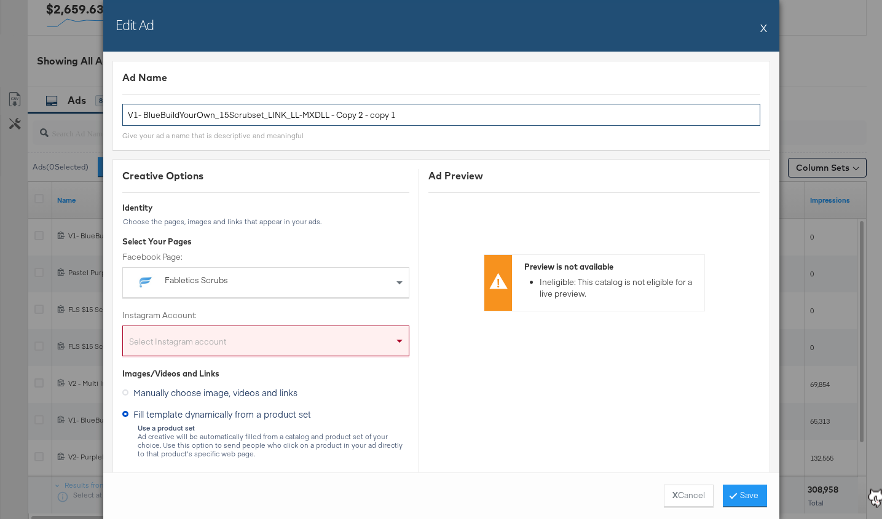
click at [176, 115] on input "V1- BlueBuildYourOwn_15Scrubset_LINK_LL-MXDLL - Copy 2 - copy 1" at bounding box center [441, 115] width 638 height 23
paste input "Black $15 Scrub Set"
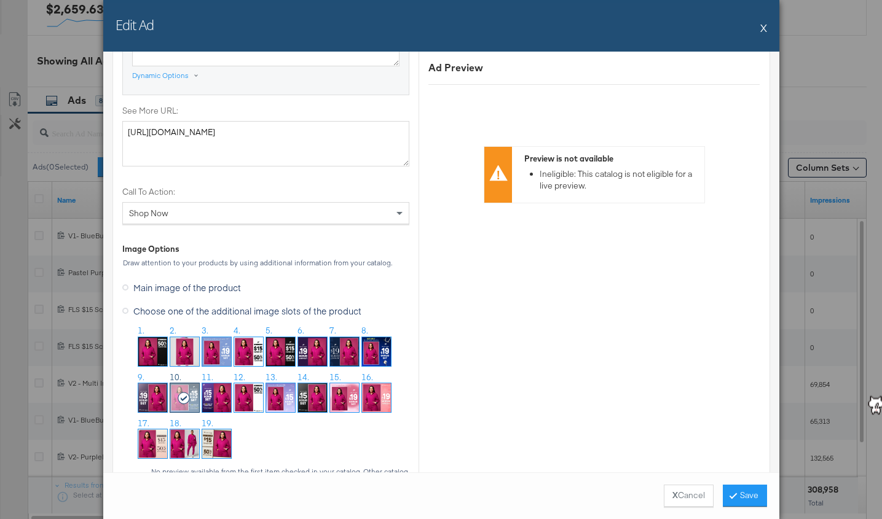
scroll to position [982, 0]
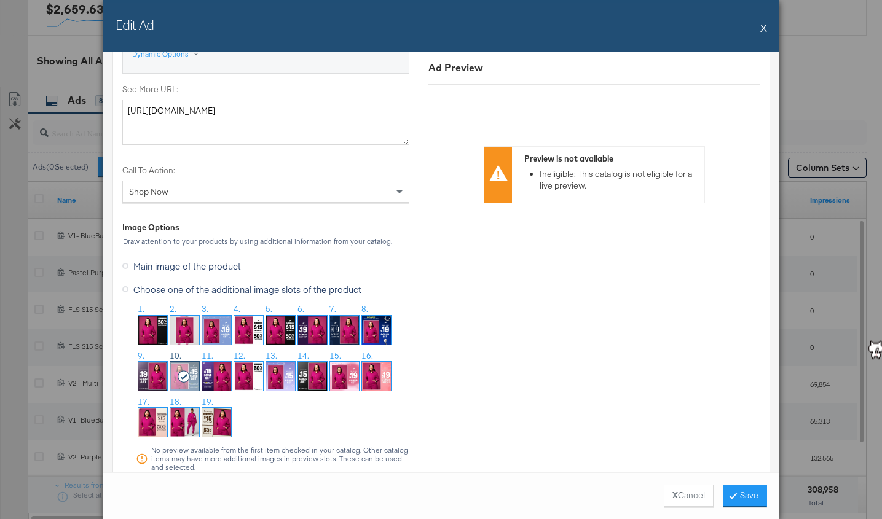
type input "Black $15 Scrub Set"
click at [317, 372] on img at bounding box center [312, 376] width 29 height 29
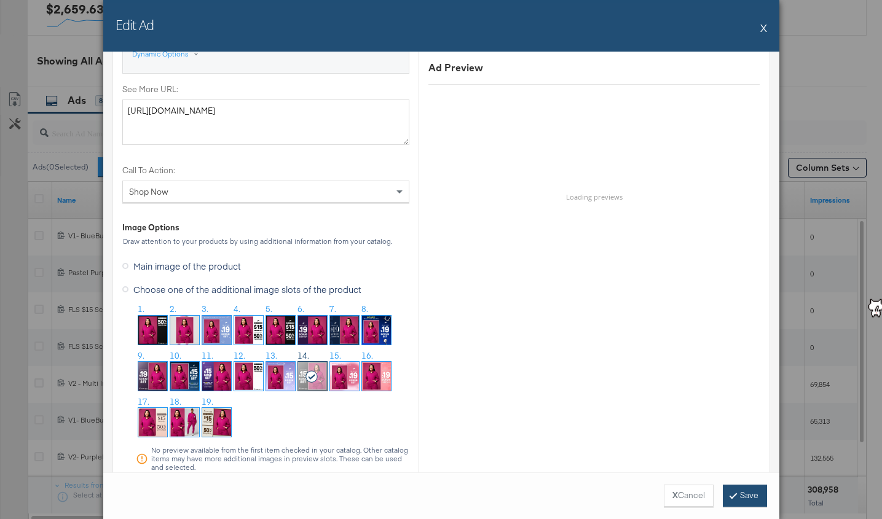
click at [748, 498] on button "Save" at bounding box center [745, 496] width 44 height 22
